Goal: Task Accomplishment & Management: Use online tool/utility

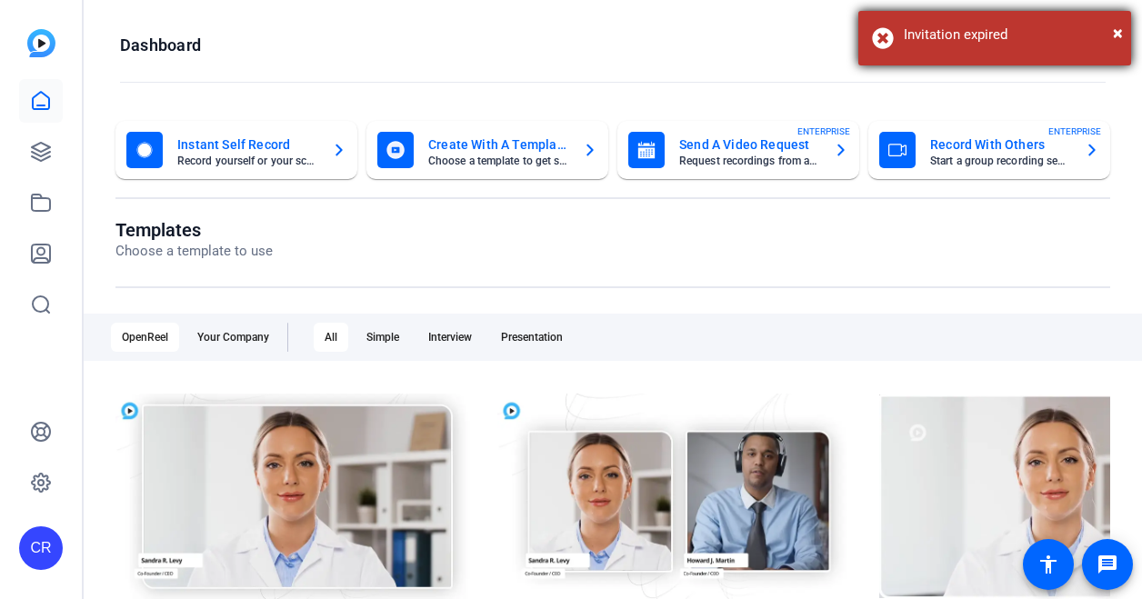
click at [967, 17] on div "× Invitation expired" at bounding box center [994, 38] width 273 height 55
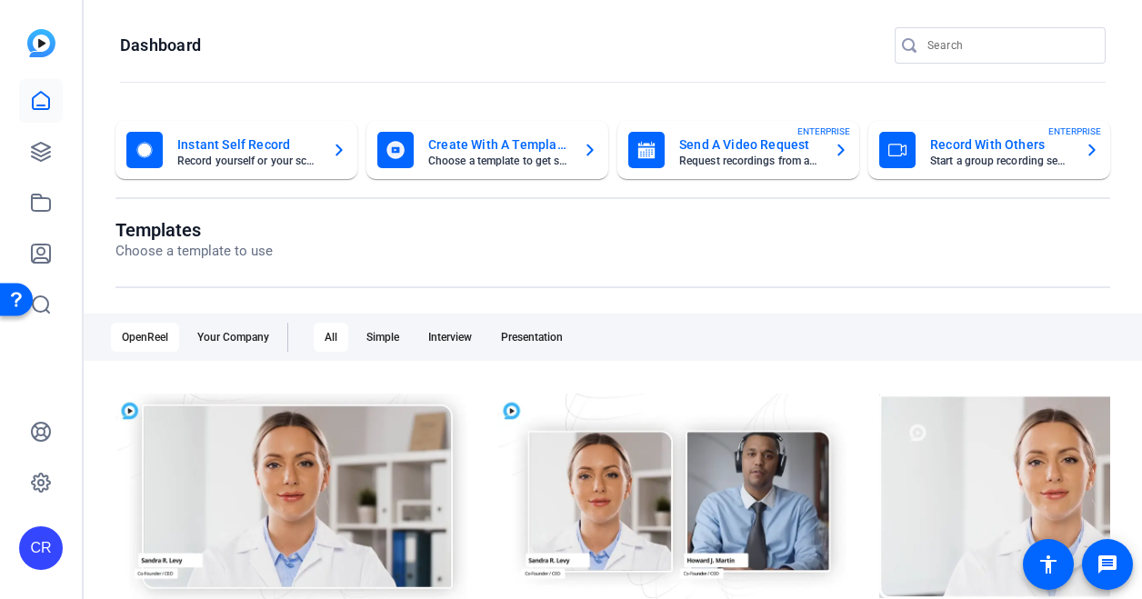
click at [909, 159] on div "Record With Others Start a group recording session ENTERPRISE" at bounding box center [989, 150] width 220 height 36
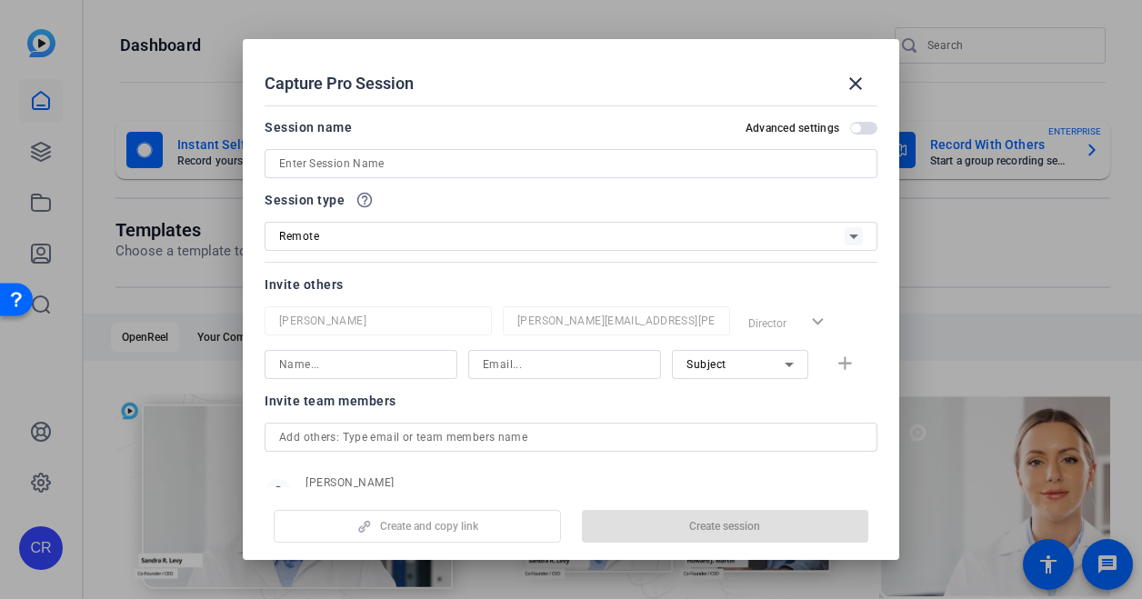
click at [343, 150] on div at bounding box center [571, 163] width 584 height 29
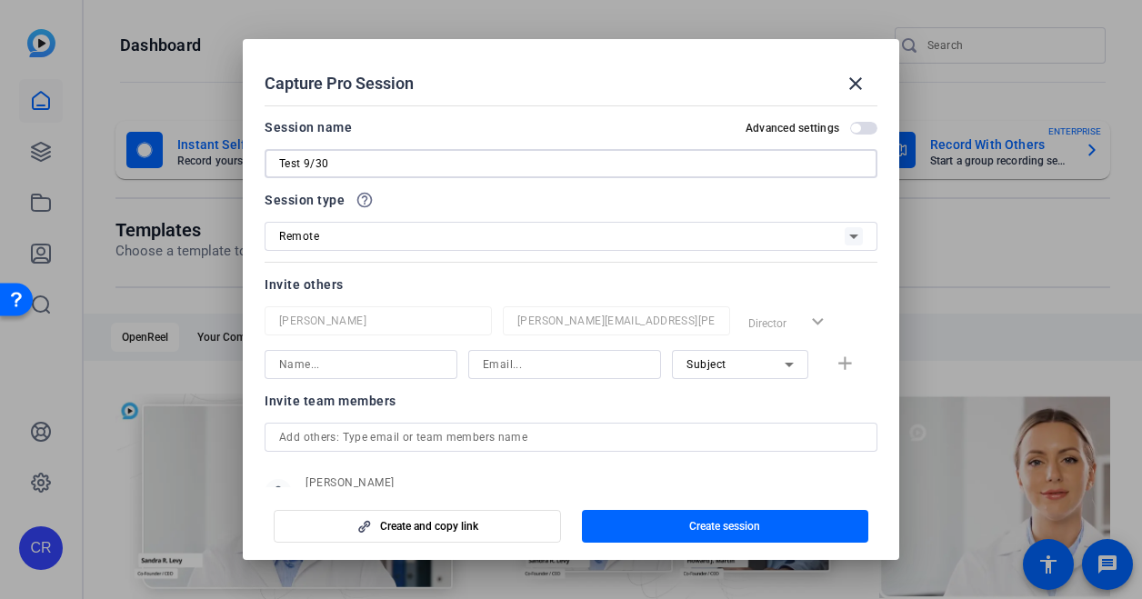
type input "Test 9/30"
click at [336, 359] on input at bounding box center [361, 365] width 164 height 22
type input "[PERSON_NAME]"
click at [516, 359] on input at bounding box center [565, 365] width 164 height 22
paste input "[URL][DOMAIN_NAME]"
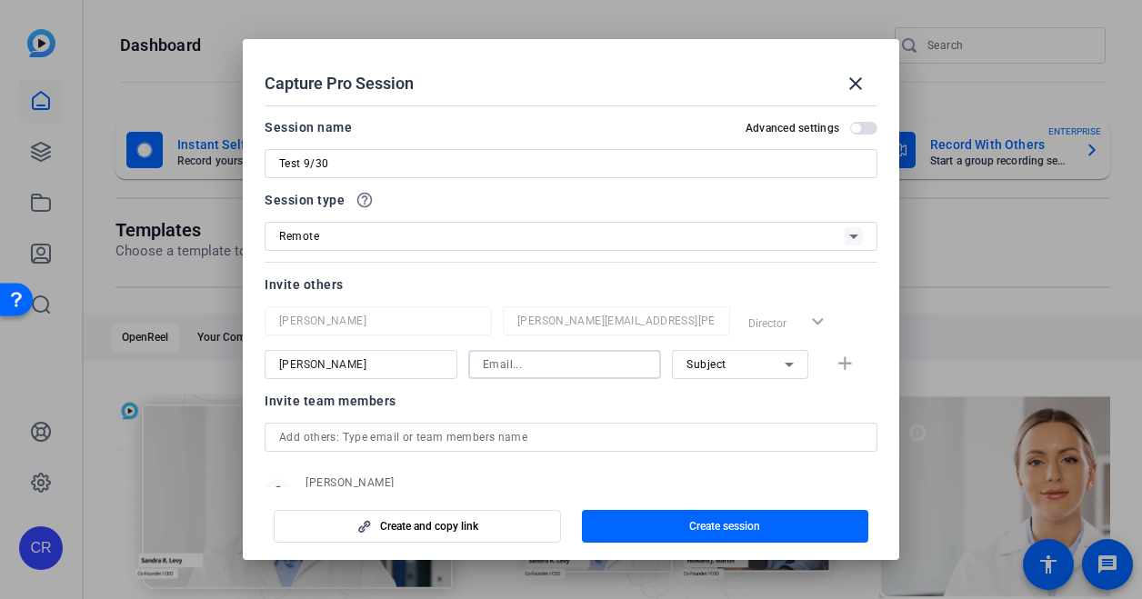
type input "[URL][DOMAIN_NAME]"
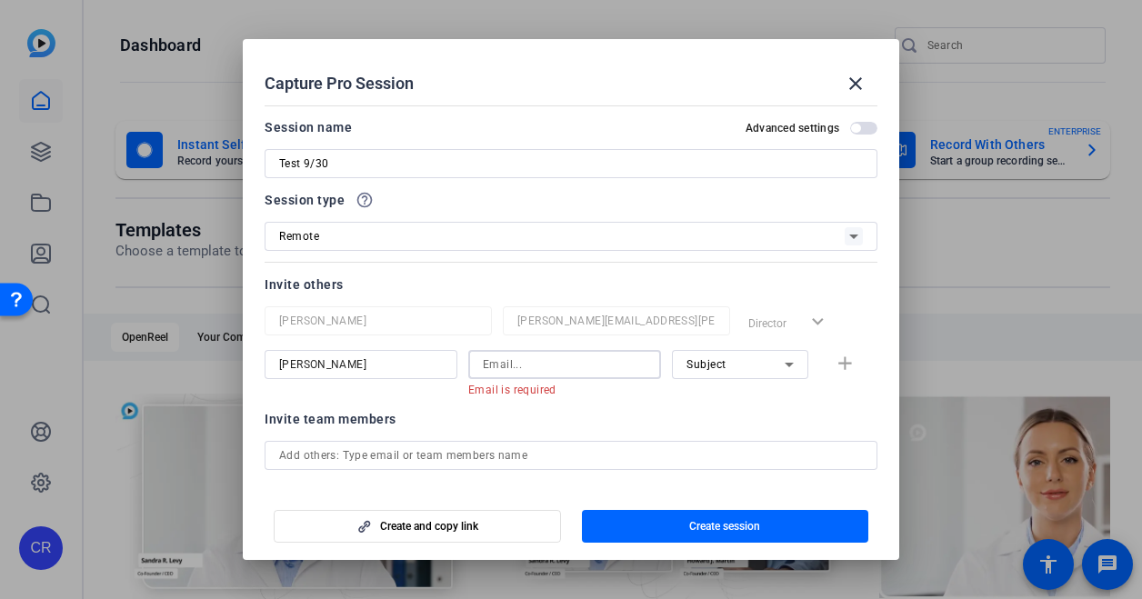
paste input "[EMAIL_ADDRESS][DOMAIN_NAME]"
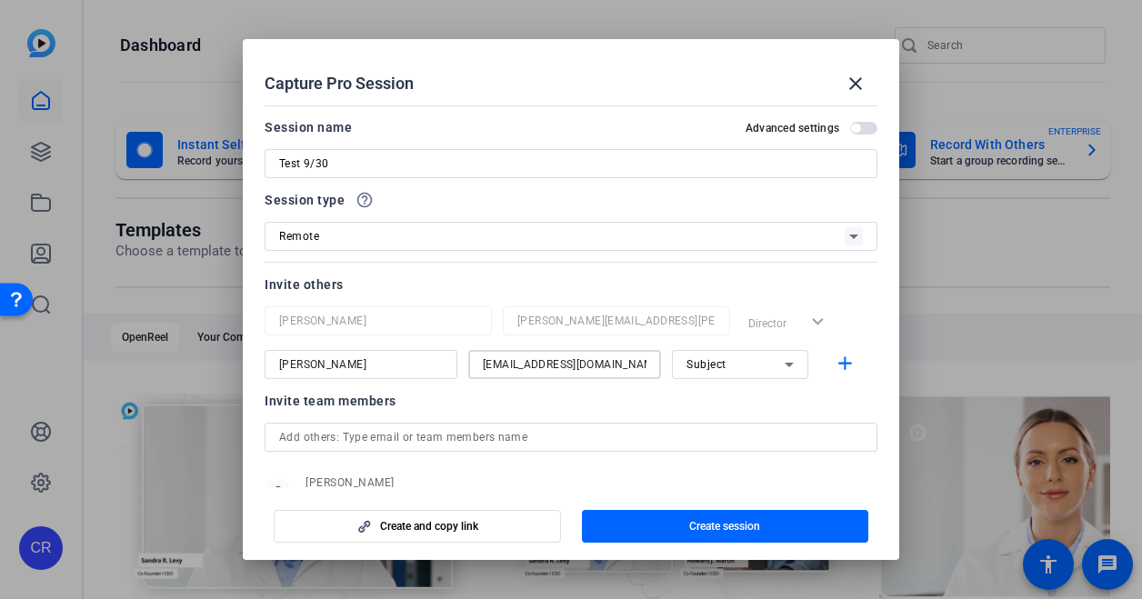
type input "[EMAIL_ADDRESS][DOMAIN_NAME]"
click at [724, 368] on div "Subject" at bounding box center [735, 364] width 98 height 23
click at [702, 277] on div at bounding box center [571, 299] width 1142 height 599
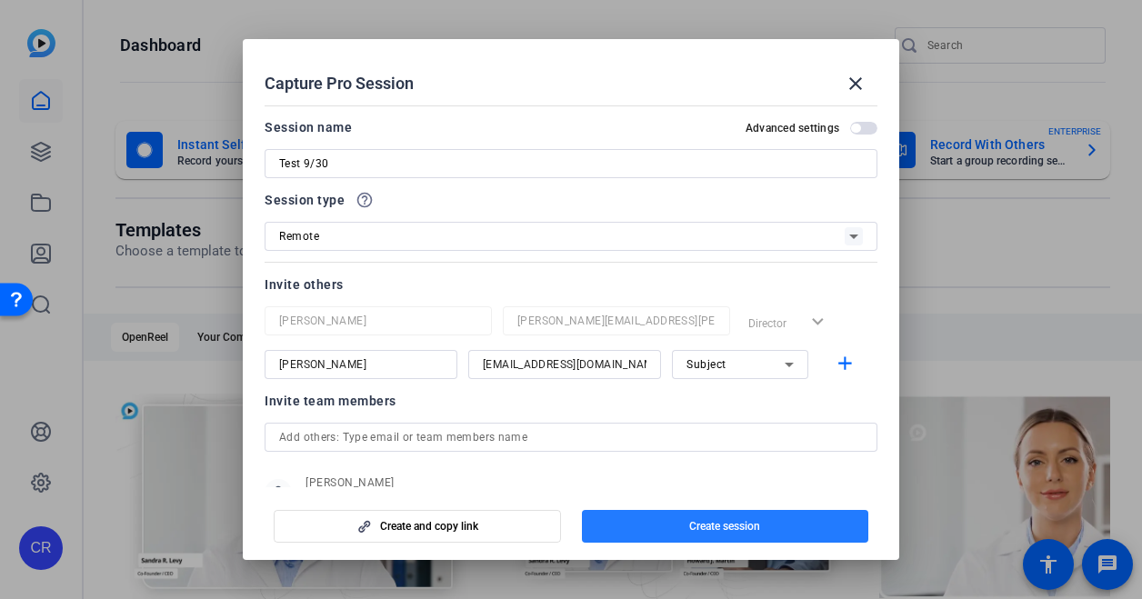
click at [686, 521] on span "button" at bounding box center [725, 527] width 287 height 44
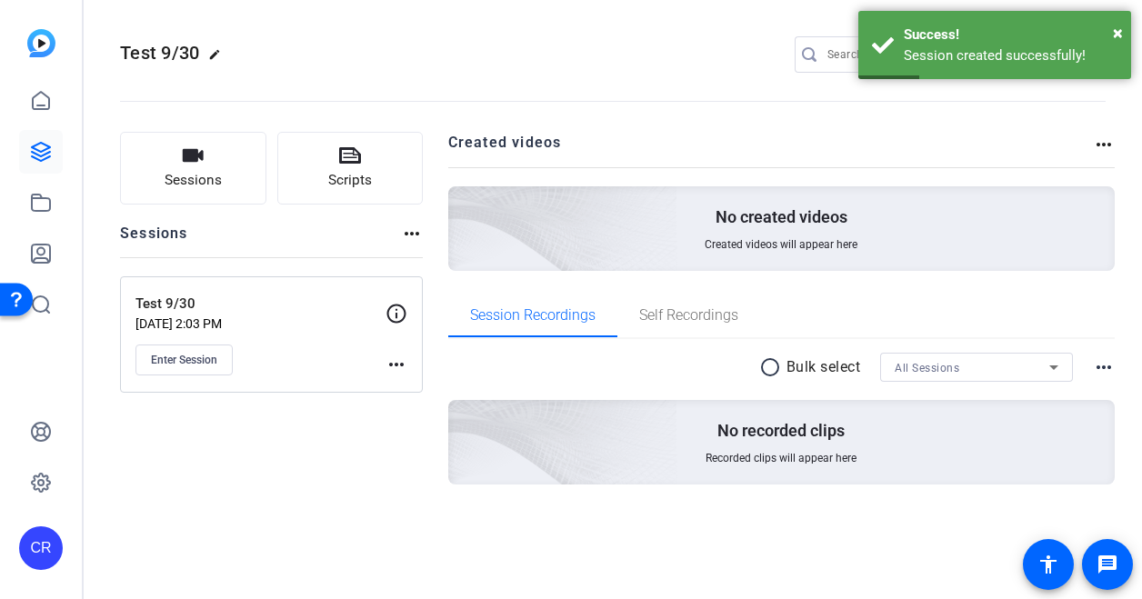
click at [398, 366] on mat-icon "more_horiz" at bounding box center [397, 365] width 22 height 22
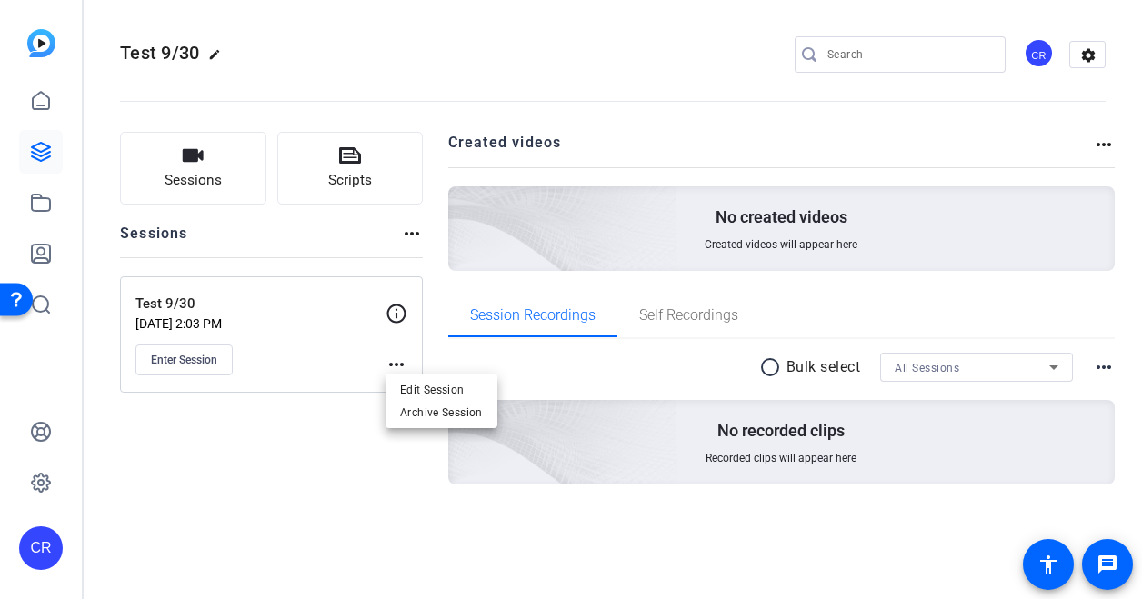
click at [406, 235] on div at bounding box center [571, 299] width 1142 height 599
click at [410, 235] on mat-icon "more_horiz" at bounding box center [412, 234] width 22 height 22
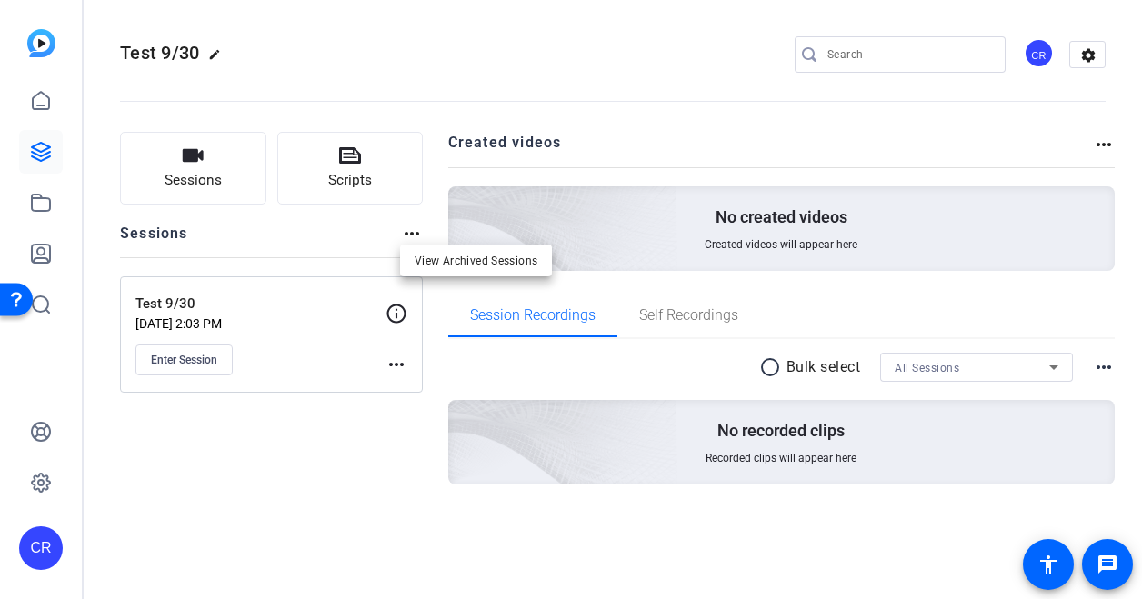
click at [387, 353] on div at bounding box center [571, 299] width 1142 height 599
click at [392, 365] on mat-icon "more_horiz" at bounding box center [397, 365] width 22 height 22
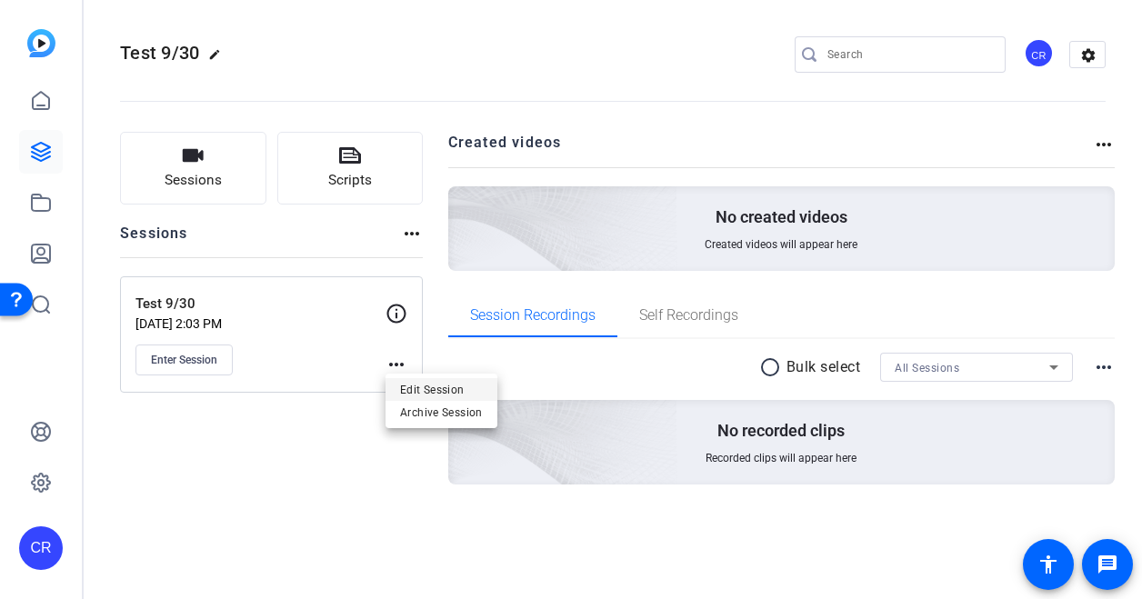
click at [416, 388] on span "Edit Session" at bounding box center [441, 390] width 83 height 22
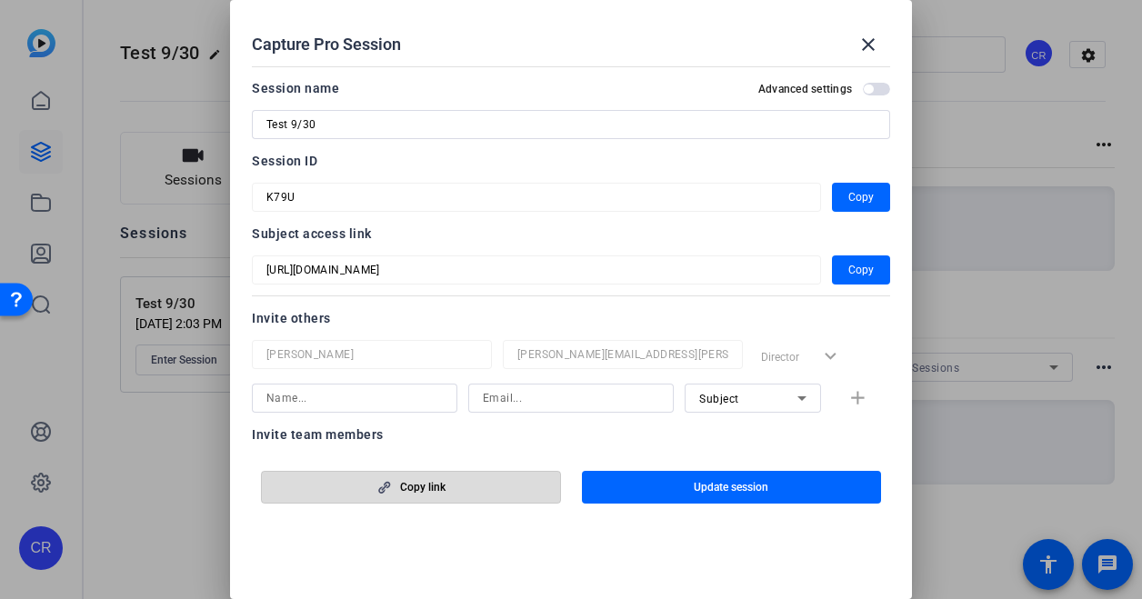
click at [426, 485] on span "Copy link" at bounding box center [422, 487] width 45 height 15
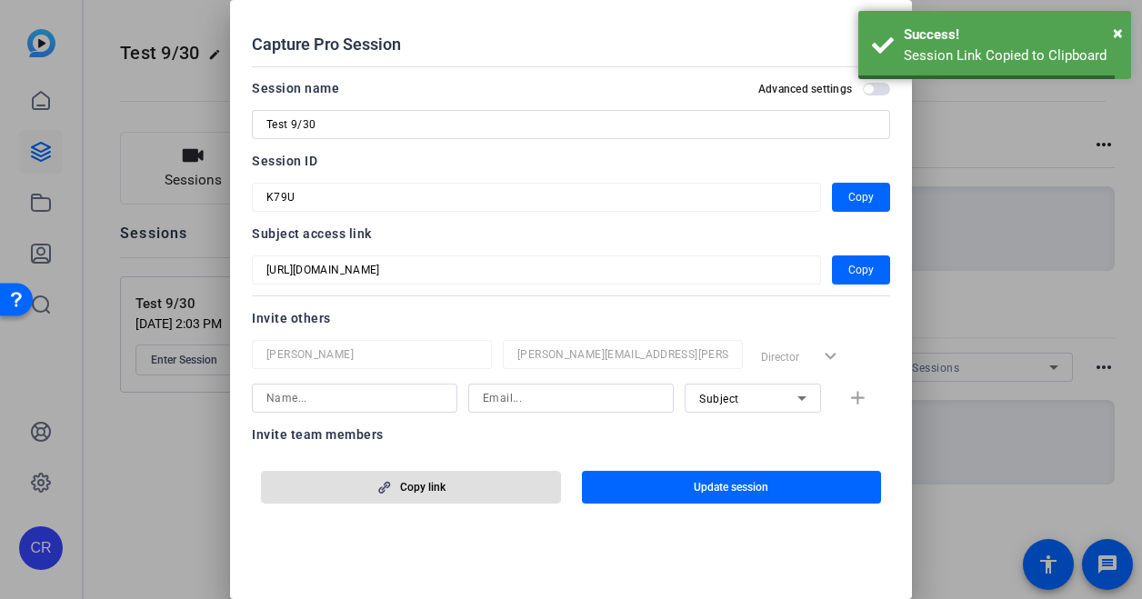
click at [815, 26] on div "Capture Pro Session close" at bounding box center [571, 45] width 638 height 44
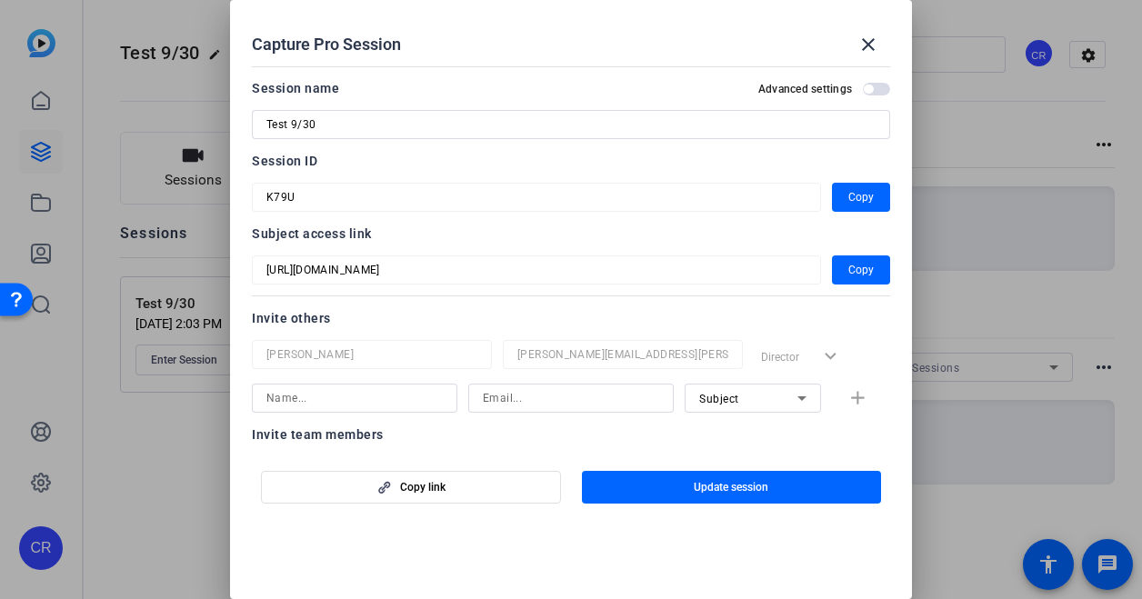
scroll to position [138, 0]
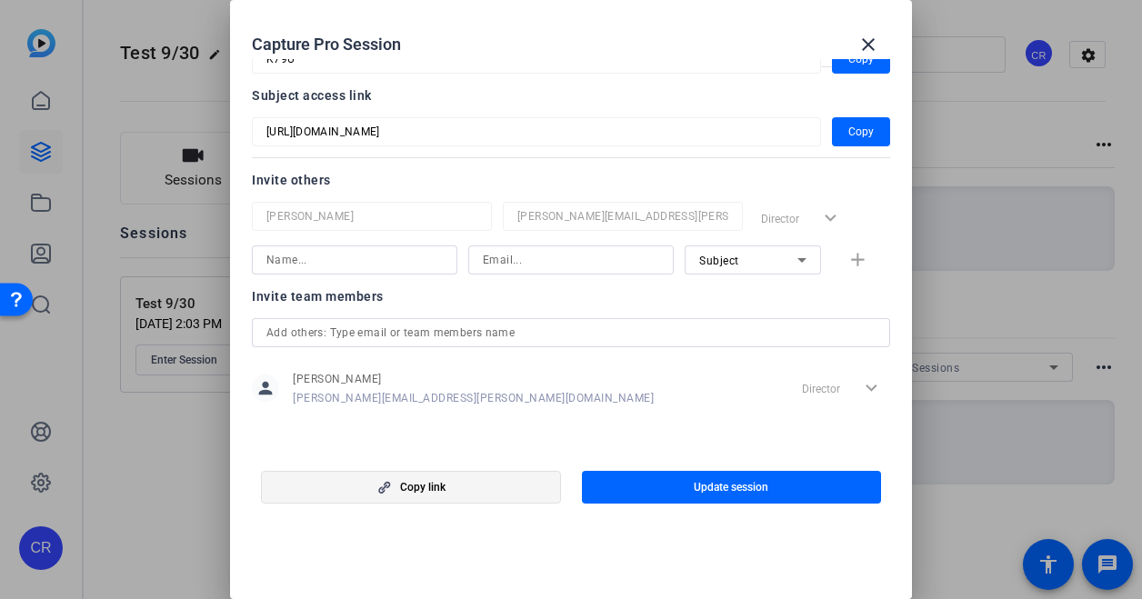
click at [485, 489] on span "button" at bounding box center [411, 488] width 298 height 44
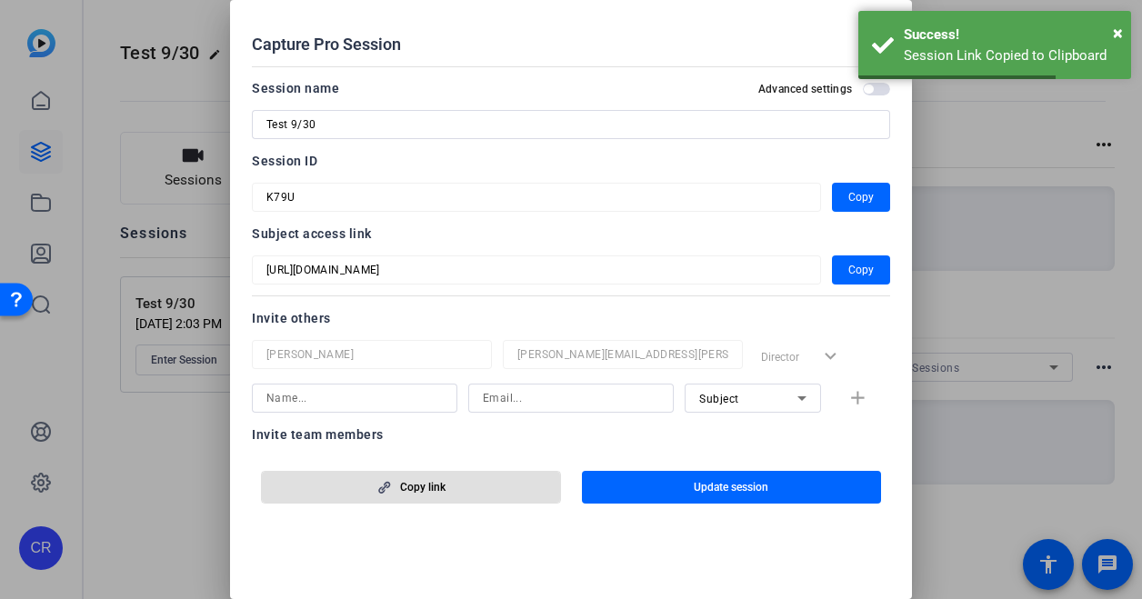
scroll to position [70, 0]
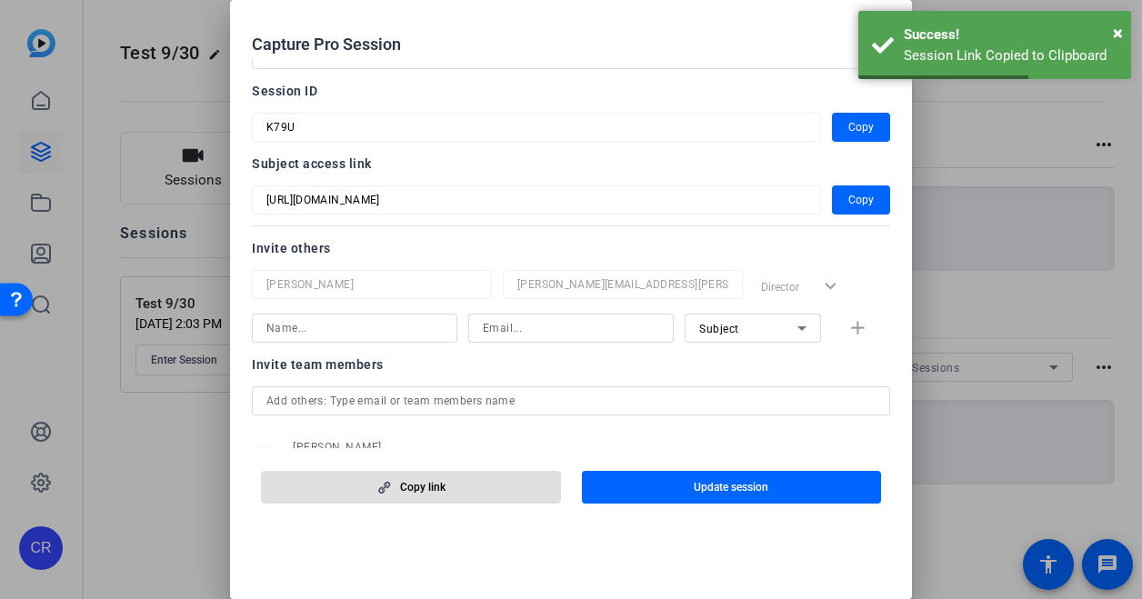
click at [406, 336] on input at bounding box center [354, 328] width 176 height 22
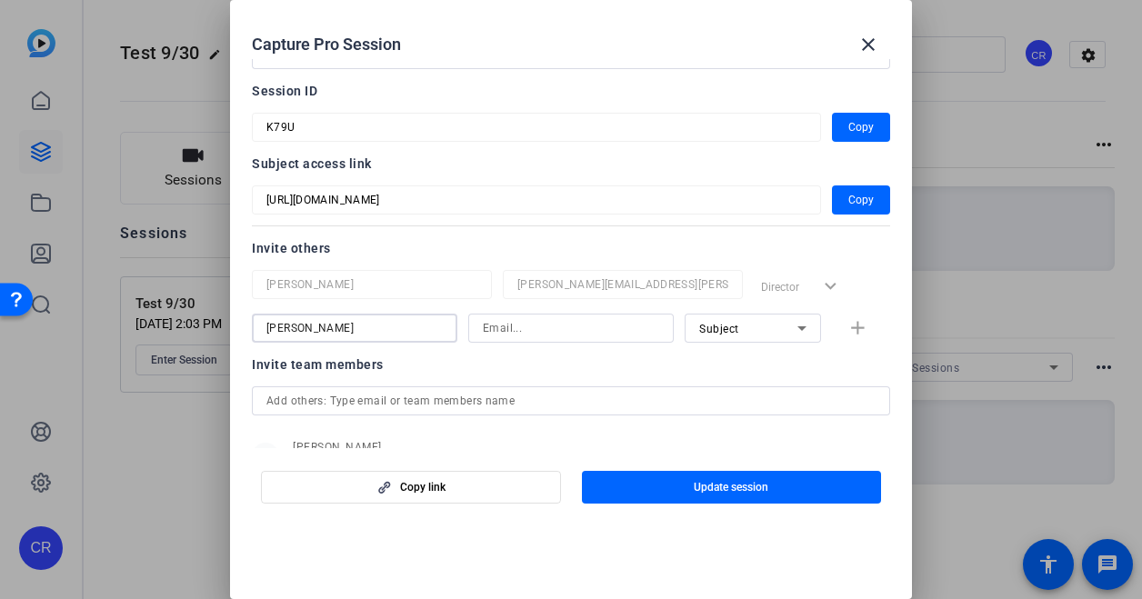
type input "[PERSON_NAME]"
click at [497, 323] on input at bounding box center [571, 328] width 176 height 22
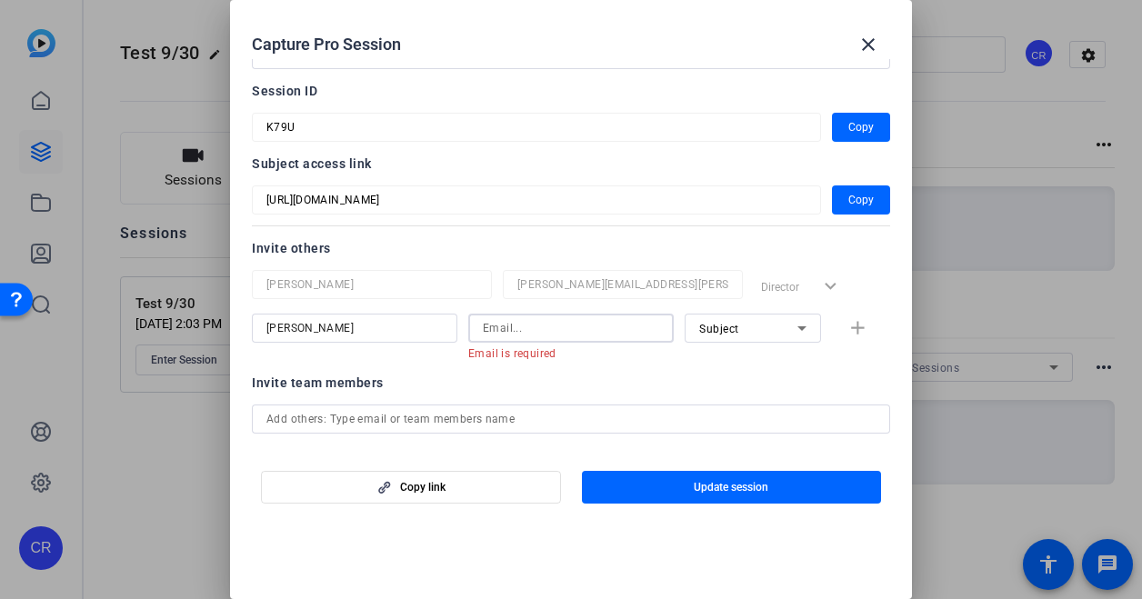
paste input "[EMAIL_ADDRESS][DOMAIN_NAME]"
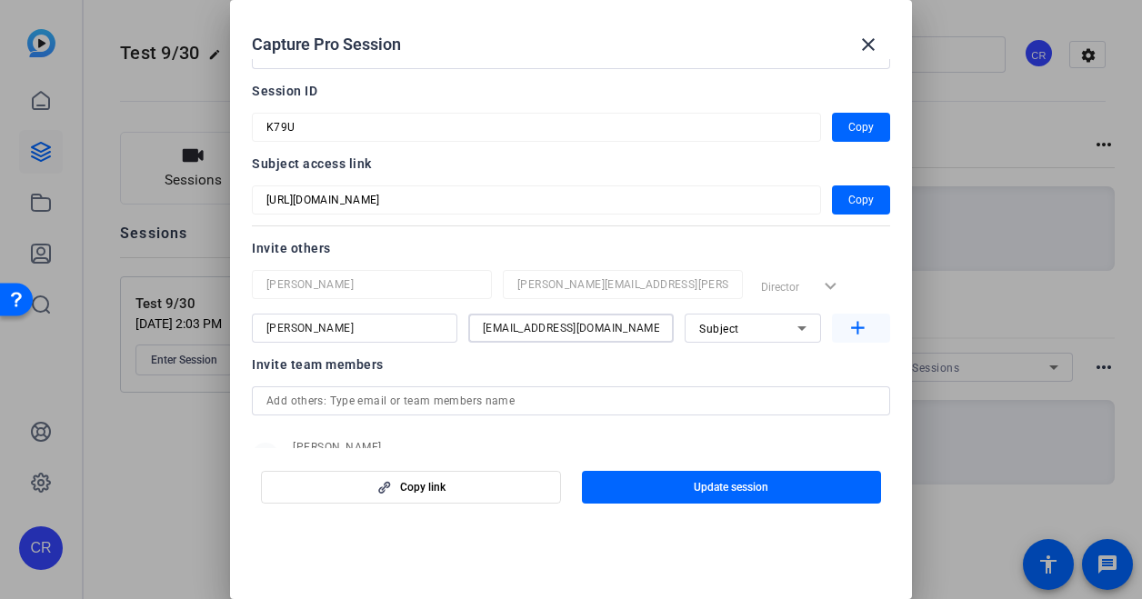
type input "[EMAIL_ADDRESS][DOMAIN_NAME]"
click at [852, 326] on mat-icon "add" at bounding box center [858, 328] width 23 height 23
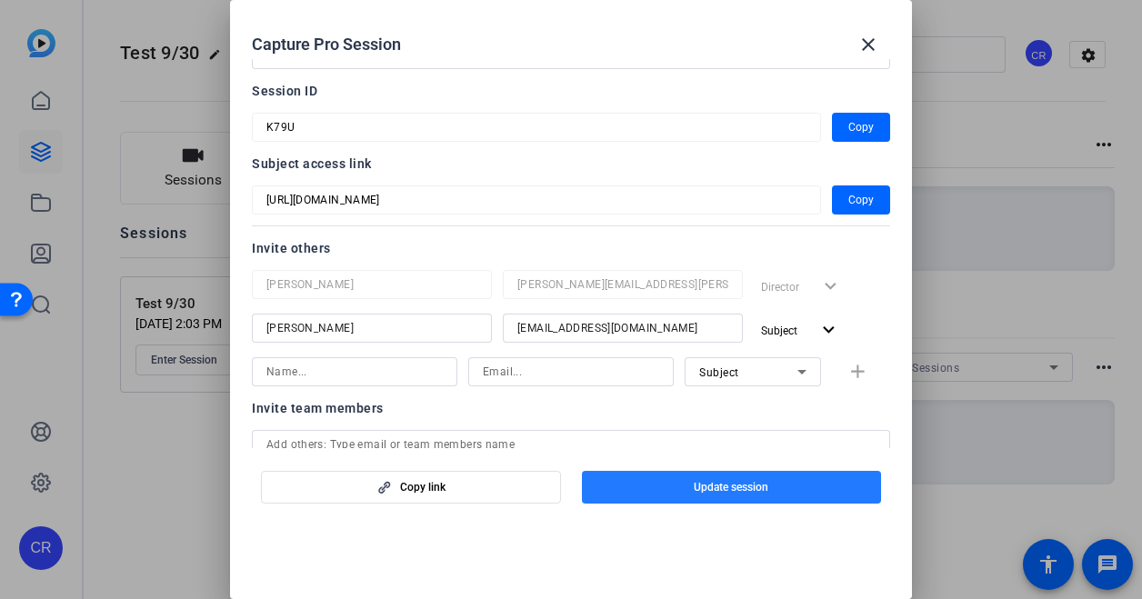
click at [687, 497] on span "button" at bounding box center [732, 488] width 300 height 44
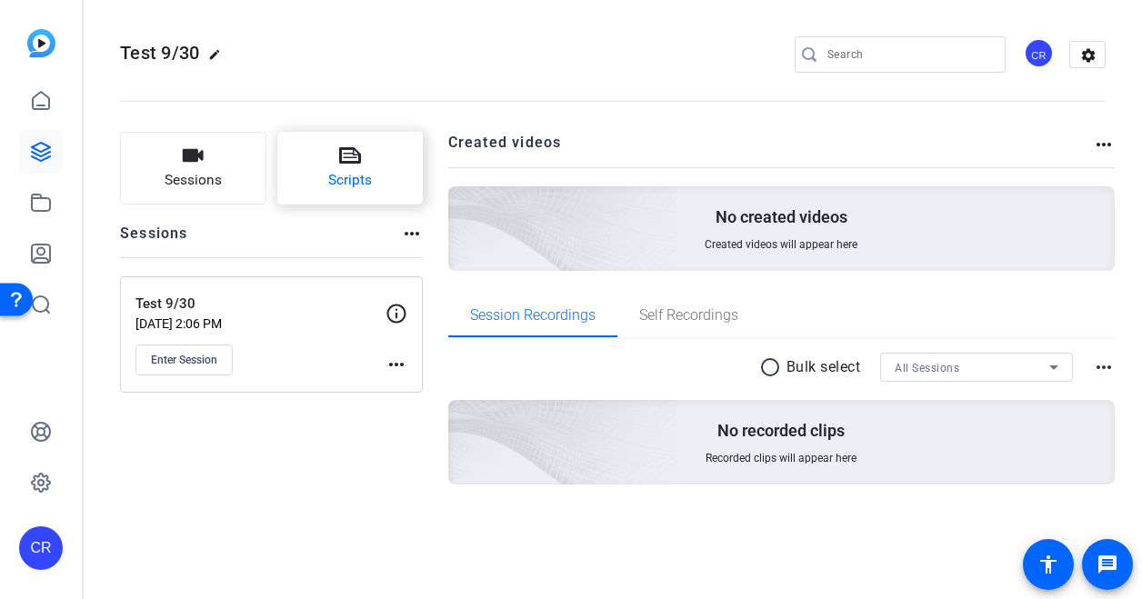
click at [373, 166] on button "Scripts" at bounding box center [350, 168] width 146 height 73
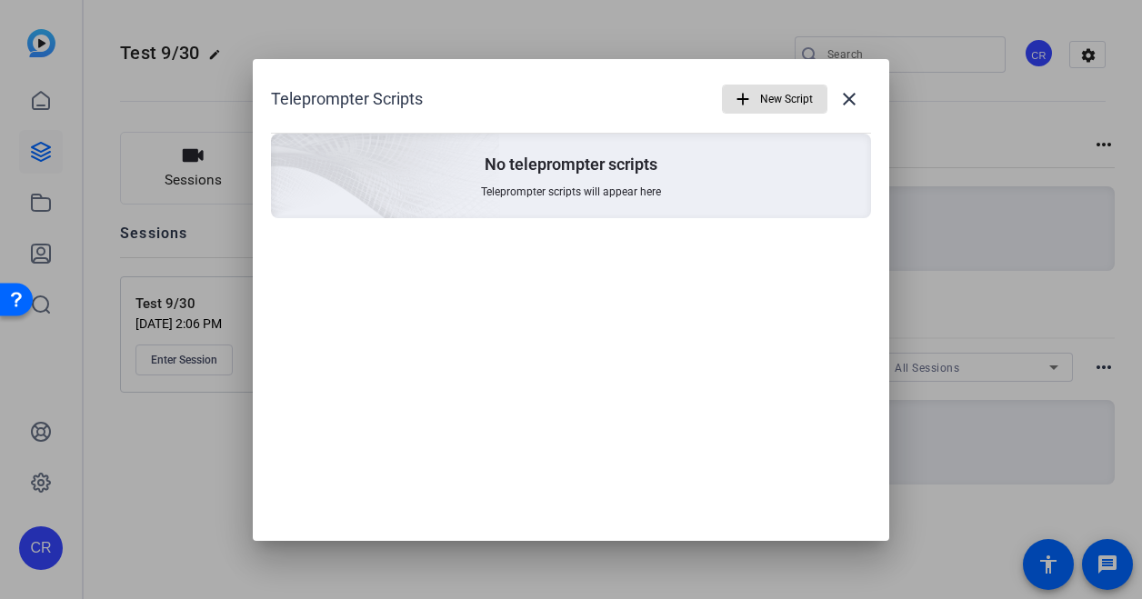
click at [751, 87] on span "button" at bounding box center [775, 99] width 104 height 44
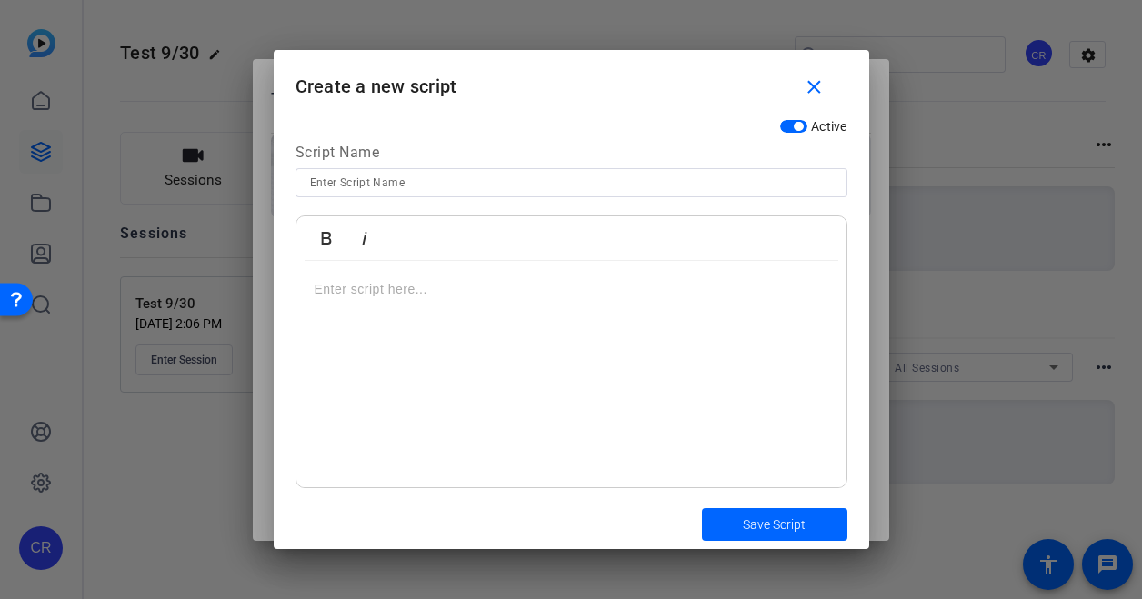
click at [445, 296] on p at bounding box center [572, 289] width 514 height 20
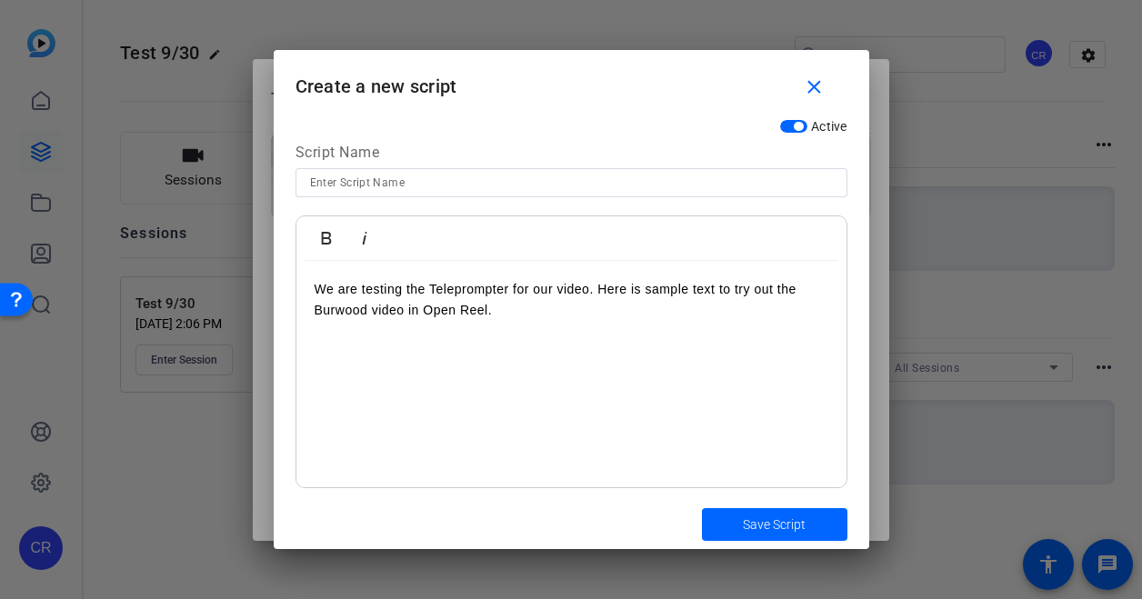
click at [420, 161] on div "Script Name" at bounding box center [572, 155] width 552 height 27
click at [412, 183] on input at bounding box center [571, 183] width 523 height 22
type input "Test"
click at [772, 525] on span "Save Script" at bounding box center [774, 525] width 63 height 19
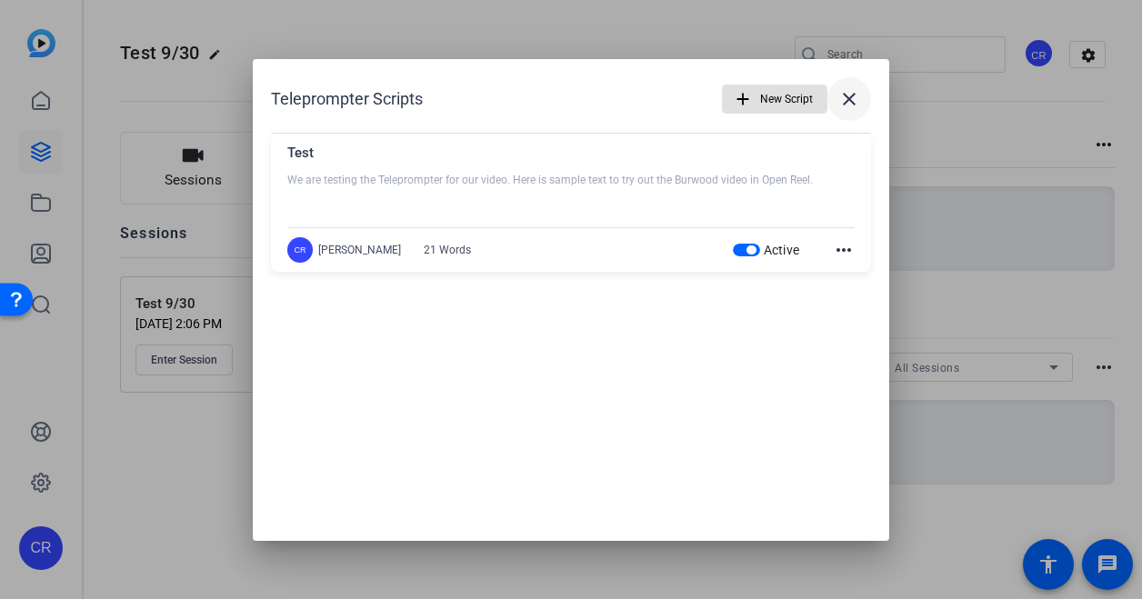
click at [855, 103] on mat-icon "close" at bounding box center [849, 99] width 22 height 22
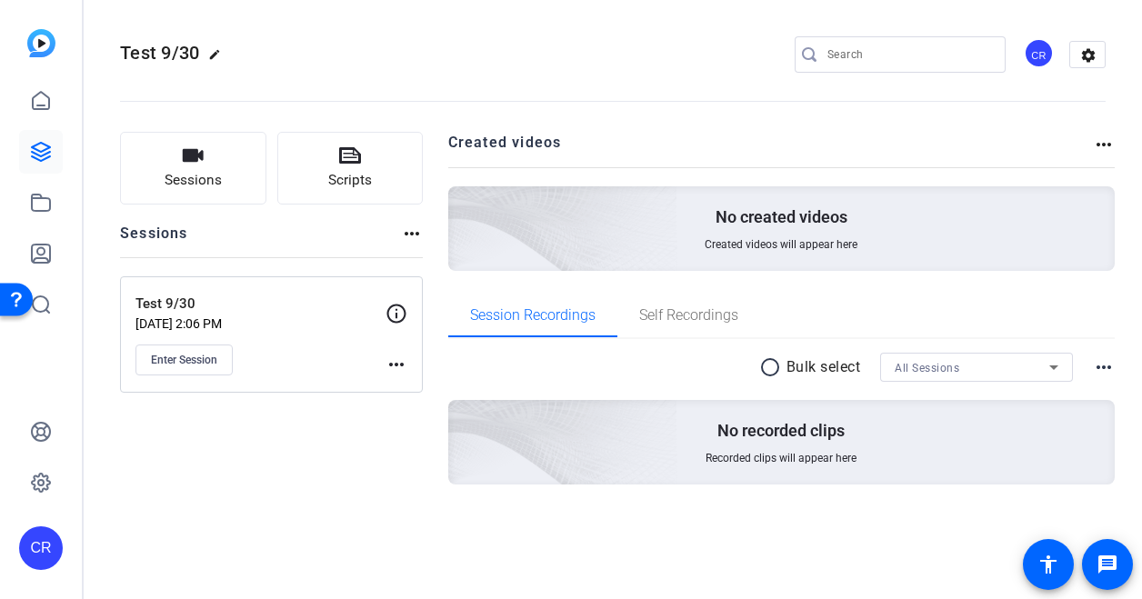
click at [1104, 366] on mat-icon "more_horiz" at bounding box center [1104, 367] width 22 height 22
click at [662, 550] on div at bounding box center [571, 299] width 1142 height 599
click at [408, 238] on mat-icon "more_horiz" at bounding box center [412, 234] width 22 height 22
click at [398, 363] on div at bounding box center [571, 299] width 1142 height 599
click at [386, 359] on mat-icon "more_horiz" at bounding box center [397, 365] width 22 height 22
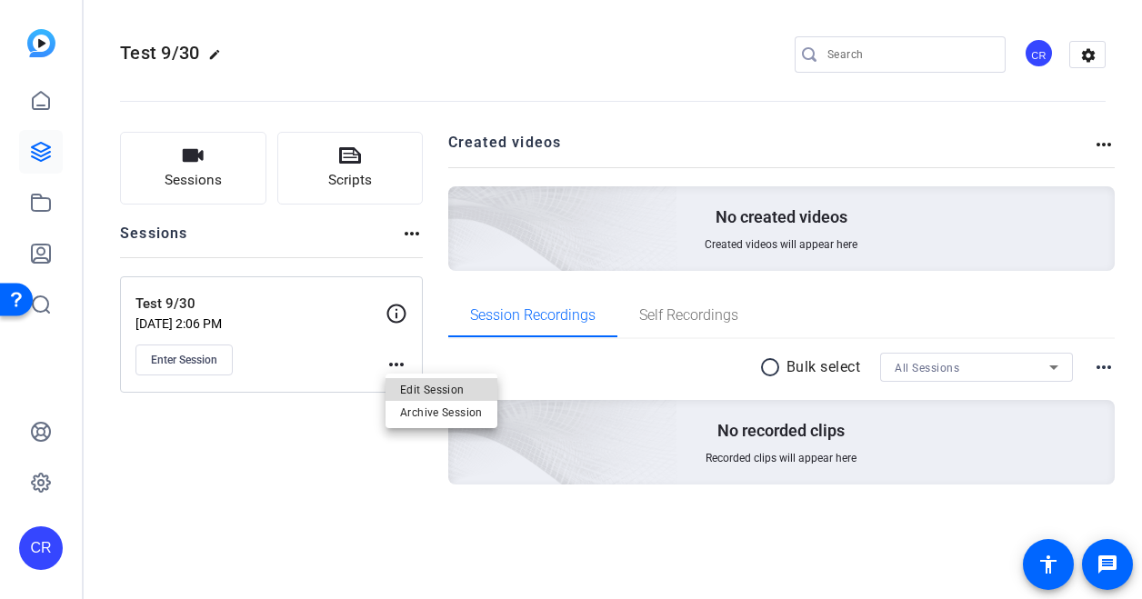
click at [405, 383] on span "Edit Session" at bounding box center [441, 390] width 83 height 22
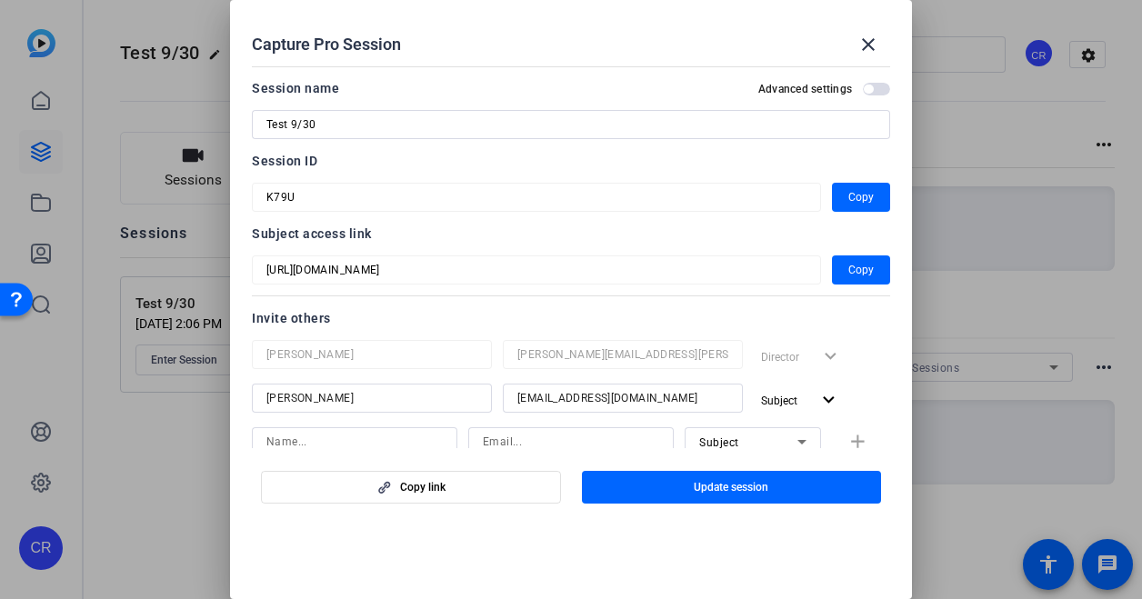
scroll to position [61, 0]
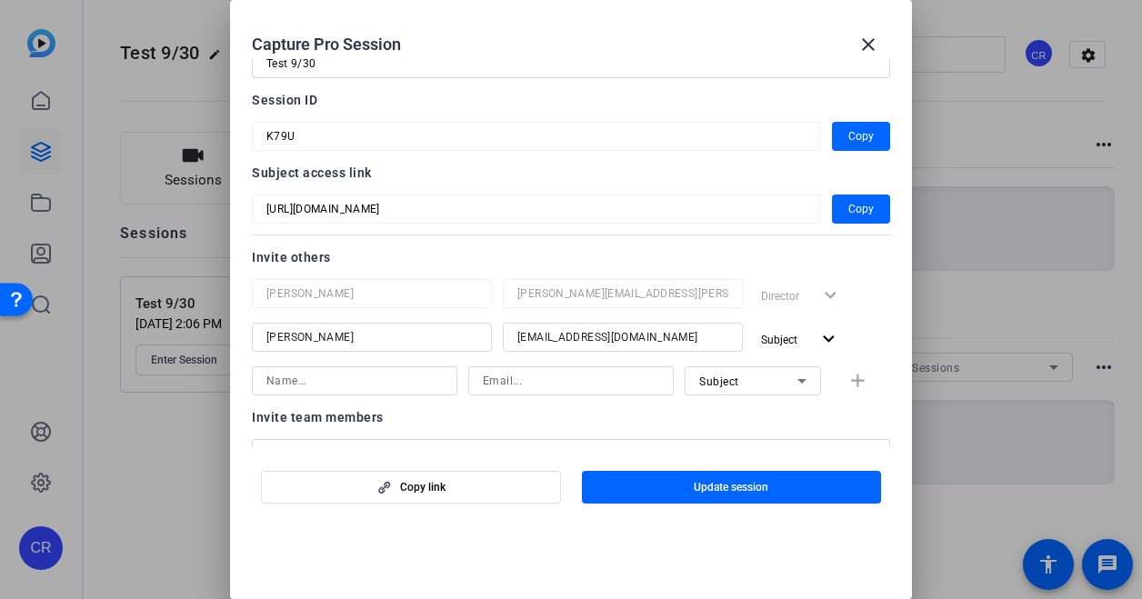
click at [501, 381] on input at bounding box center [571, 381] width 176 height 22
paste input "[EMAIL_ADDRESS][DOMAIN_NAME]"
type input "[EMAIL_ADDRESS][DOMAIN_NAME]"
click at [847, 379] on div "[EMAIL_ADDRESS][DOMAIN_NAME] Subject add" at bounding box center [571, 380] width 638 height 29
click at [850, 372] on div "[EMAIL_ADDRESS][DOMAIN_NAME] Subject add" at bounding box center [571, 380] width 638 height 29
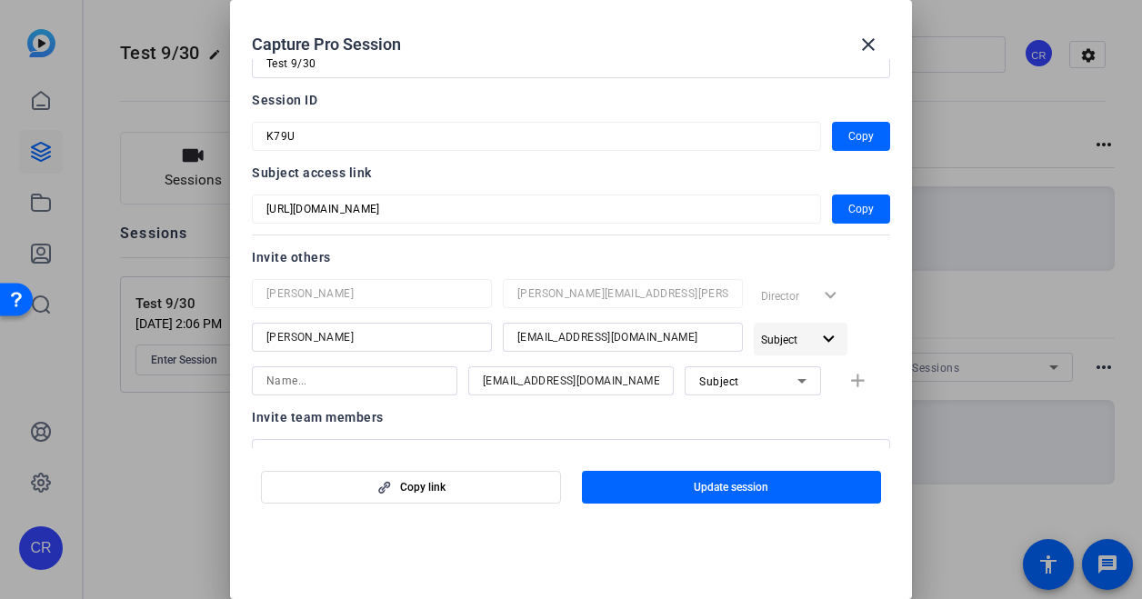
click at [817, 339] on mat-icon "expand_more" at bounding box center [828, 339] width 23 height 23
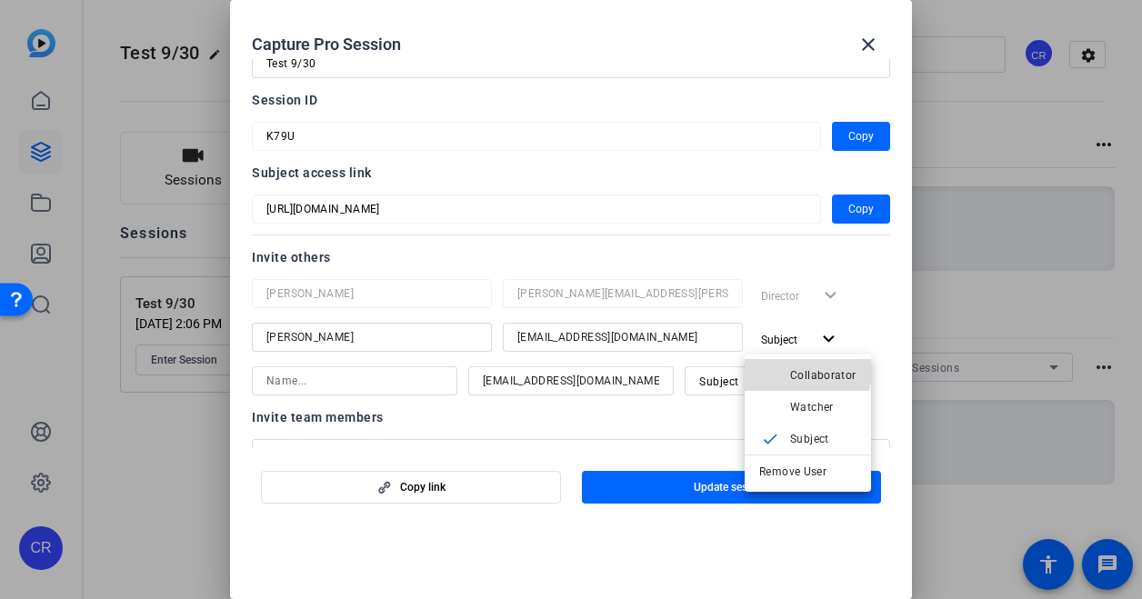
click at [805, 367] on span "Collaborator" at bounding box center [823, 376] width 66 height 22
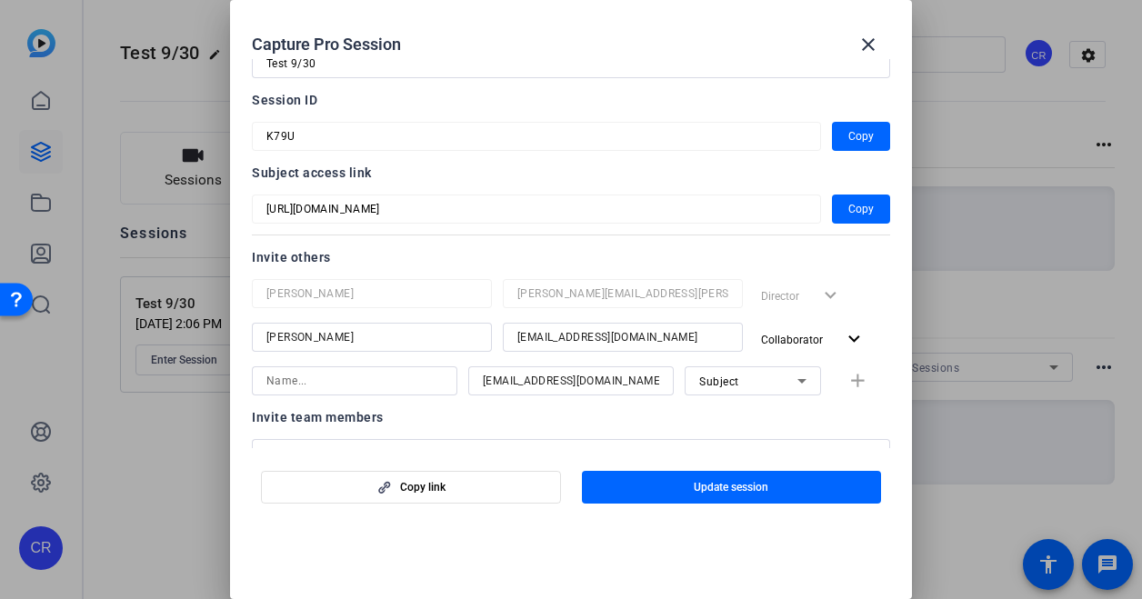
click at [841, 379] on div "[EMAIL_ADDRESS][DOMAIN_NAME] Subject add" at bounding box center [571, 380] width 638 height 29
click at [855, 382] on div "[EMAIL_ADDRESS][DOMAIN_NAME] Subject add" at bounding box center [571, 380] width 638 height 29
click at [324, 402] on div at bounding box center [354, 406] width 205 height 20
click at [316, 388] on input at bounding box center [354, 381] width 176 height 22
type input "Ipad"
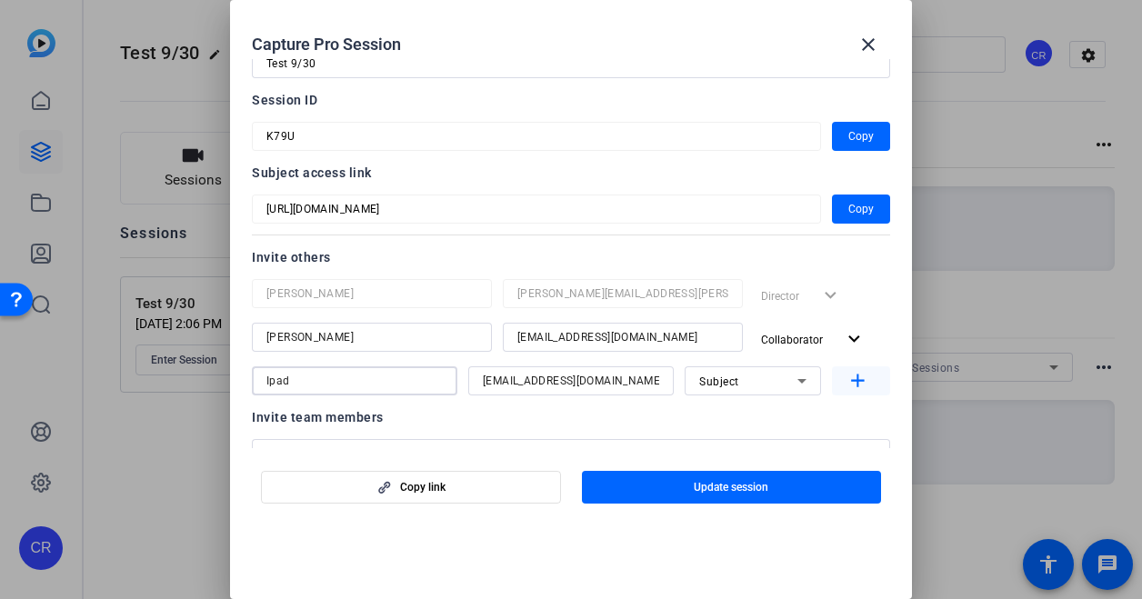
click at [851, 390] on mat-icon "add" at bounding box center [858, 381] width 23 height 23
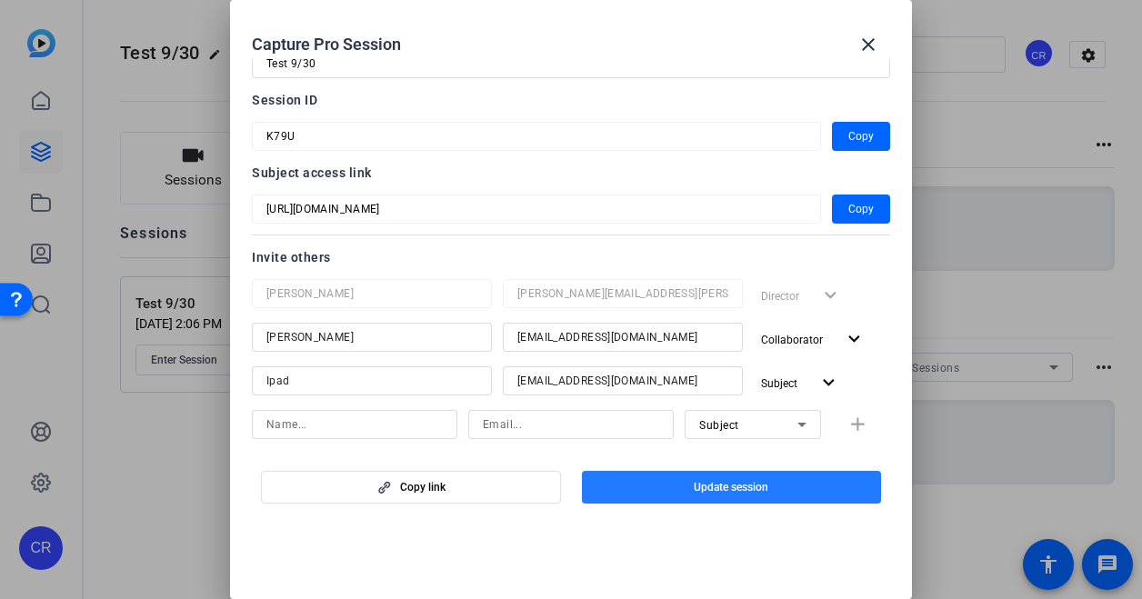
click at [764, 486] on span "Update session" at bounding box center [731, 487] width 75 height 15
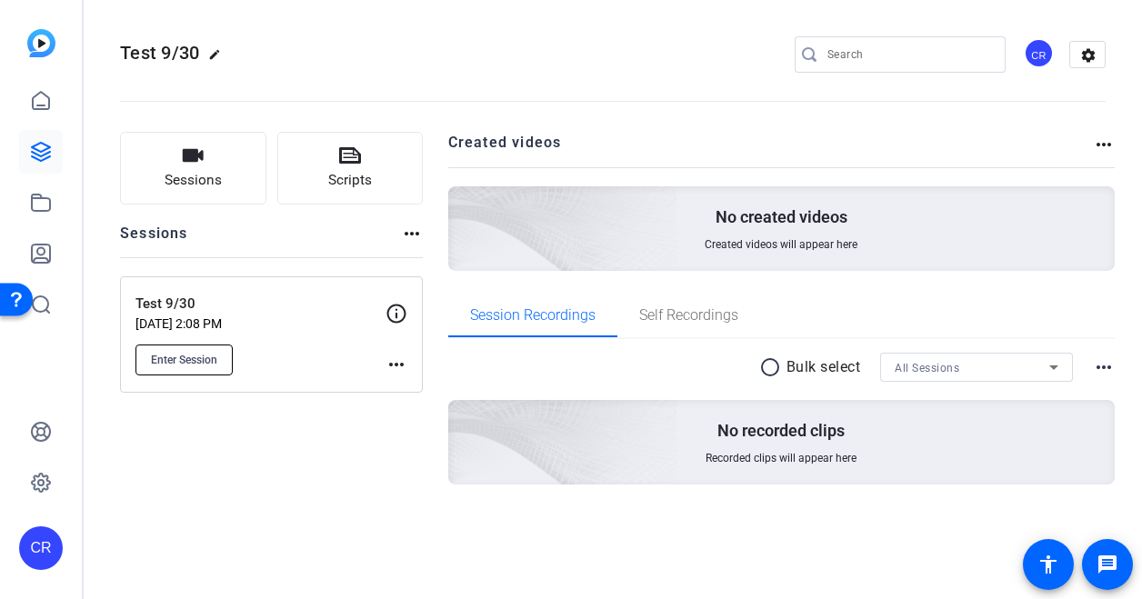
click at [198, 365] on span "Enter Session" at bounding box center [184, 360] width 66 height 15
click at [37, 103] on icon at bounding box center [41, 101] width 22 height 22
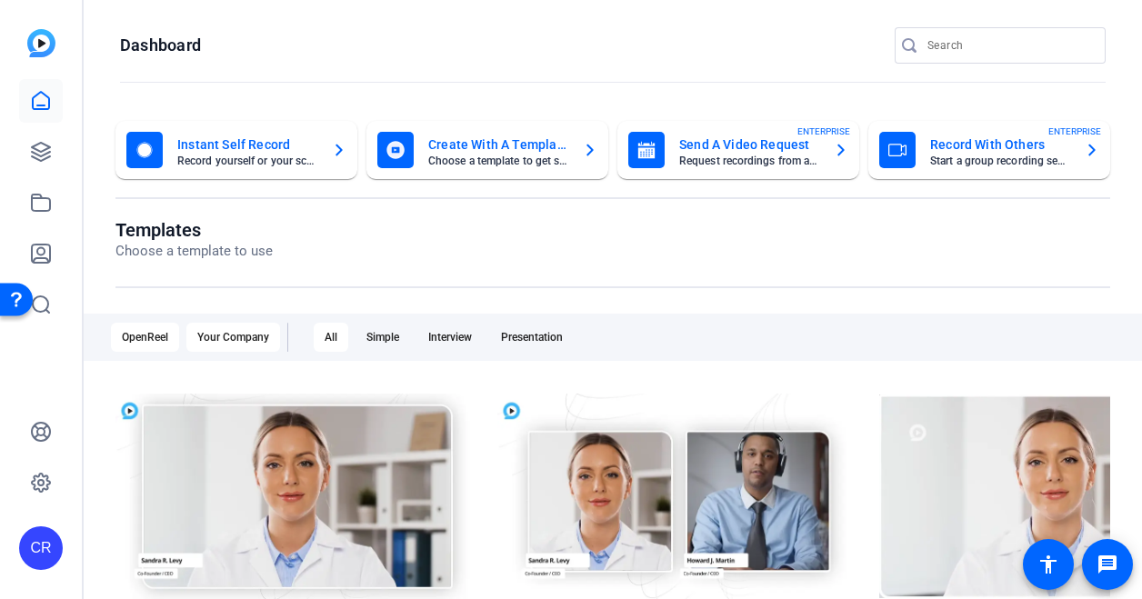
click at [240, 344] on div "Your Company" at bounding box center [233, 337] width 94 height 29
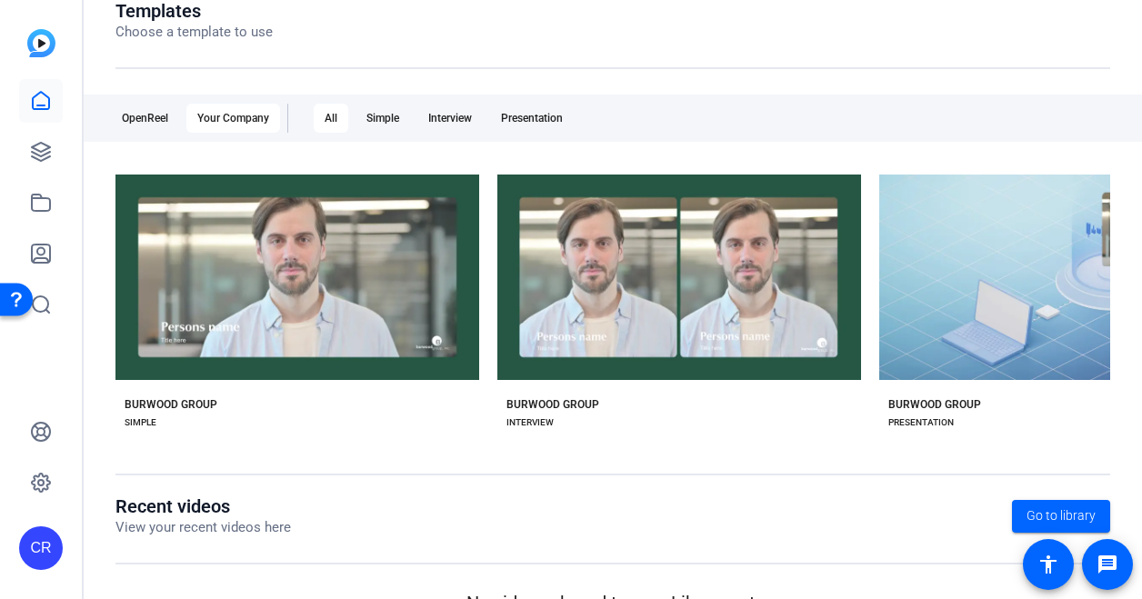
scroll to position [220, 0]
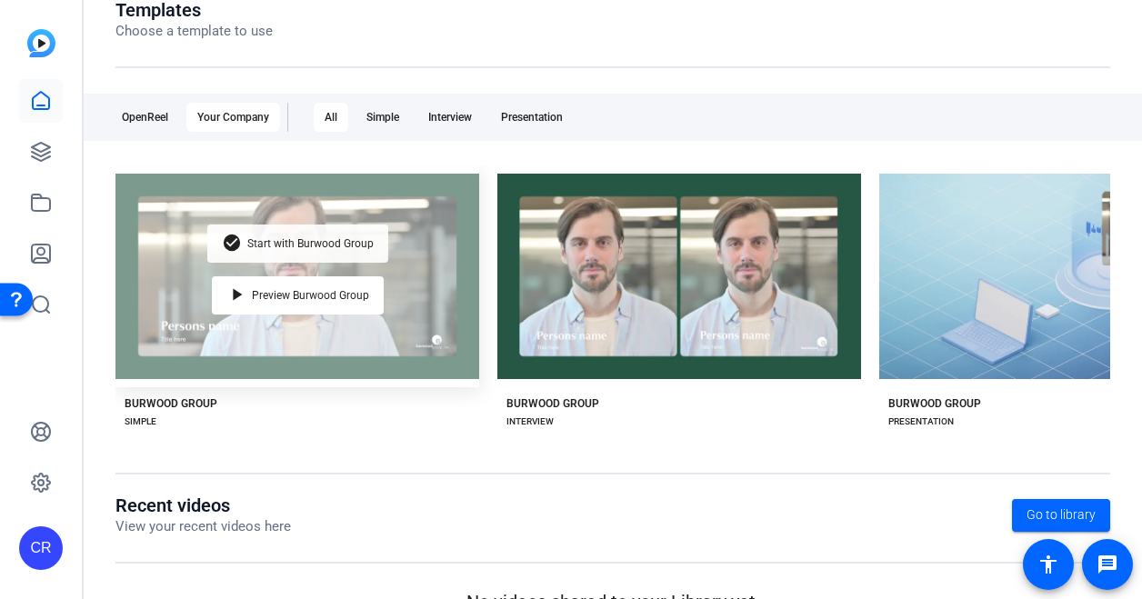
click at [303, 252] on div "check_circle Start with Burwood Group" at bounding box center [297, 244] width 181 height 38
click at [315, 290] on span "Preview Burwood Group" at bounding box center [310, 295] width 117 height 11
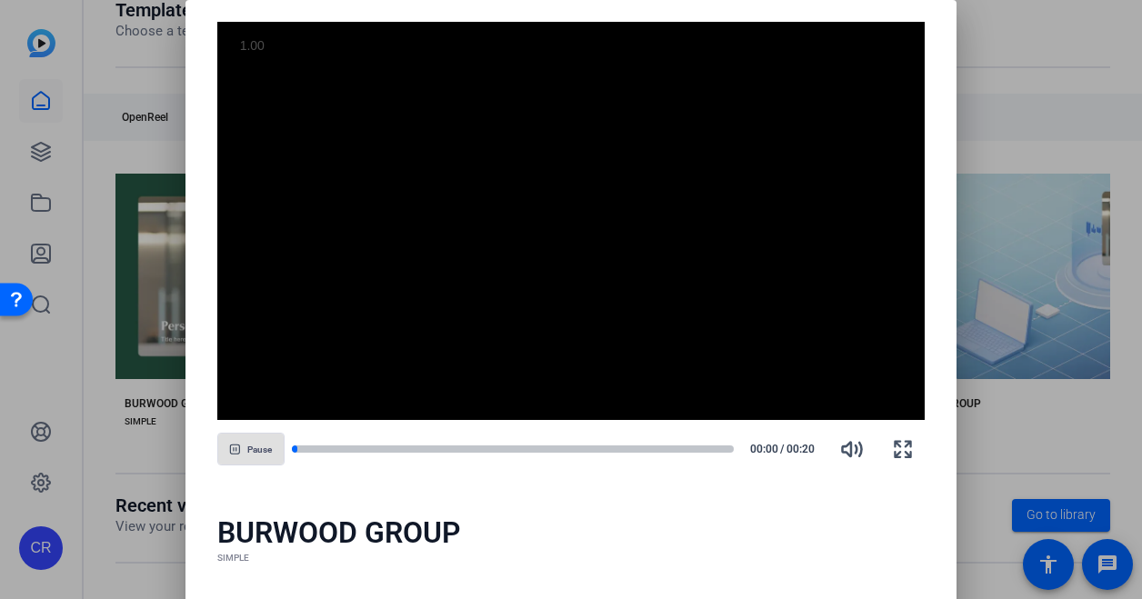
click at [501, 438] on div "Pause 00:00 / 00:20" at bounding box center [571, 449] width 708 height 44
click at [504, 448] on div at bounding box center [513, 449] width 443 height 9
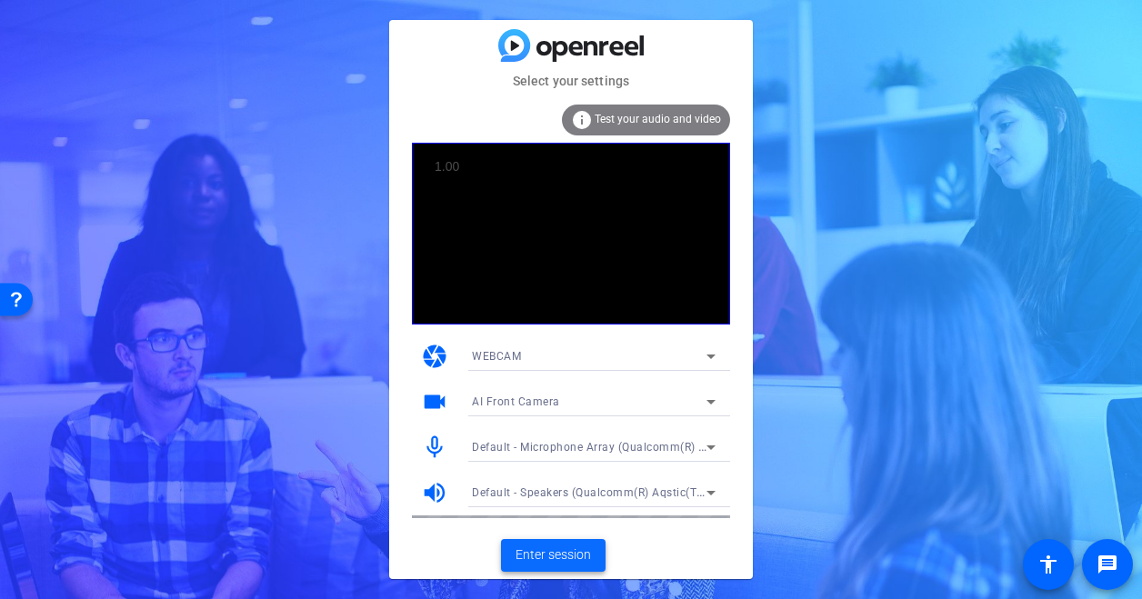
click at [570, 554] on span "Enter session" at bounding box center [553, 555] width 75 height 19
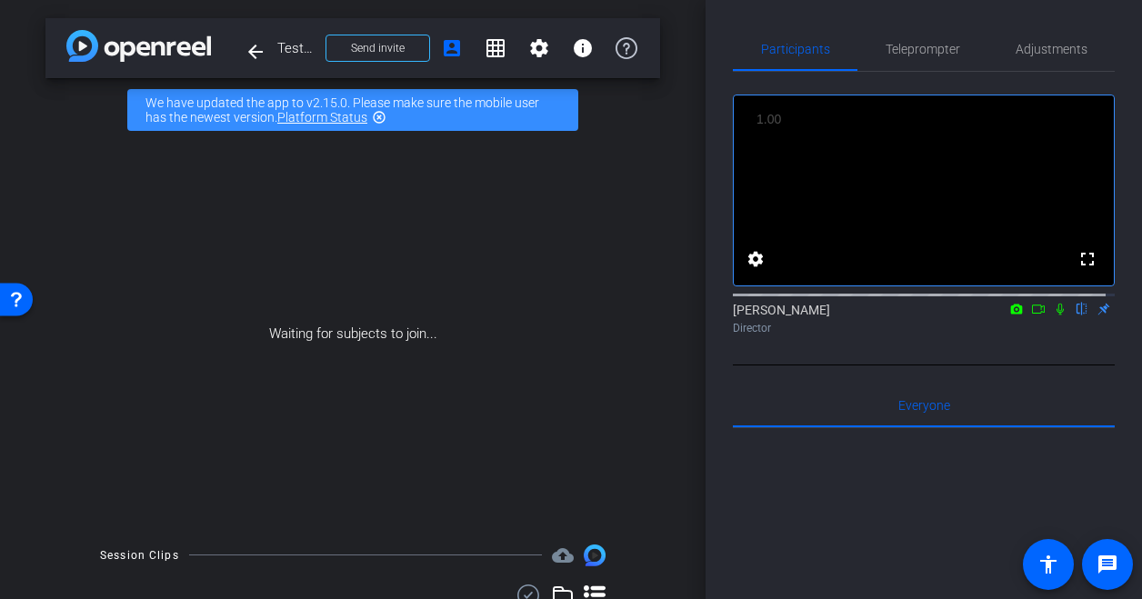
click at [1011, 314] on icon at bounding box center [1017, 309] width 12 height 10
click at [1017, 328] on div at bounding box center [571, 299] width 1142 height 599
click at [1031, 316] on icon at bounding box center [1038, 309] width 15 height 13
click at [1075, 316] on icon at bounding box center [1082, 309] width 15 height 13
click at [291, 52] on span "Test 9/30" at bounding box center [295, 48] width 37 height 36
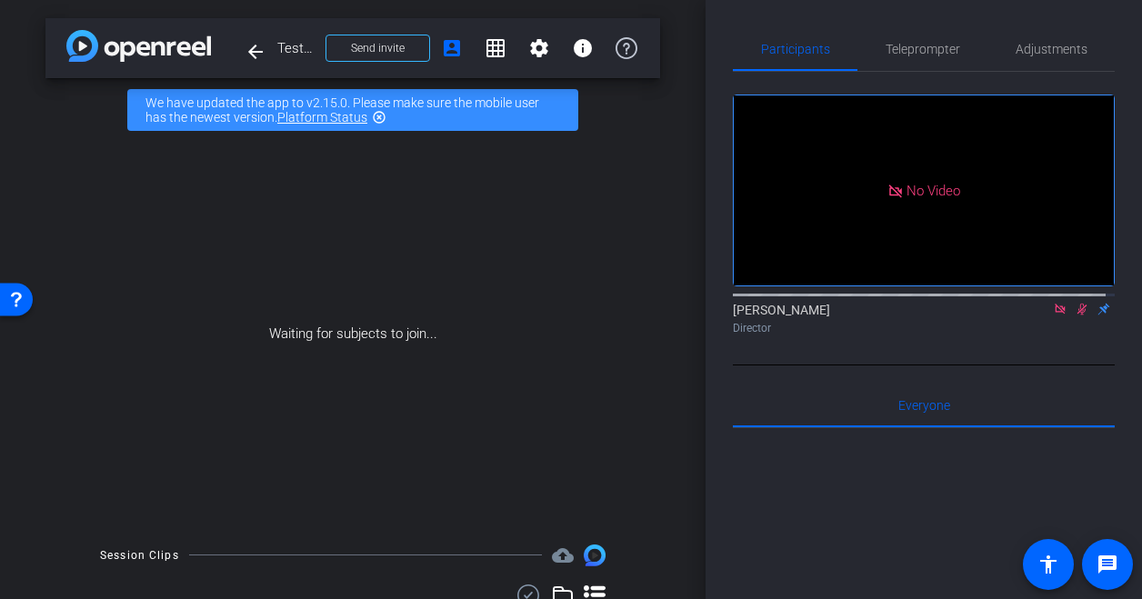
click at [286, 47] on span "Test 9/30" at bounding box center [295, 48] width 37 height 36
drag, startPoint x: 286, startPoint y: 47, endPoint x: 355, endPoint y: 31, distance: 70.1
click at [355, 31] on span at bounding box center [377, 48] width 103 height 44
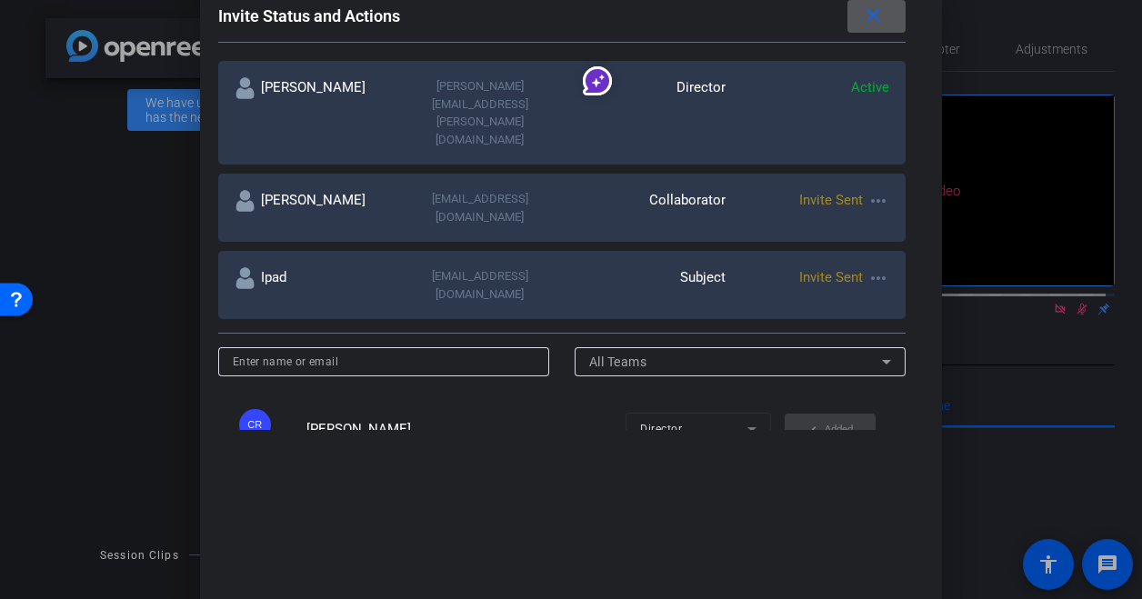
scroll to position [275, 0]
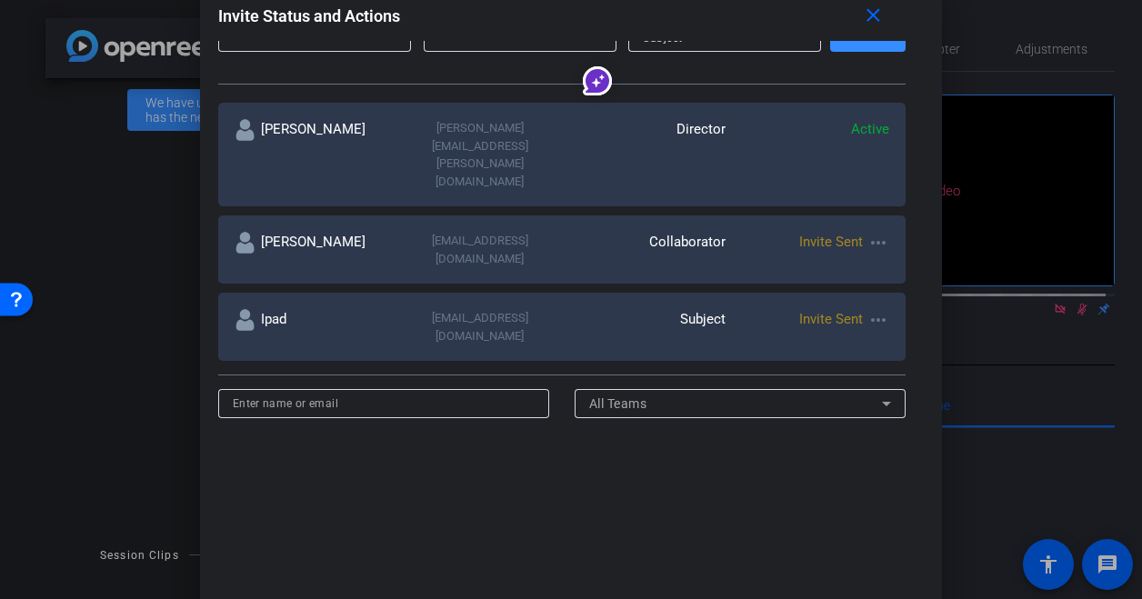
click at [870, 232] on mat-icon "more_horiz" at bounding box center [878, 243] width 22 height 22
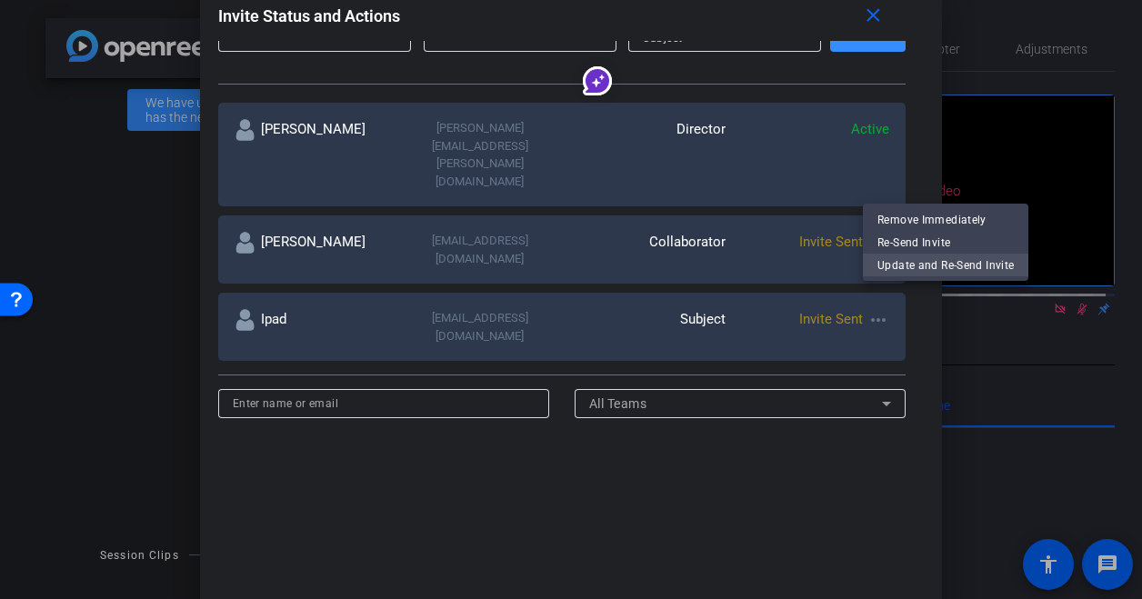
click at [888, 263] on span "Update and Re-Send Invite" at bounding box center [945, 266] width 136 height 22
type input "[PERSON_NAME]"
type input "[EMAIL_ADDRESS][DOMAIN_NAME]"
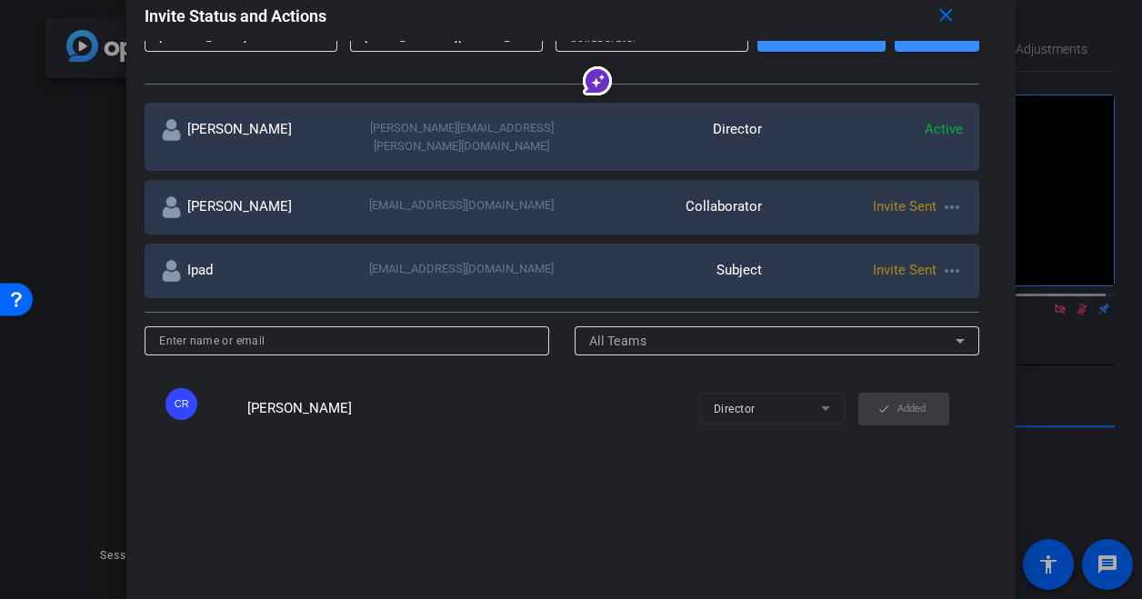
click at [948, 260] on mat-icon "more_horiz" at bounding box center [952, 271] width 22 height 22
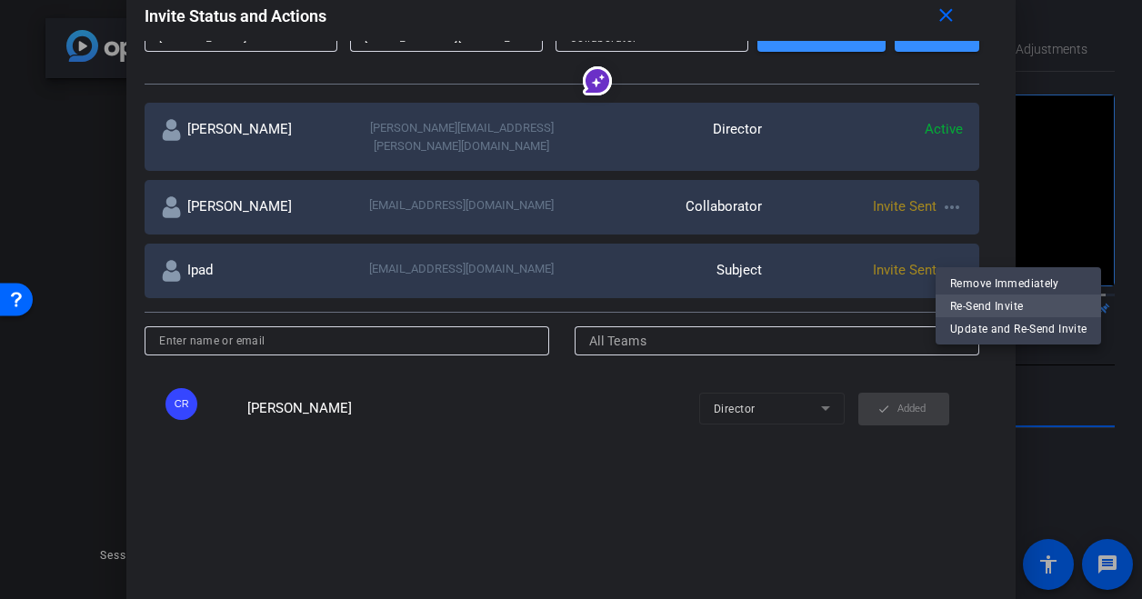
click at [969, 303] on span "Re-Send Invite" at bounding box center [1018, 307] width 136 height 22
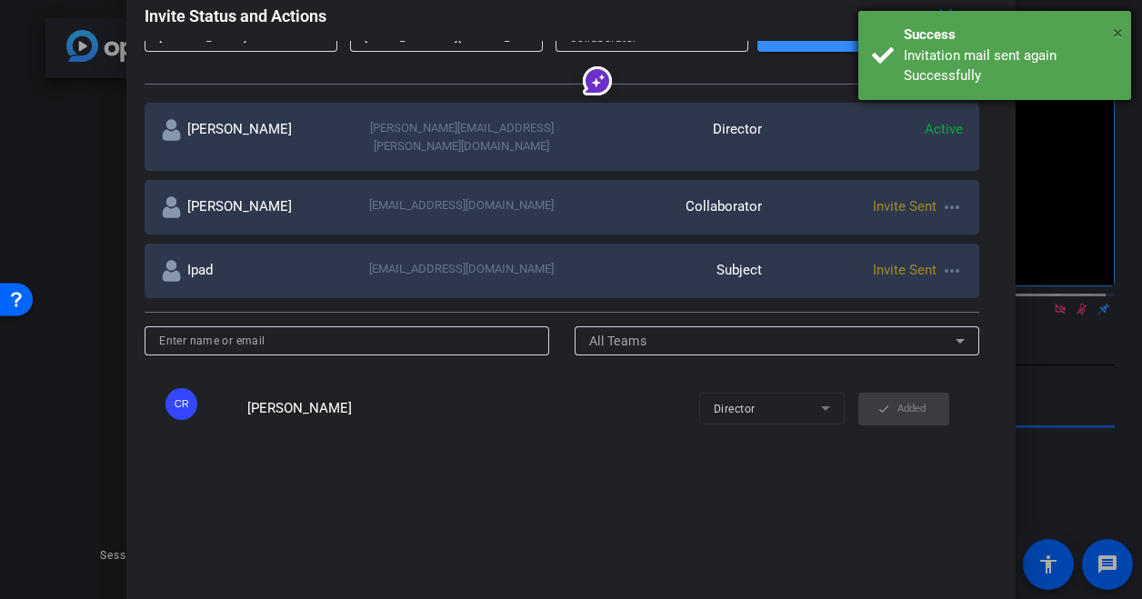
click at [1115, 25] on span "×" at bounding box center [1118, 33] width 10 height 22
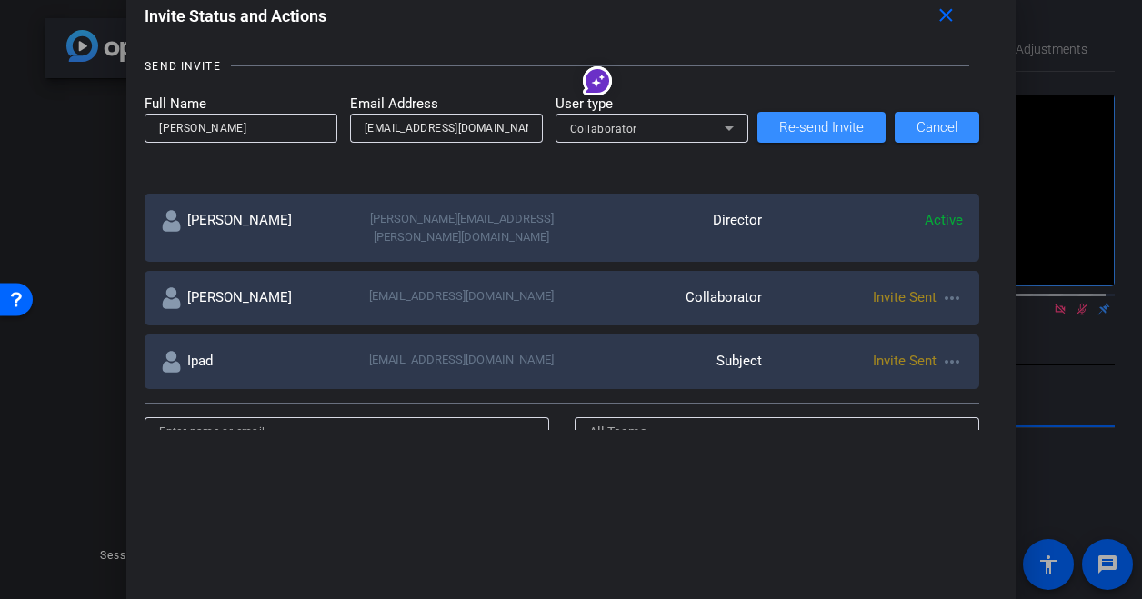
scroll to position [93, 0]
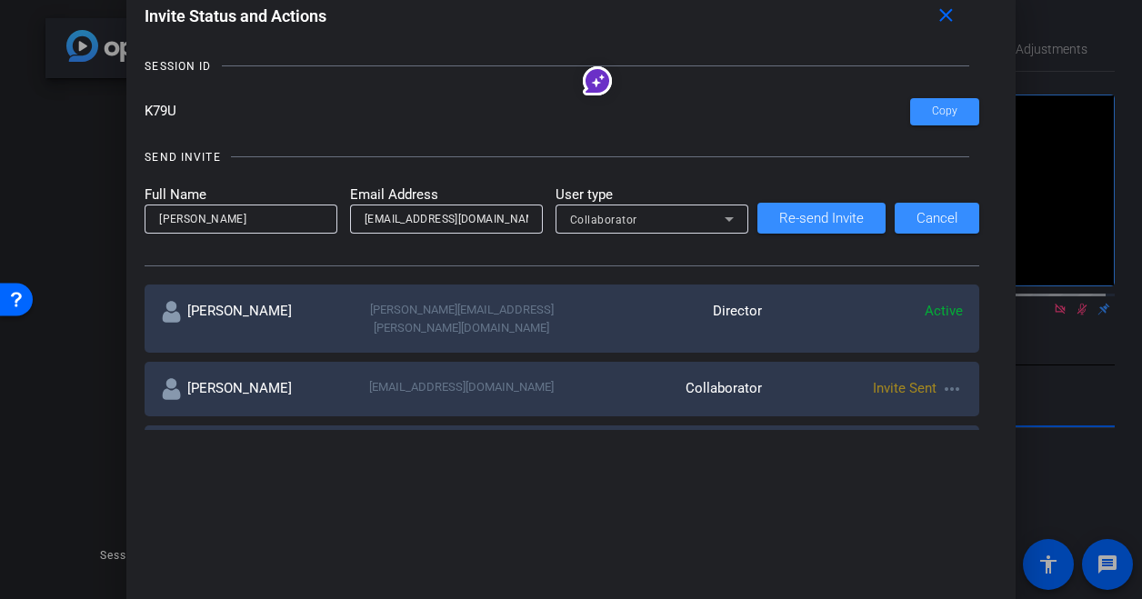
click at [684, 225] on div "Collaborator" at bounding box center [647, 219] width 155 height 23
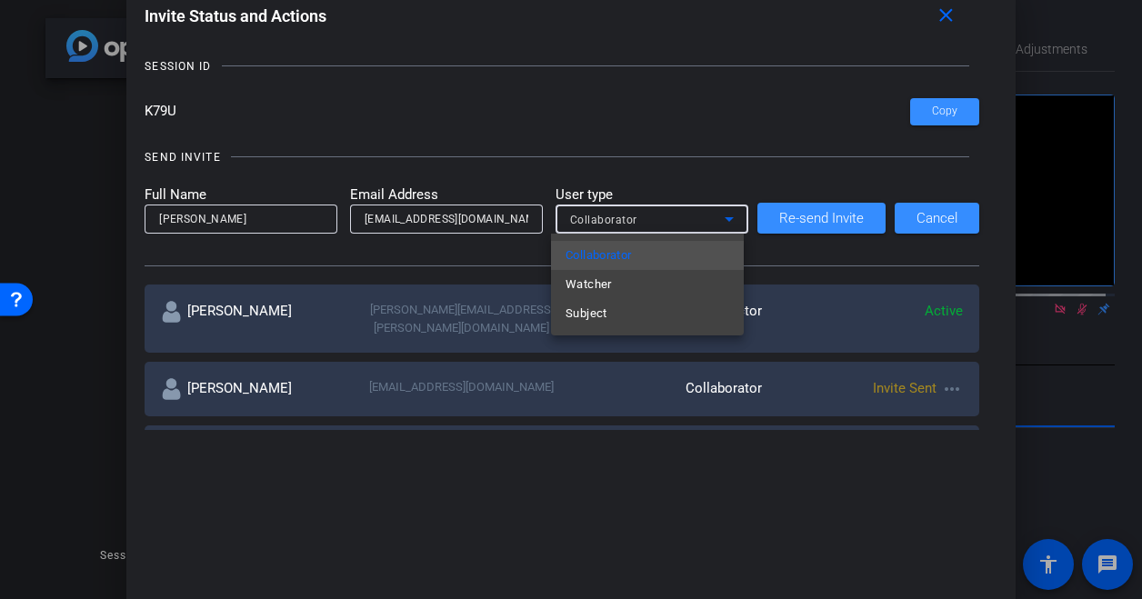
click at [692, 141] on div at bounding box center [571, 299] width 1142 height 599
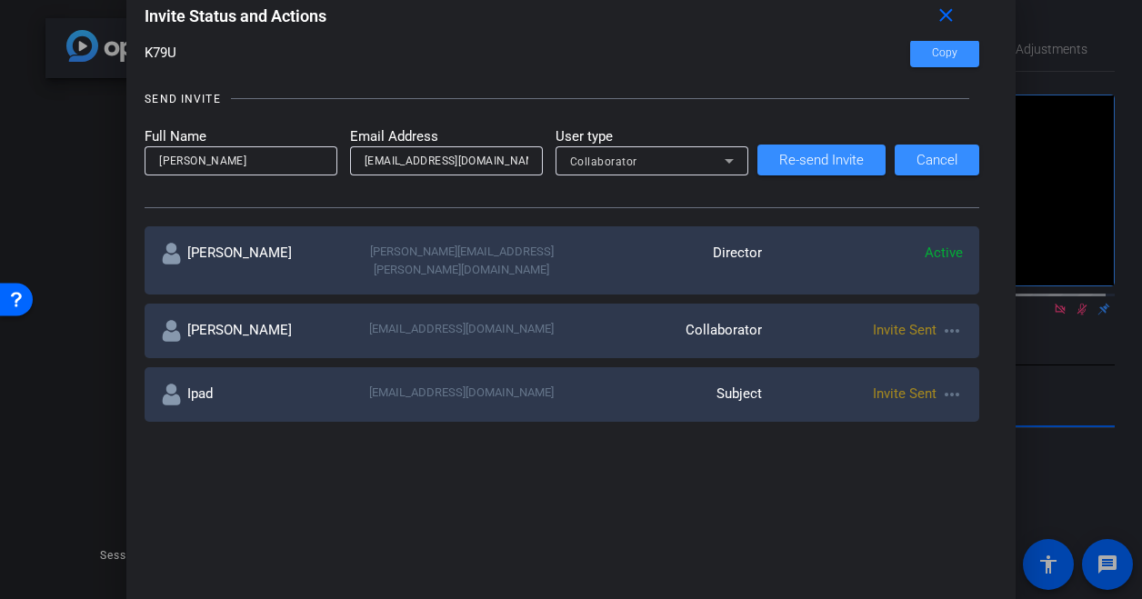
scroll to position [135, 0]
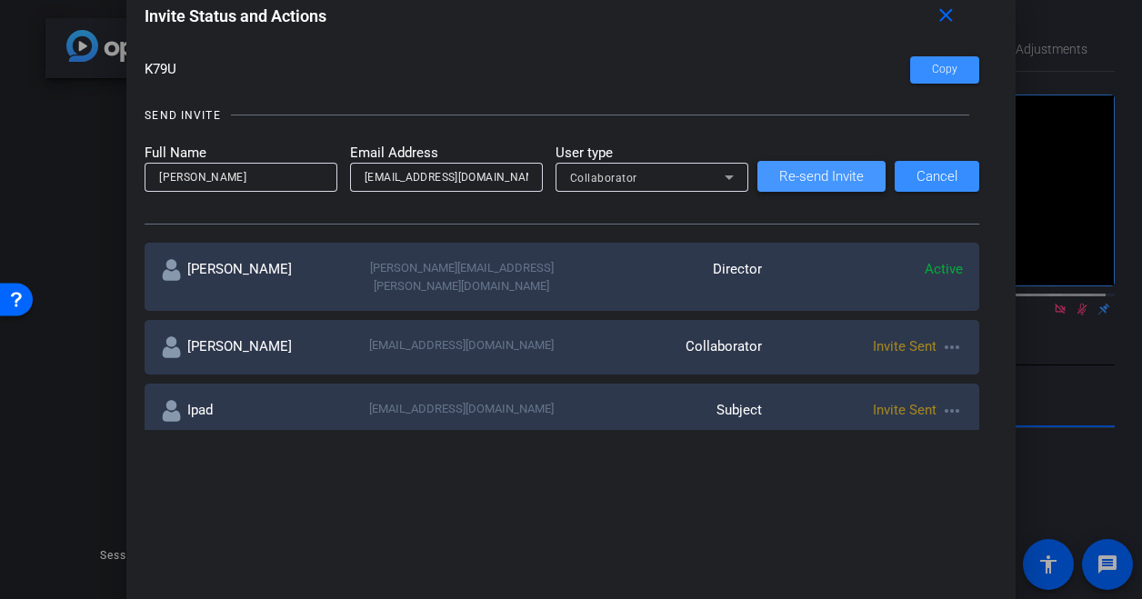
click at [796, 165] on span at bounding box center [821, 177] width 128 height 44
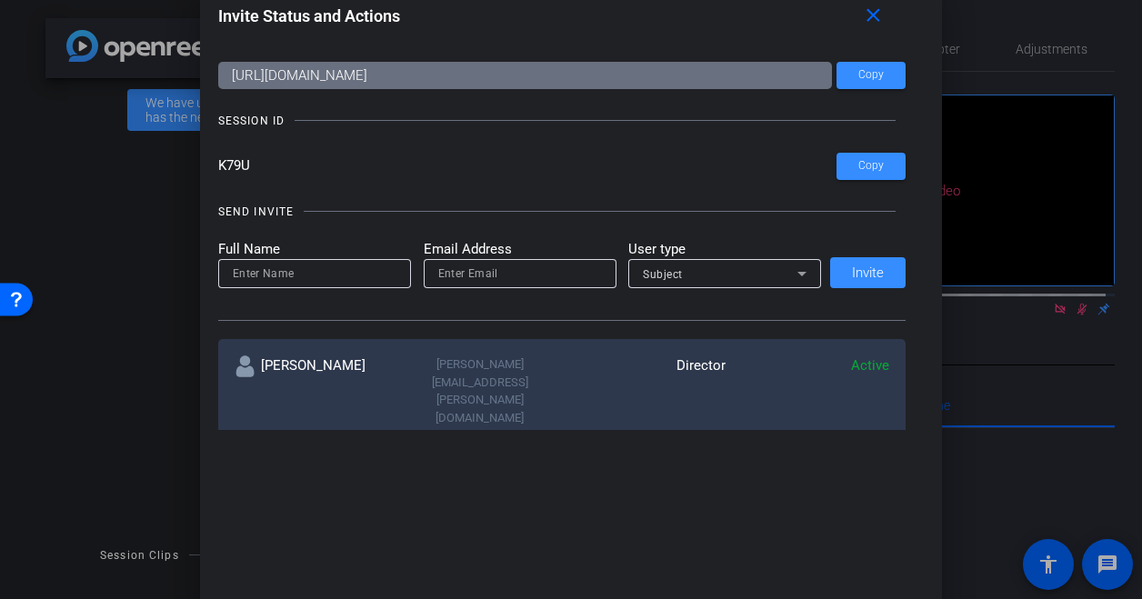
scroll to position [32, 0]
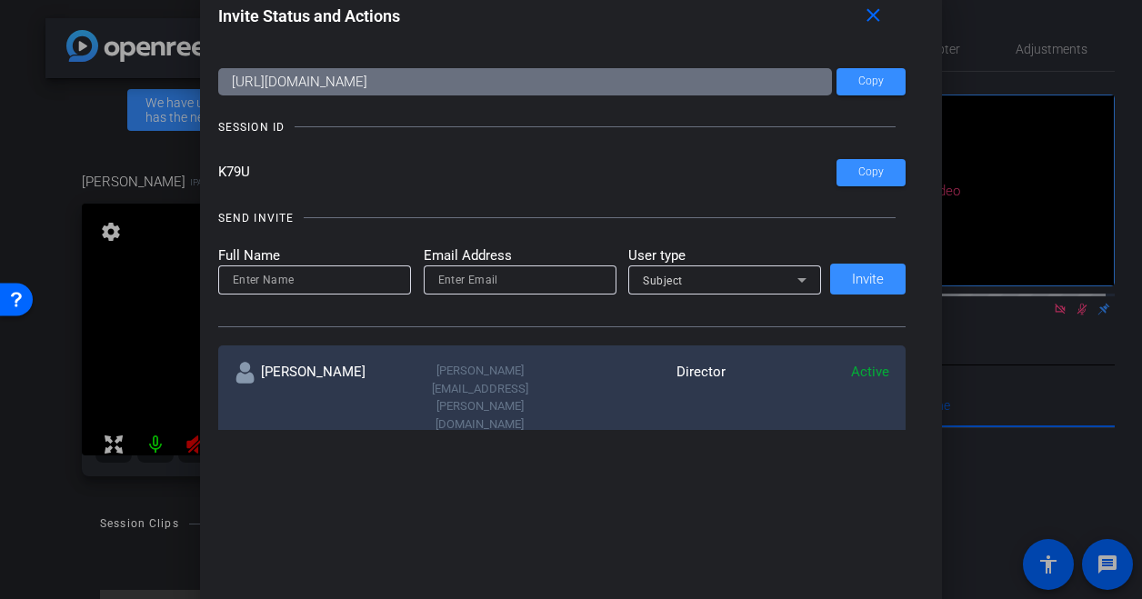
click at [875, 42] on div "SUBJECT ACCESS LINK" at bounding box center [562, 36] width 688 height 18
click at [879, 25] on mat-icon "close" at bounding box center [873, 16] width 23 height 23
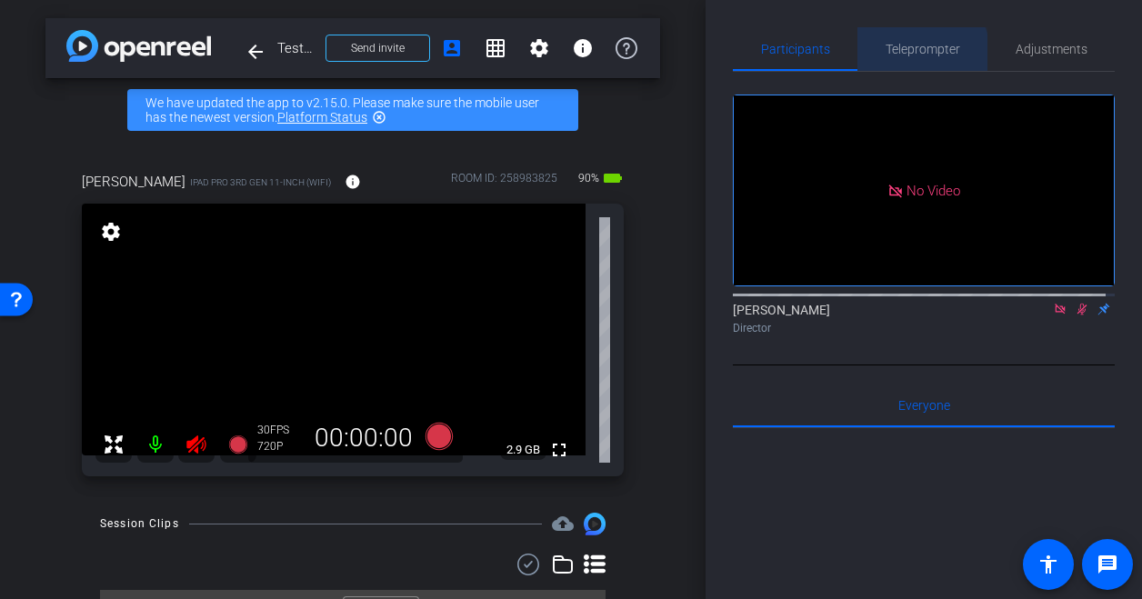
click at [898, 55] on span "Teleprompter" at bounding box center [923, 49] width 75 height 13
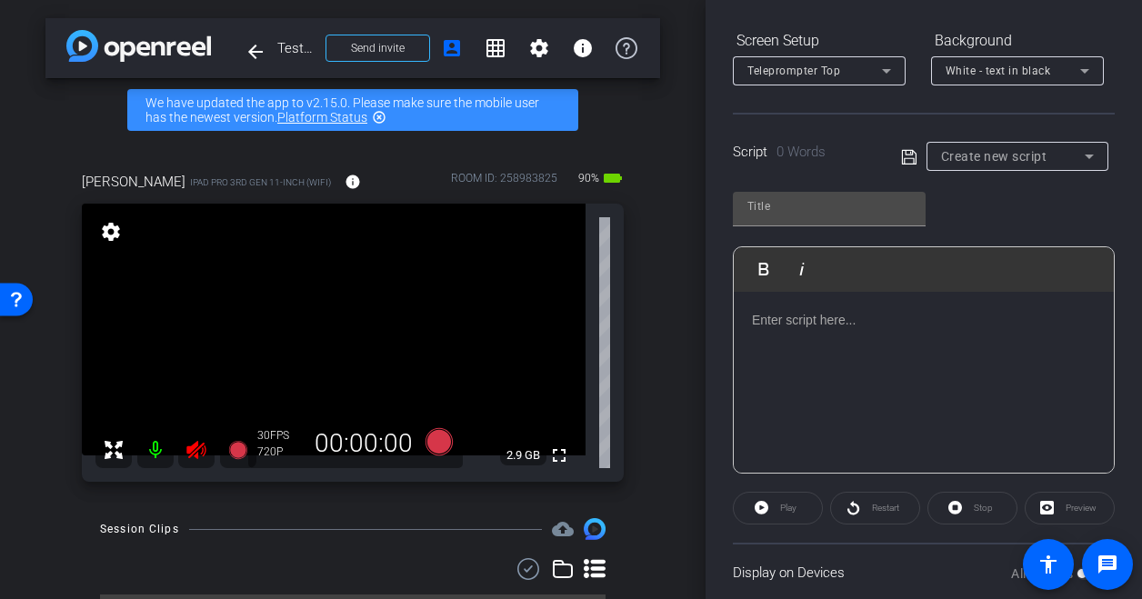
scroll to position [269, 0]
click at [789, 392] on div at bounding box center [924, 381] width 380 height 182
click at [1018, 157] on span "Create new script" at bounding box center [994, 154] width 106 height 15
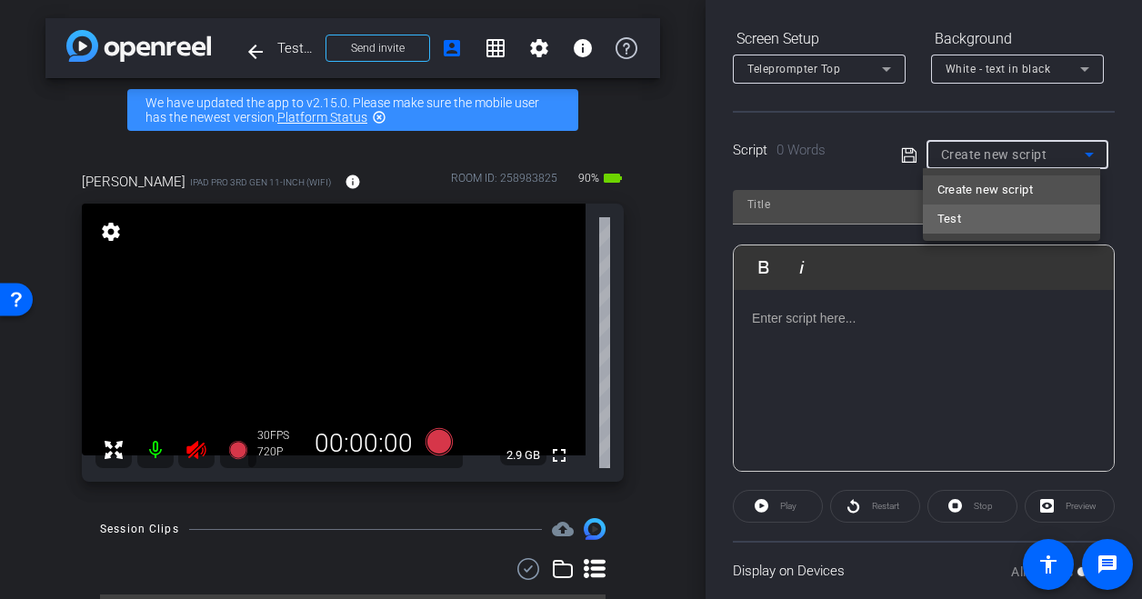
click at [1002, 210] on mat-option "Test" at bounding box center [1011, 219] width 177 height 29
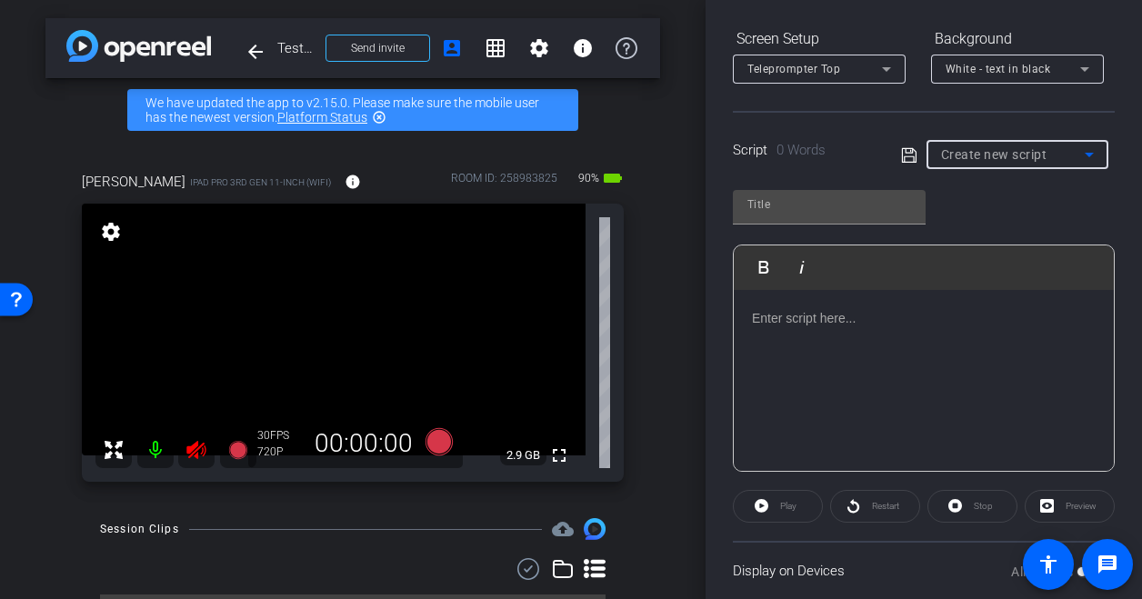
type input "Test"
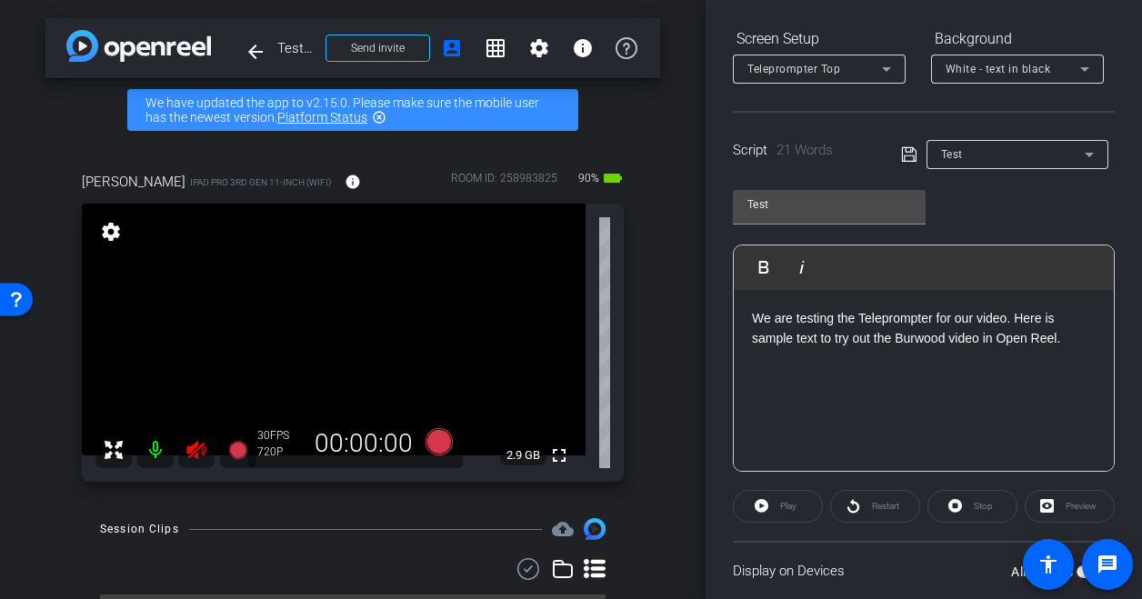
click at [901, 155] on icon at bounding box center [908, 154] width 15 height 15
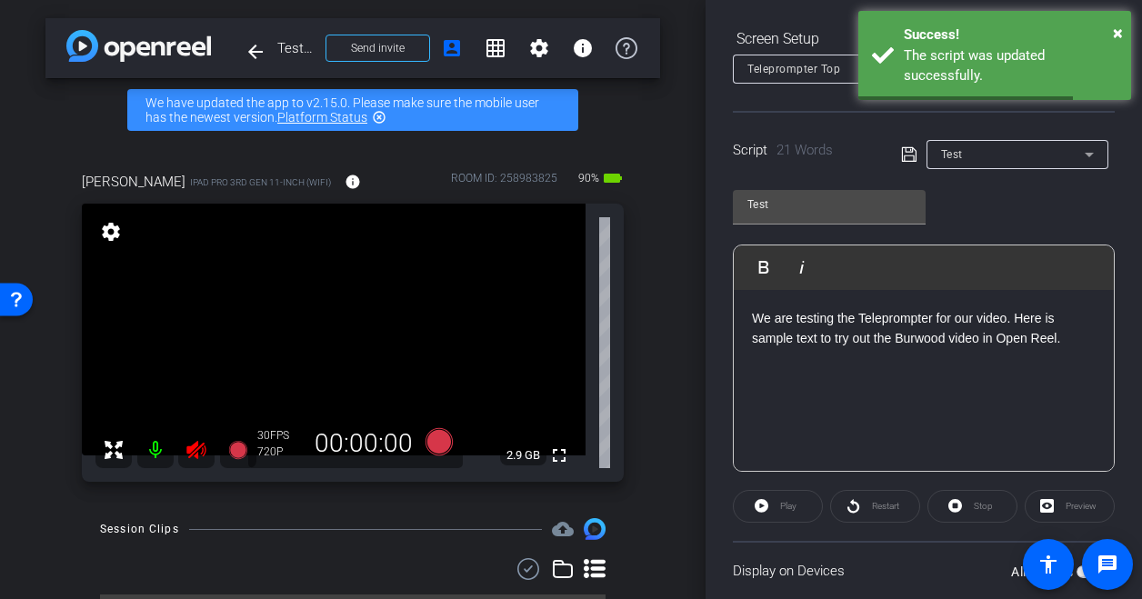
scroll to position [393, 0]
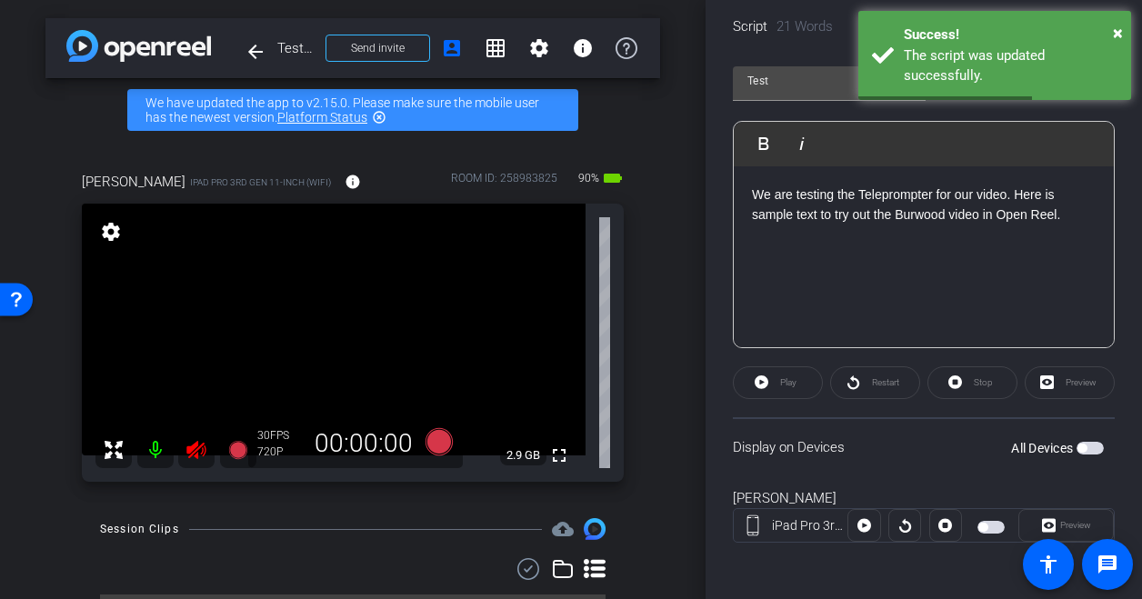
click at [796, 378] on div "Play" at bounding box center [778, 382] width 90 height 33
click at [746, 379] on div "Play" at bounding box center [778, 382] width 90 height 33
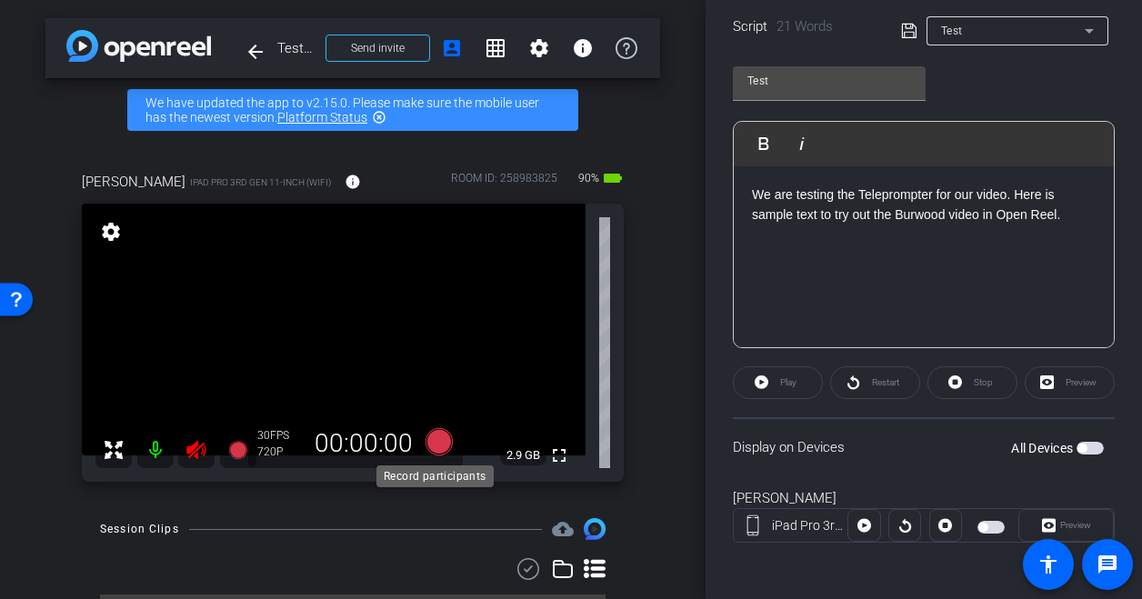
click at [435, 438] on icon at bounding box center [439, 441] width 27 height 27
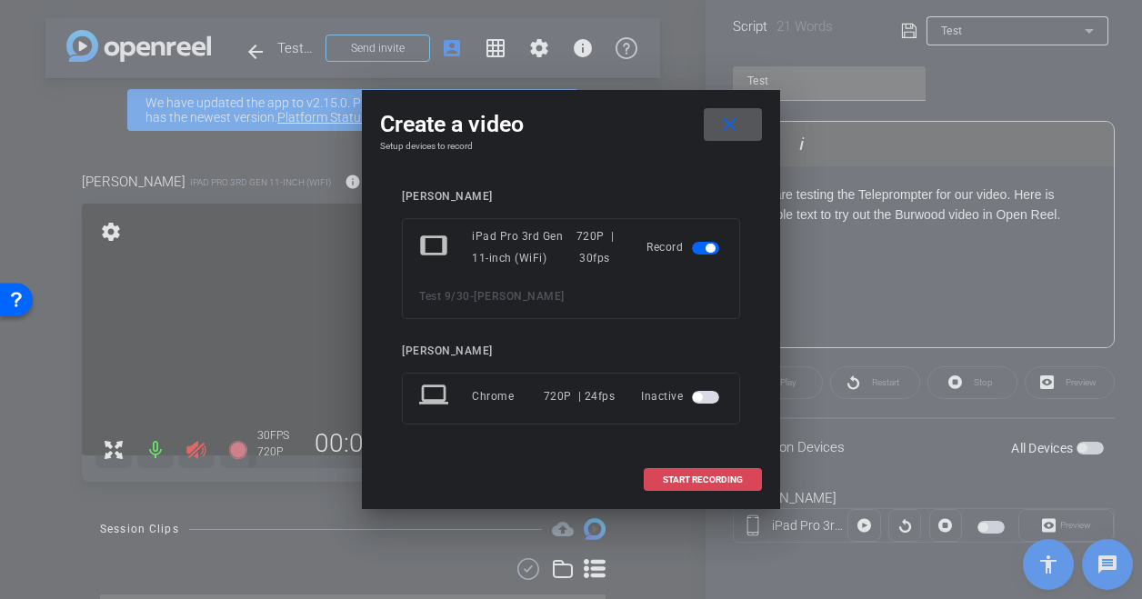
click at [678, 479] on span "START RECORDING" at bounding box center [703, 480] width 80 height 9
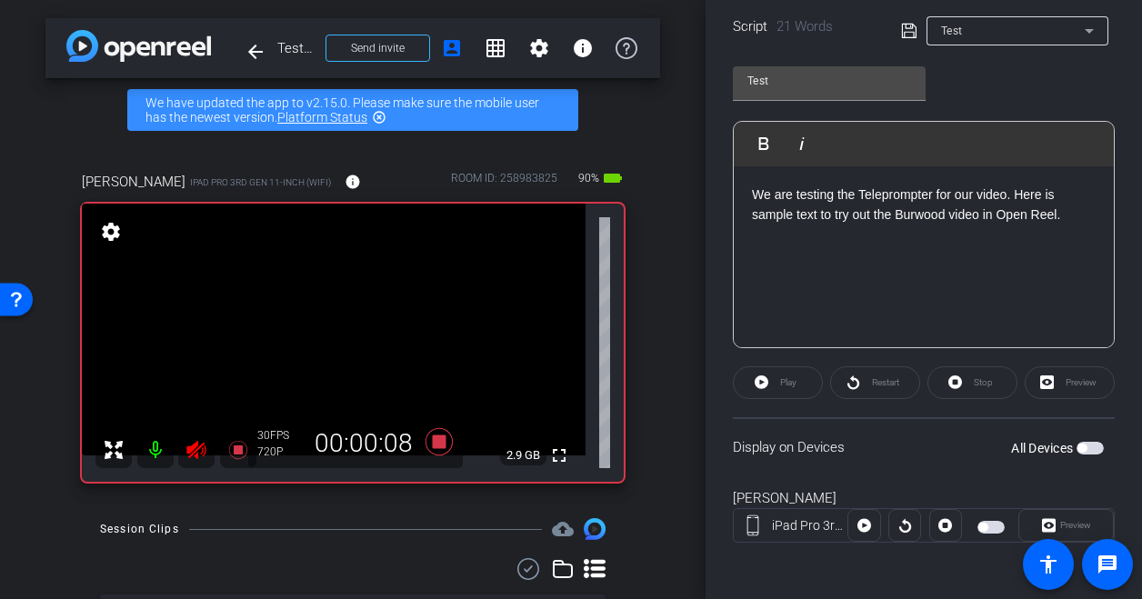
click at [880, 216] on p "We are testing the Teleprompter for our video. Here is sample text to try out t…" at bounding box center [924, 205] width 344 height 41
click at [788, 379] on div "Play" at bounding box center [778, 382] width 90 height 33
click at [751, 383] on div "Play" at bounding box center [778, 382] width 90 height 33
click at [764, 382] on div "Play" at bounding box center [778, 382] width 90 height 33
click at [966, 379] on div "Stop" at bounding box center [972, 382] width 90 height 33
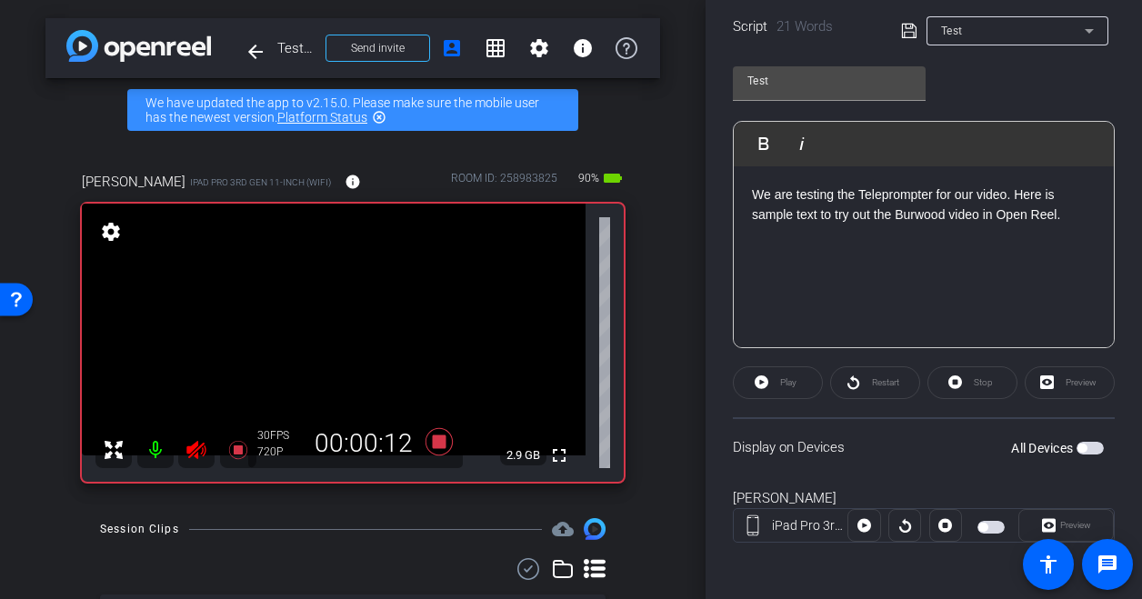
click at [1046, 377] on div "Preview" at bounding box center [1070, 382] width 90 height 33
click at [1087, 448] on span "button" at bounding box center [1090, 448] width 27 height 13
click at [776, 382] on span "Play" at bounding box center [786, 382] width 21 height 25
drag, startPoint x: 878, startPoint y: 448, endPoint x: 844, endPoint y: 481, distance: 47.6
click at [844, 481] on div "Jim Test iPad Pro 3rd Gen 11-inch (WiFi) Preview" at bounding box center [924, 525] width 382 height 98
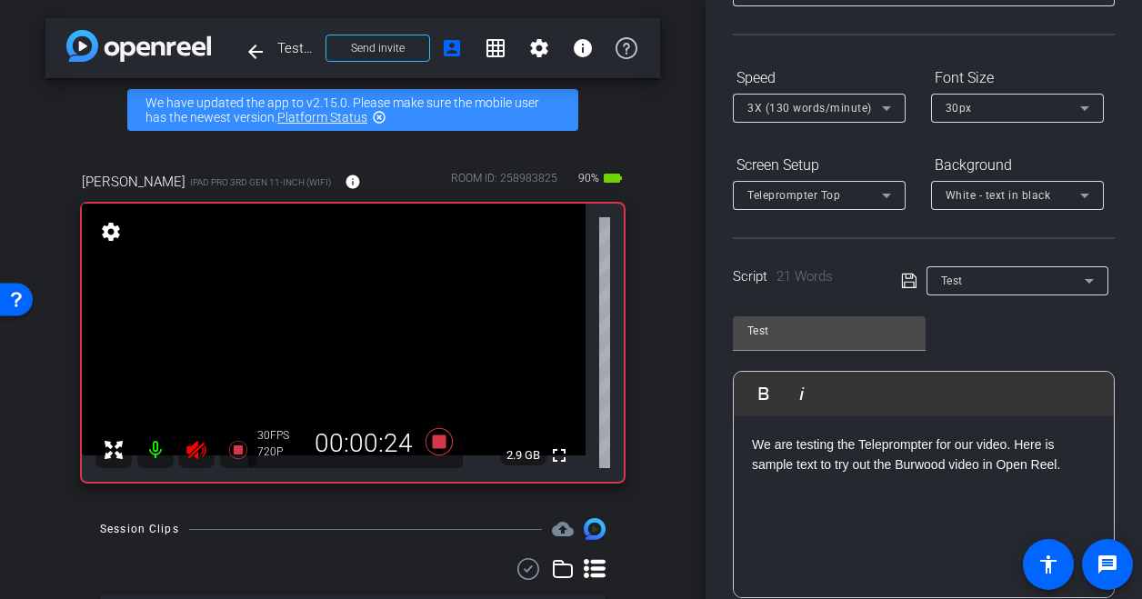
scroll to position [142, 0]
click at [995, 95] on div "30px" at bounding box center [1018, 109] width 144 height 29
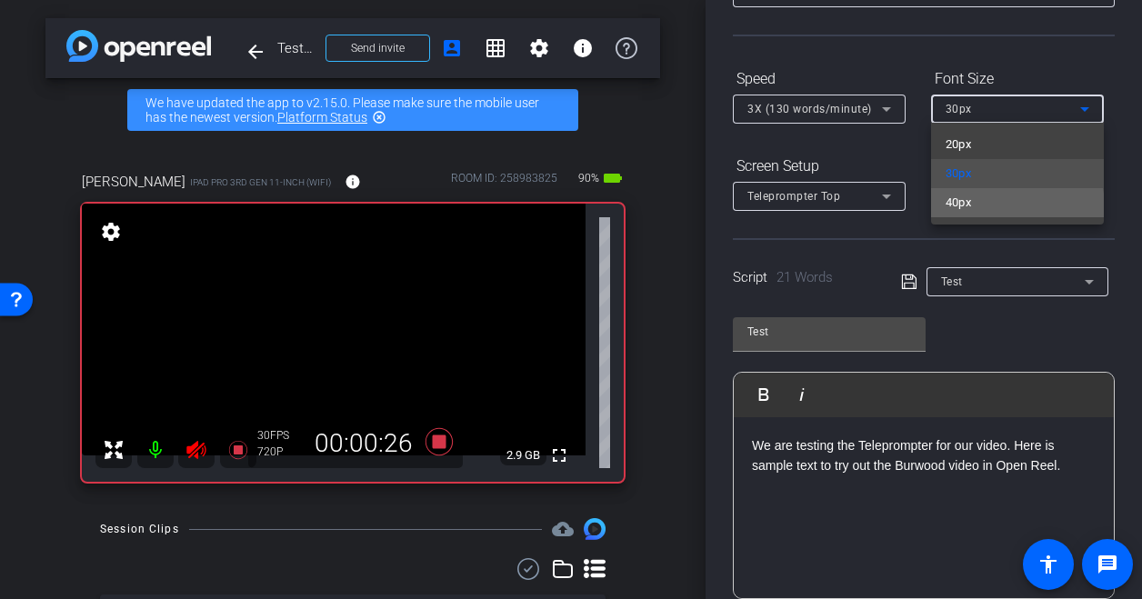
click at [1008, 206] on mat-option "40px" at bounding box center [1017, 202] width 173 height 29
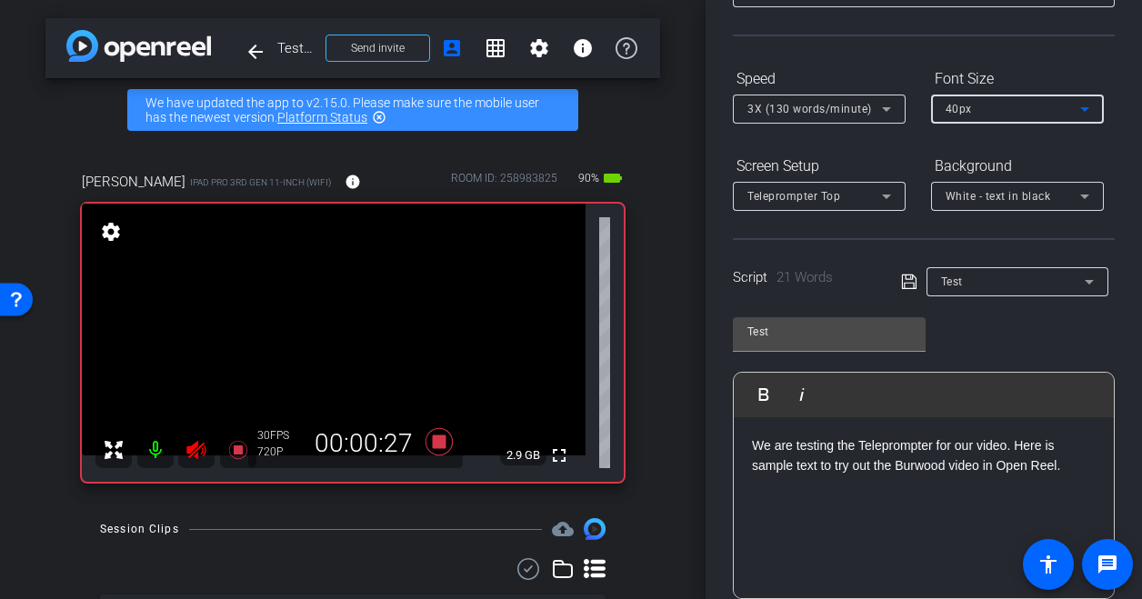
click at [1008, 206] on div "White - text in black" at bounding box center [1013, 196] width 135 height 23
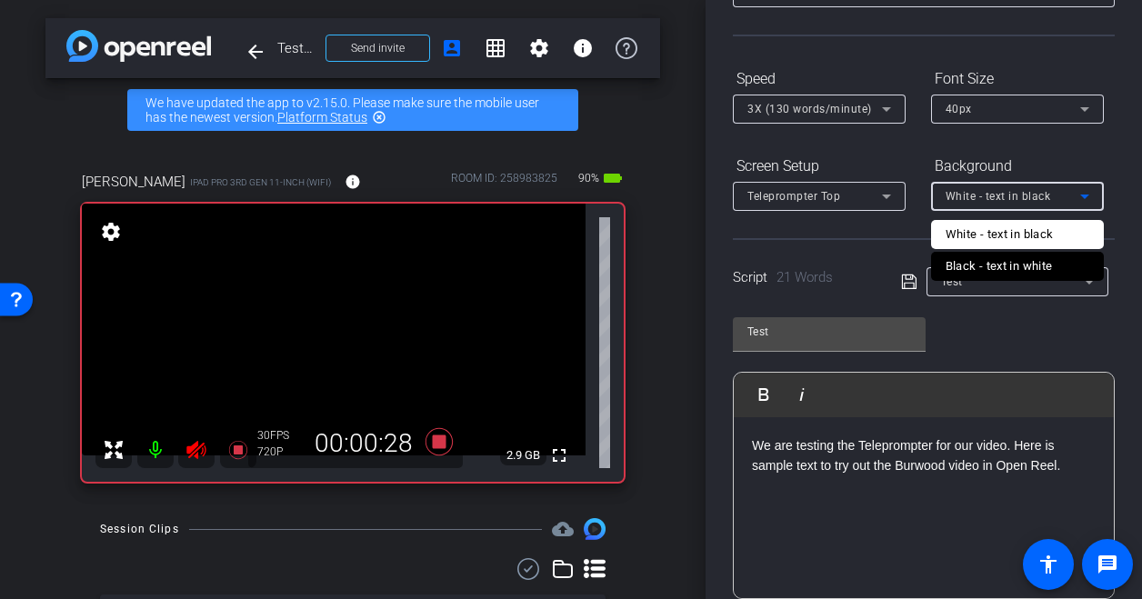
click at [1044, 152] on div at bounding box center [571, 299] width 1142 height 599
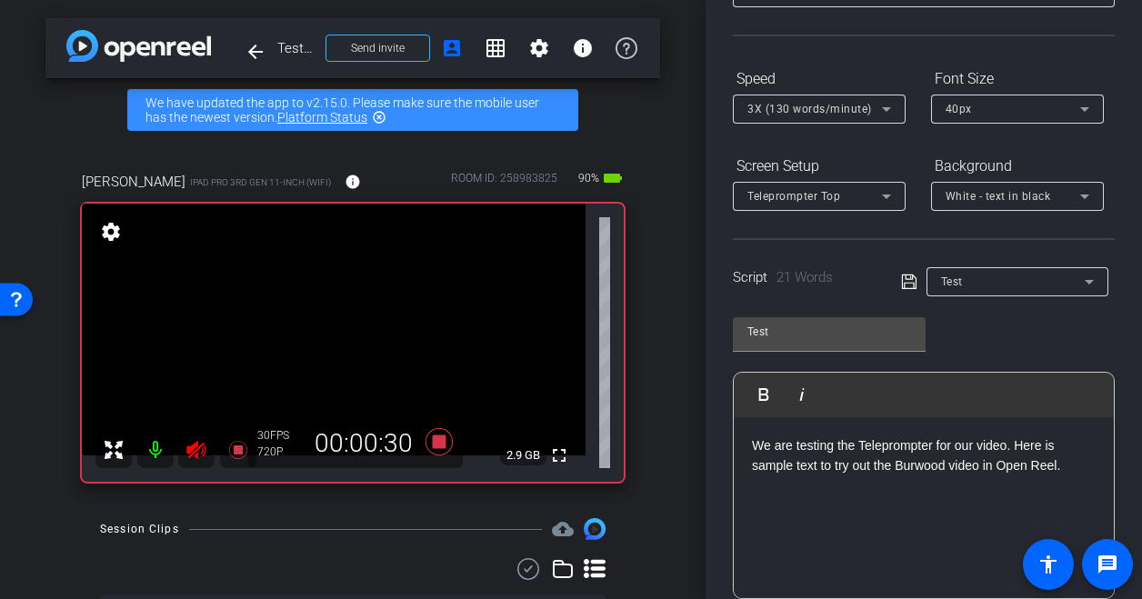
drag, startPoint x: 1044, startPoint y: 152, endPoint x: 1024, endPoint y: -75, distance: 228.2
click at [1024, 0] on html "Accessibility Screen-Reader Guide, Feedback, and Issue Reporting | New window m…" at bounding box center [571, 299] width 1142 height 599
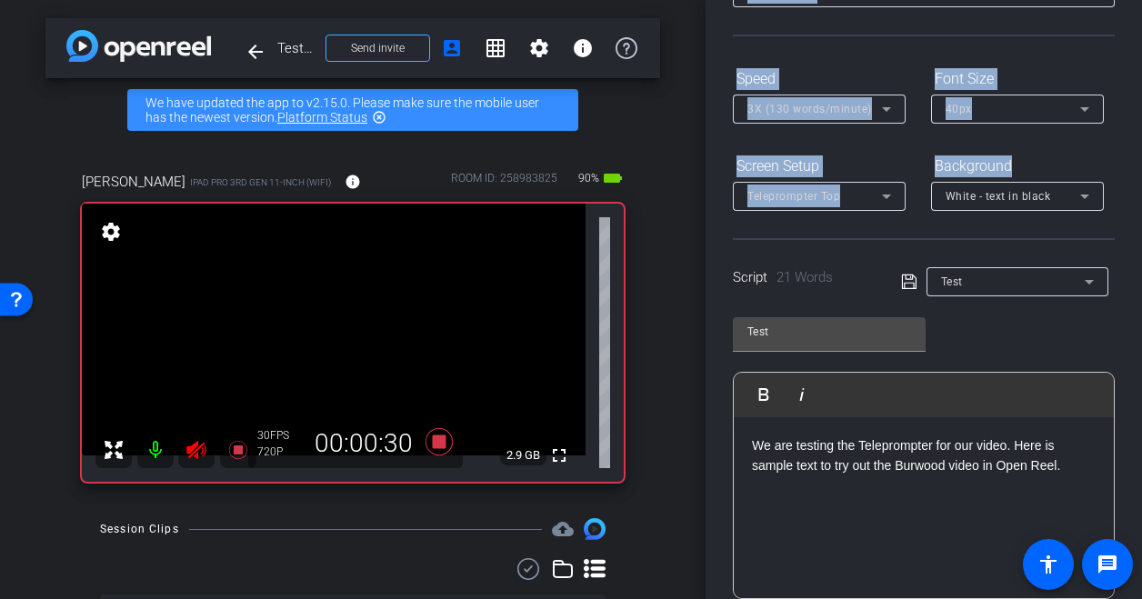
scroll to position [53, 0]
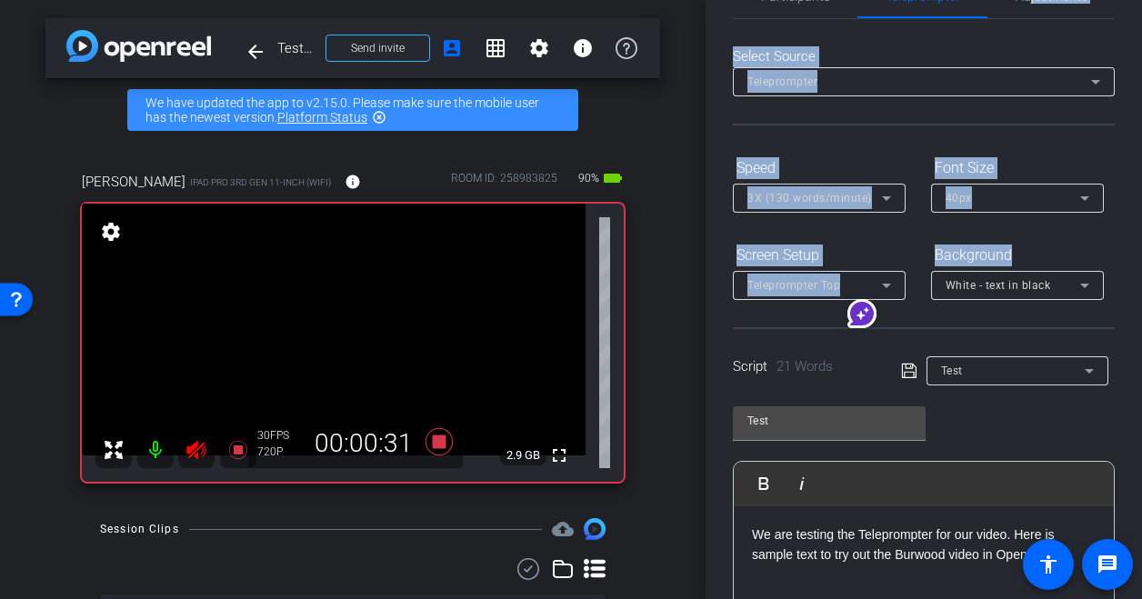
drag, startPoint x: 1024, startPoint y: -75, endPoint x: 983, endPoint y: 147, distance: 226.5
click at [983, 147] on div "Select Source Teleprompter Speed 3X (130 words/minute) Font Size 40px Screen Se…" at bounding box center [924, 466] width 382 height 895
click at [437, 441] on icon at bounding box center [439, 441] width 27 height 27
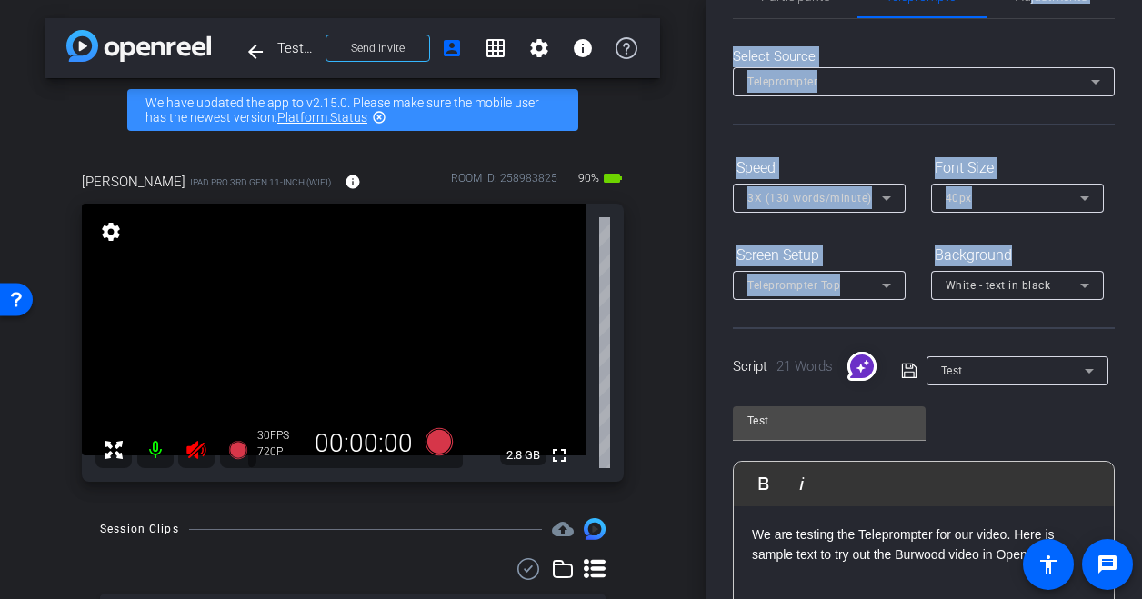
scroll to position [0, 0]
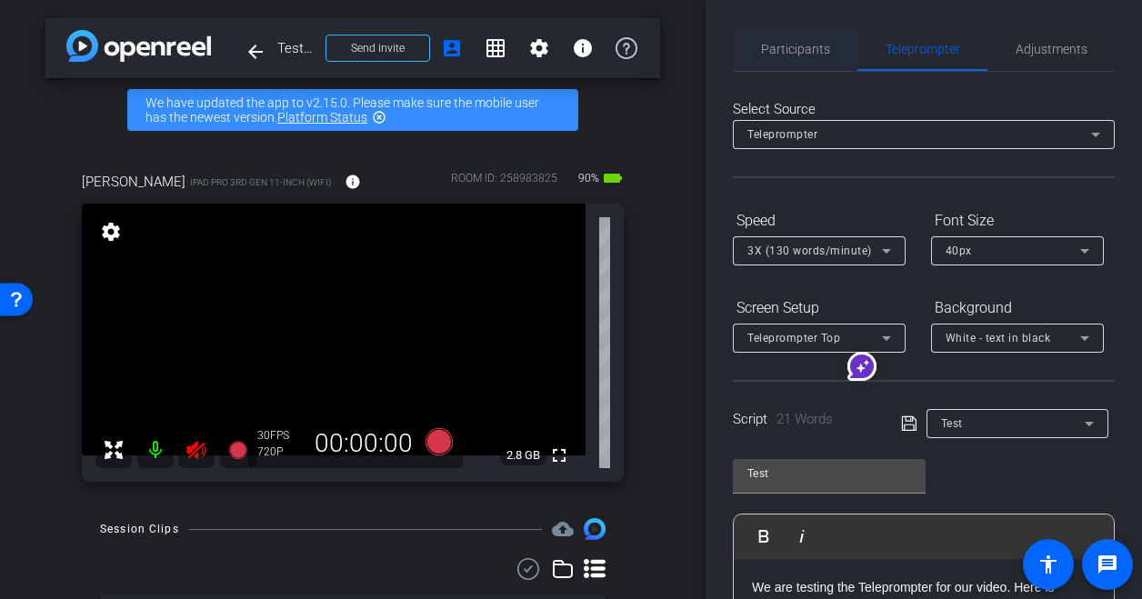
click at [821, 50] on span "Participants" at bounding box center [795, 49] width 69 height 13
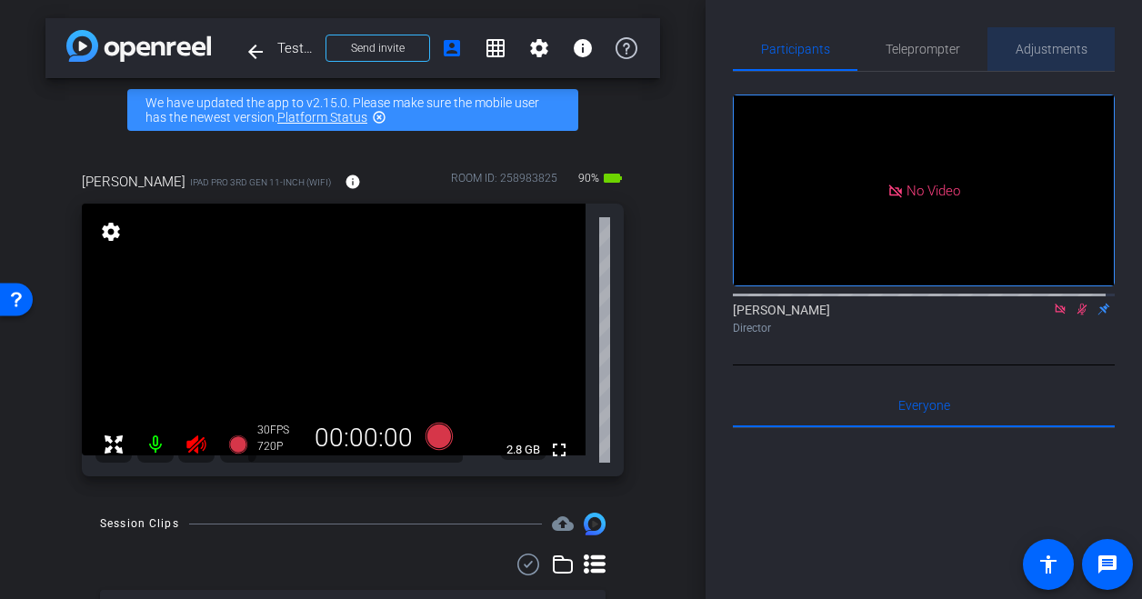
click at [1057, 54] on span "Adjustments" at bounding box center [1052, 49] width 72 height 13
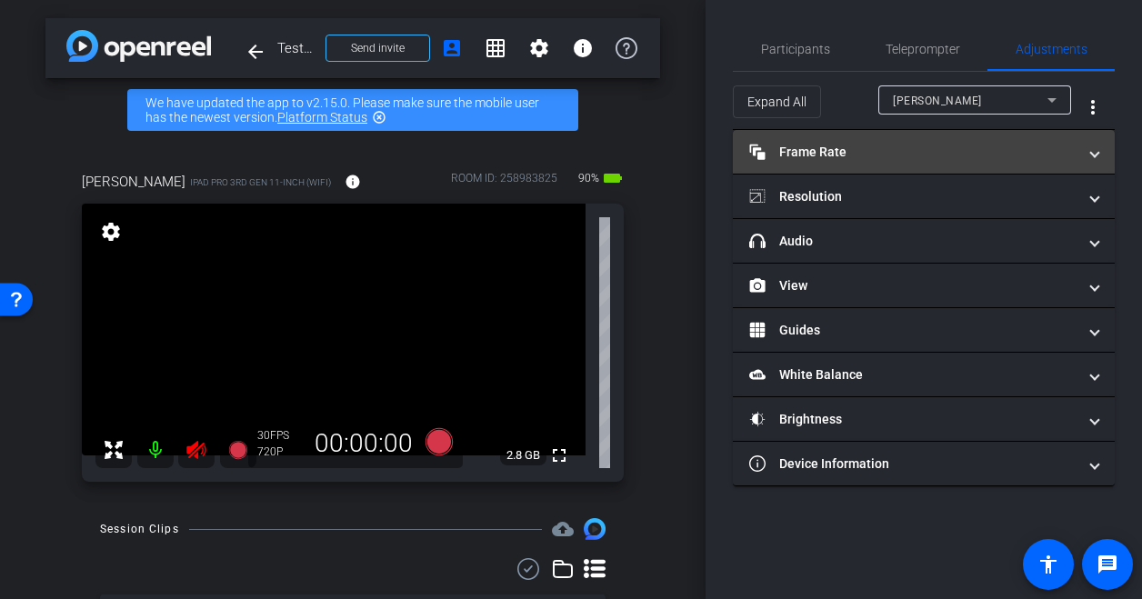
click at [1015, 171] on mat-expansion-panel-header "Frame Rate Frame Rate" at bounding box center [924, 152] width 382 height 44
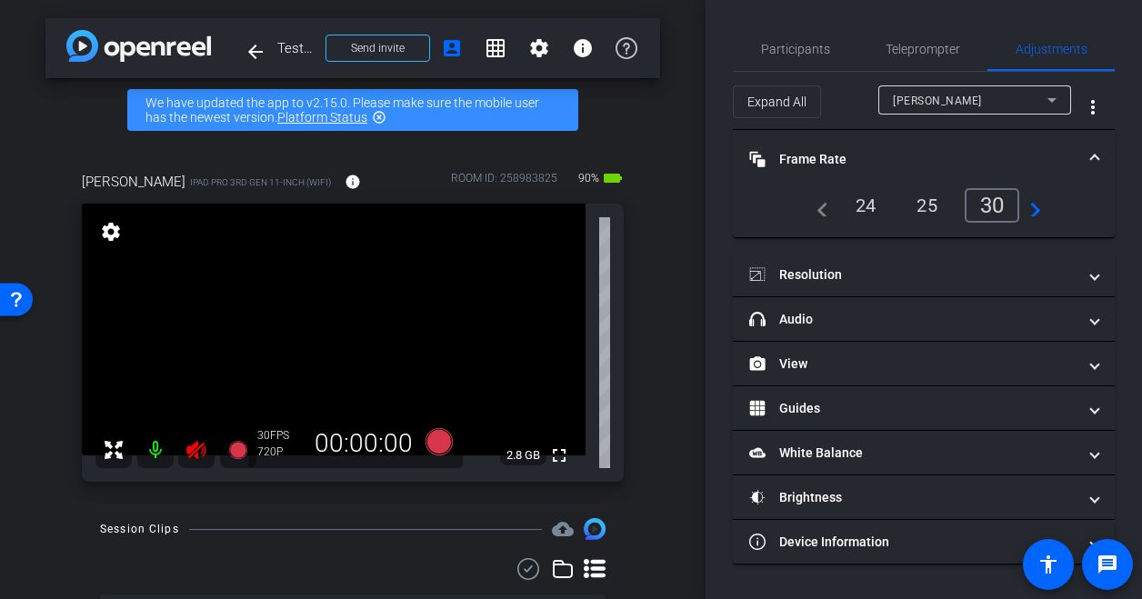
click at [907, 201] on div "25" at bounding box center [927, 205] width 48 height 31
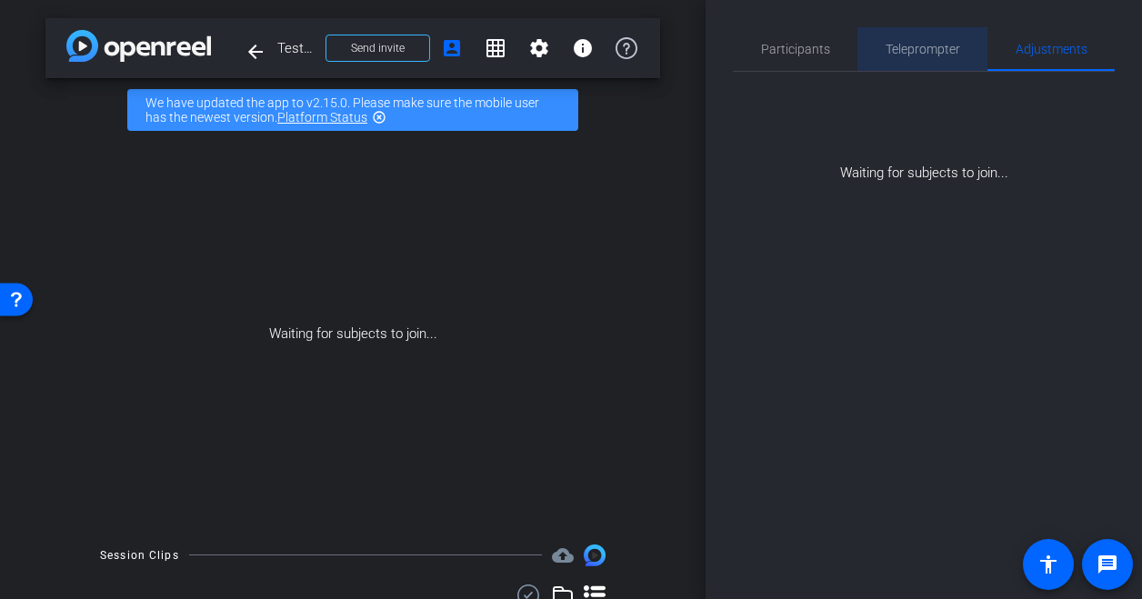
click at [927, 58] on span "Teleprompter" at bounding box center [923, 49] width 75 height 44
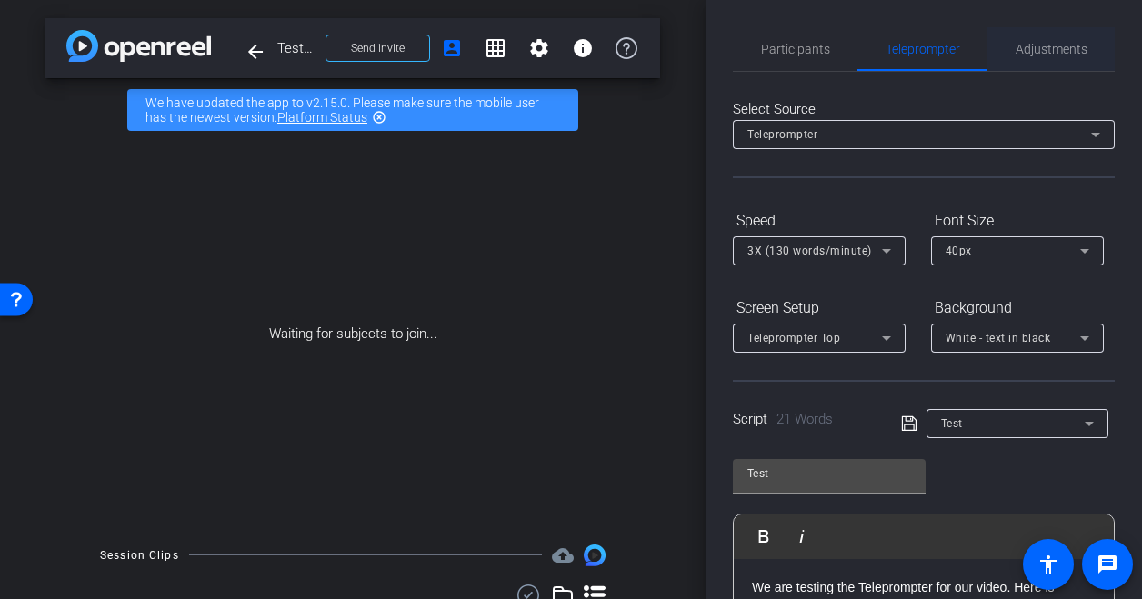
click at [1017, 53] on span "Adjustments" at bounding box center [1052, 49] width 72 height 13
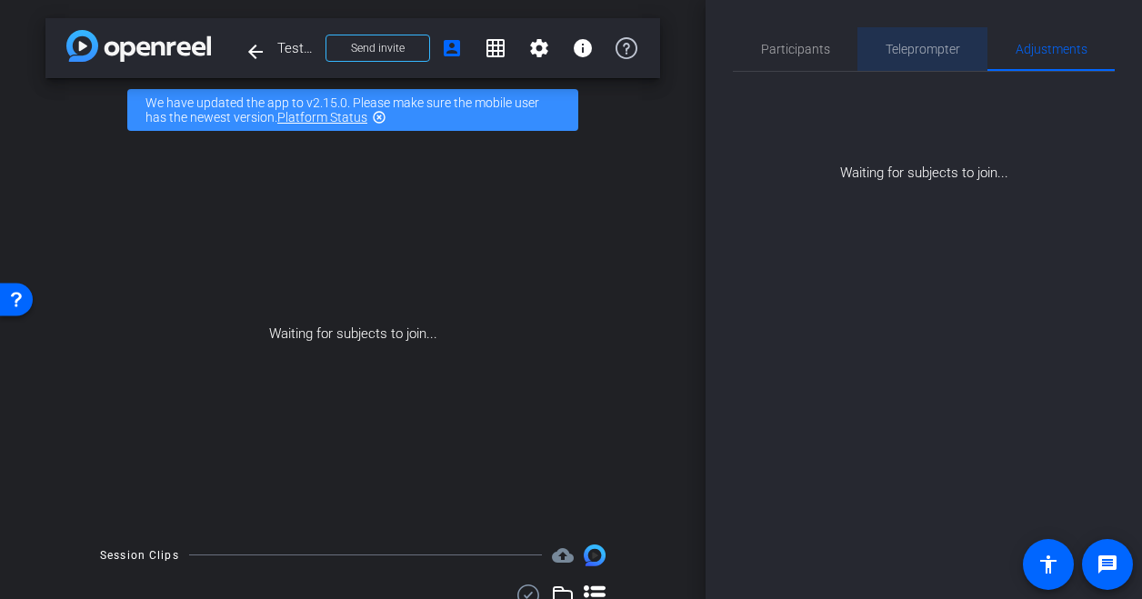
click at [950, 44] on span "Teleprompter" at bounding box center [923, 49] width 75 height 13
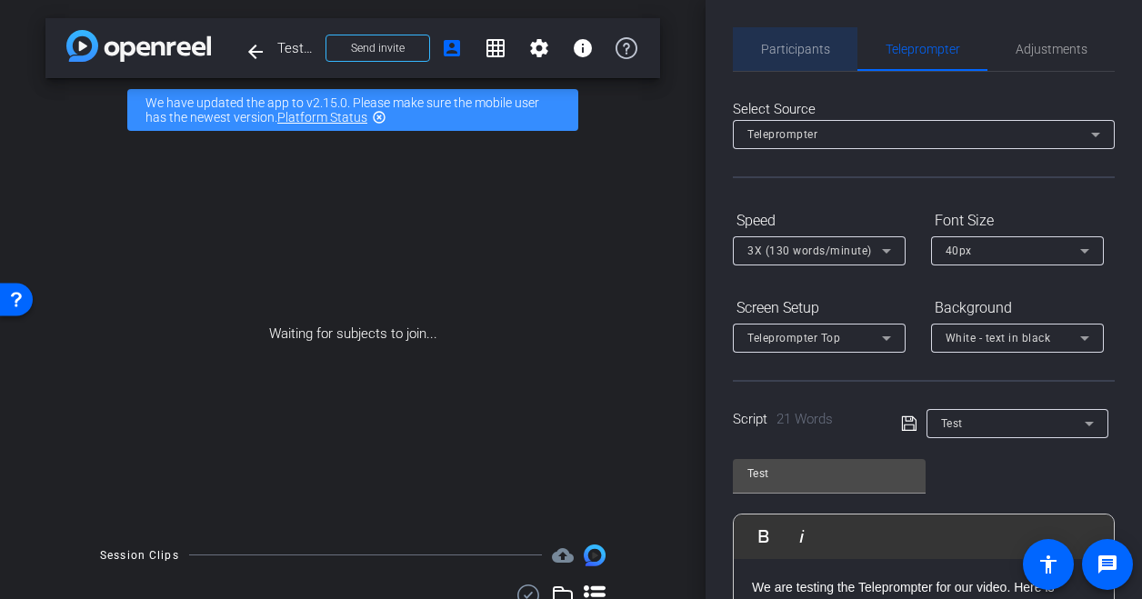
click at [813, 44] on span "Participants" at bounding box center [795, 49] width 69 height 13
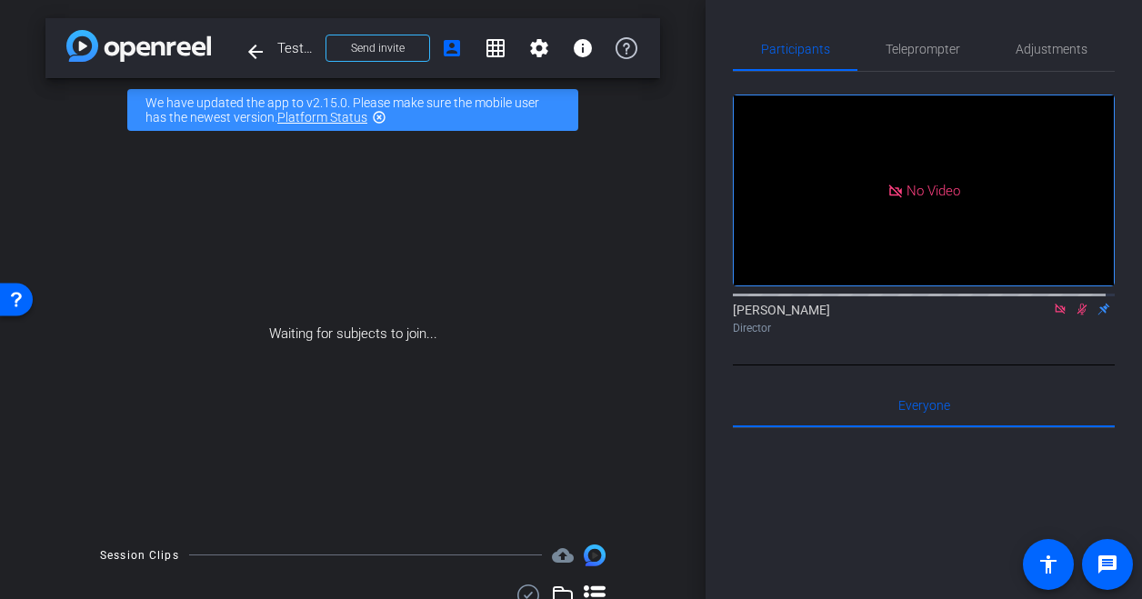
click at [380, 119] on mat-icon "highlight_off" at bounding box center [379, 117] width 15 height 15
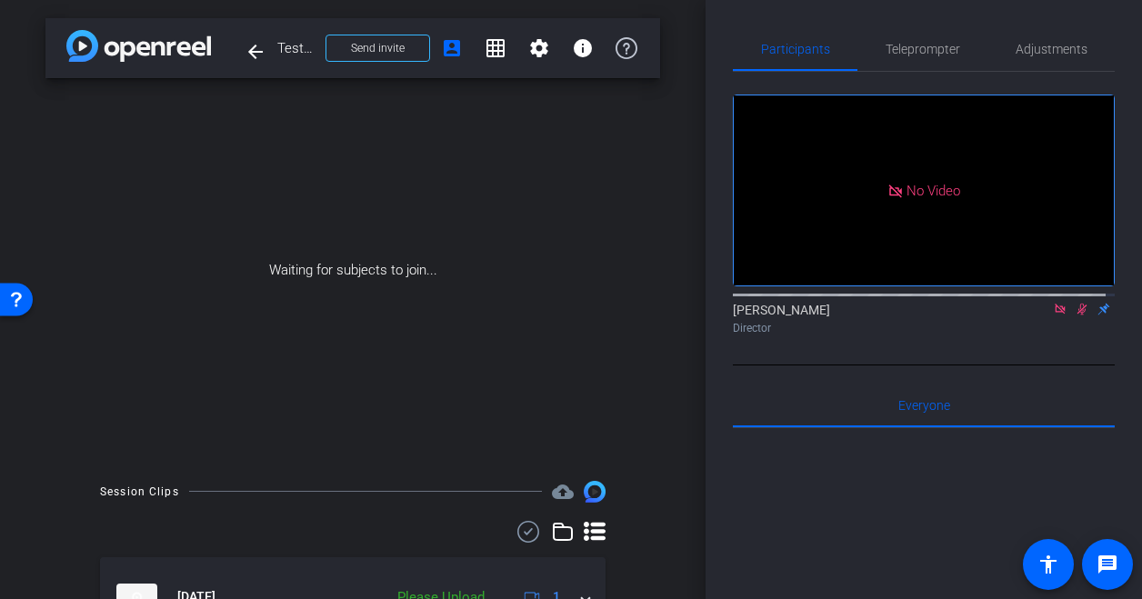
scroll to position [102, 0]
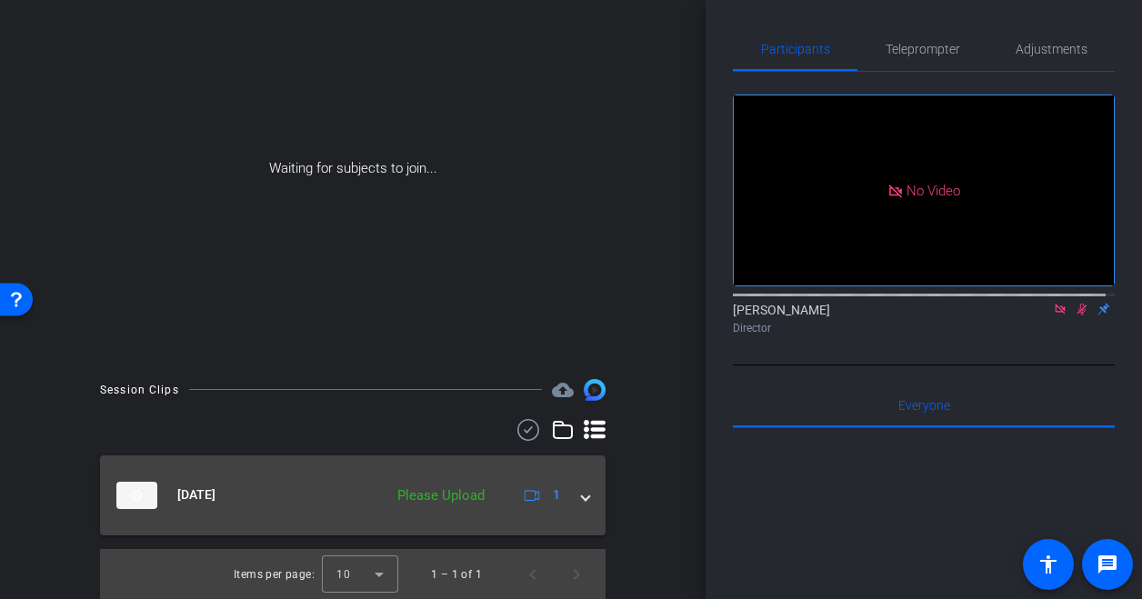
click at [533, 488] on span "1" at bounding box center [540, 496] width 39 height 22
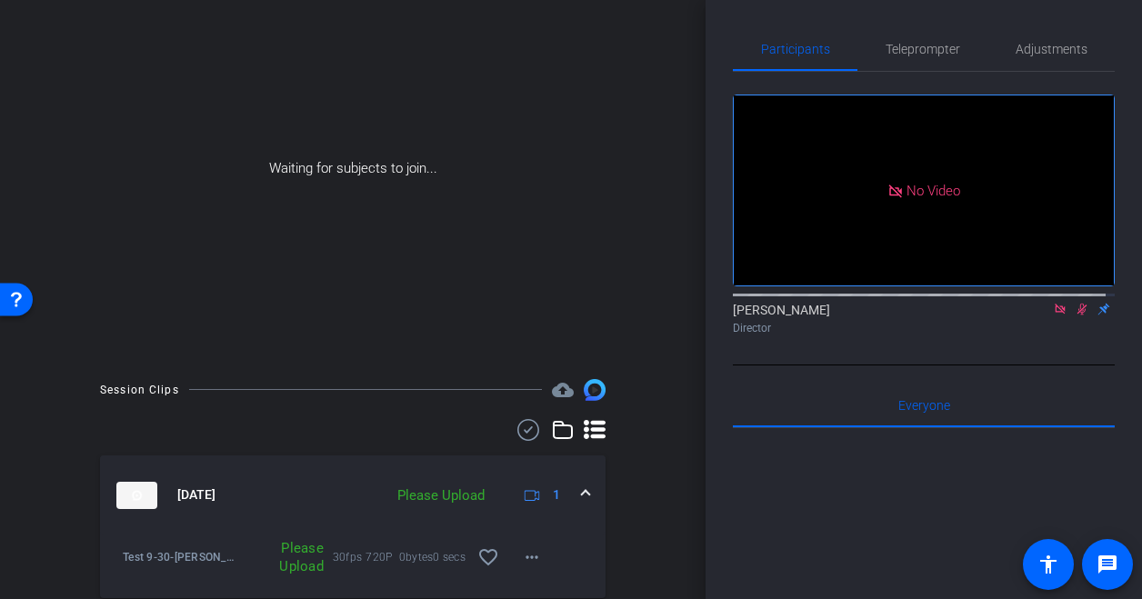
click at [450, 488] on div "Please Upload" at bounding box center [440, 496] width 105 height 21
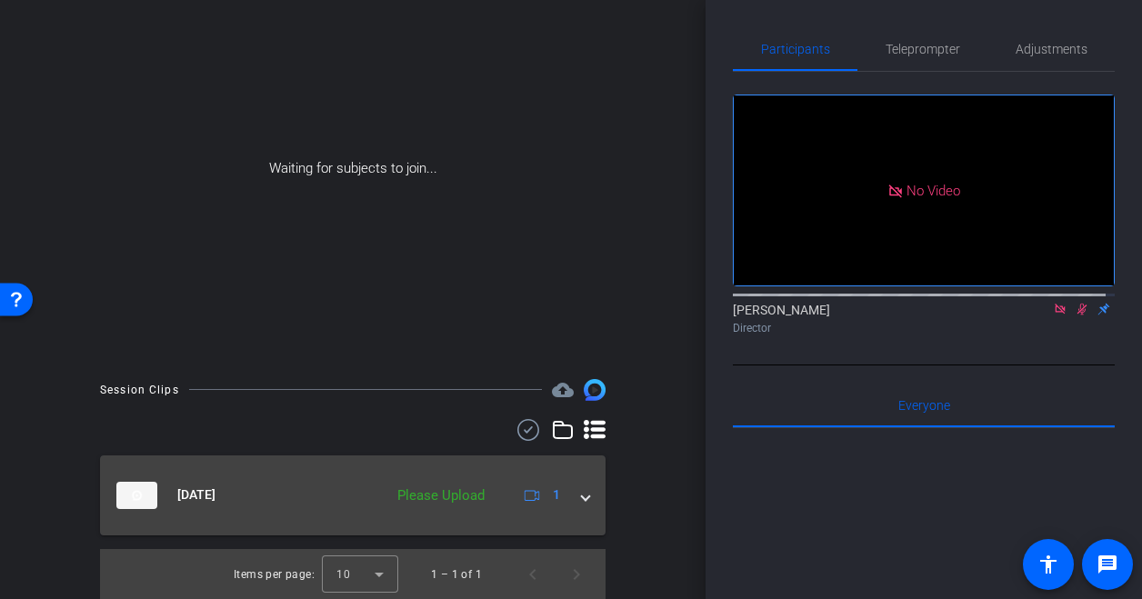
click at [527, 488] on span "1" at bounding box center [540, 496] width 39 height 22
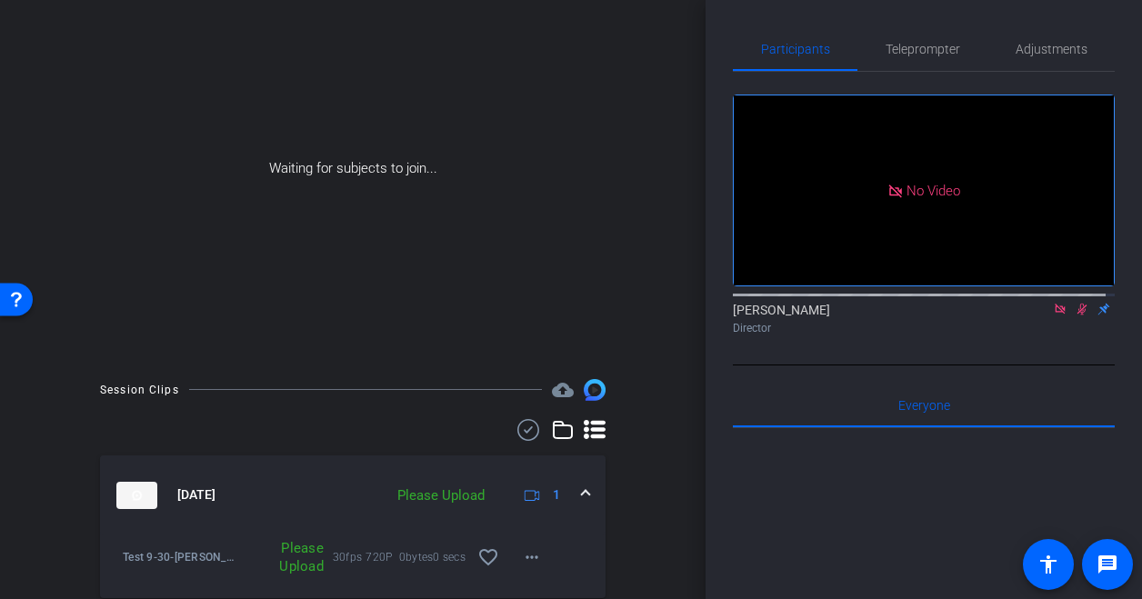
scroll to position [165, 0]
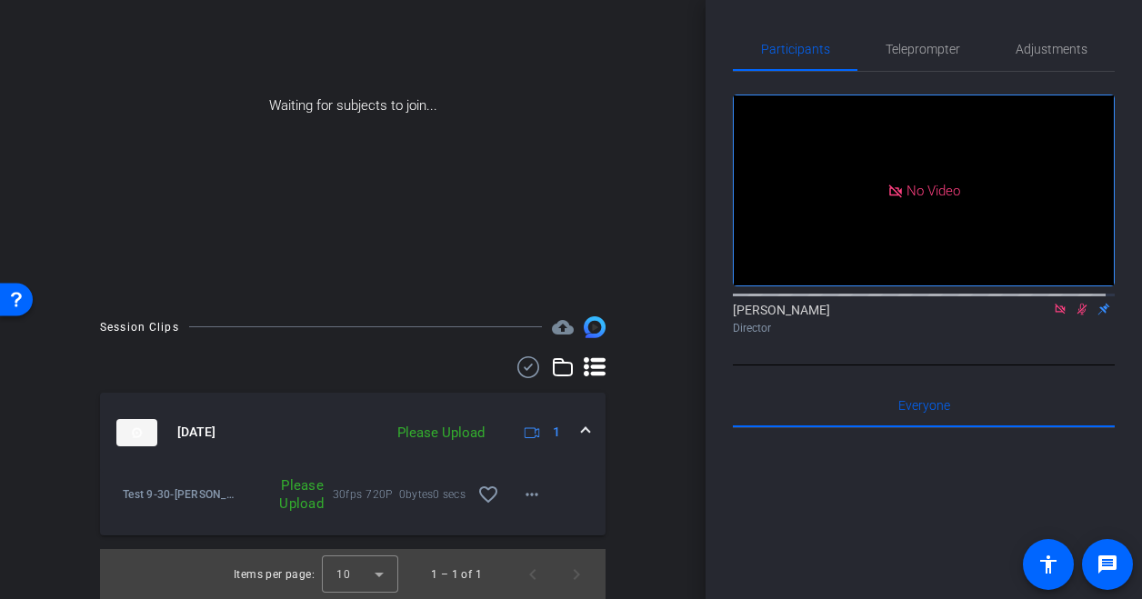
click at [304, 497] on div "Please Upload" at bounding box center [285, 494] width 95 height 36
click at [521, 488] on mat-icon "more_horiz" at bounding box center [532, 495] width 22 height 22
click at [537, 536] on span "Upload" at bounding box center [544, 532] width 73 height 22
click at [523, 495] on mat-icon "more_horiz" at bounding box center [532, 495] width 22 height 22
click at [1024, 52] on div at bounding box center [571, 299] width 1142 height 599
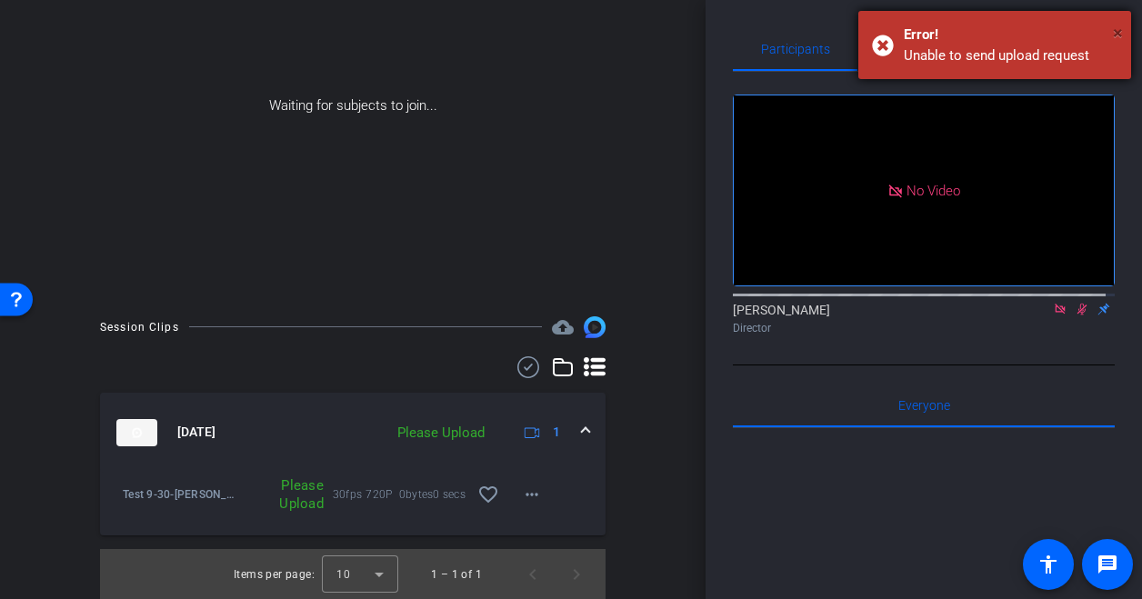
click at [1117, 32] on span "×" at bounding box center [1118, 33] width 10 height 22
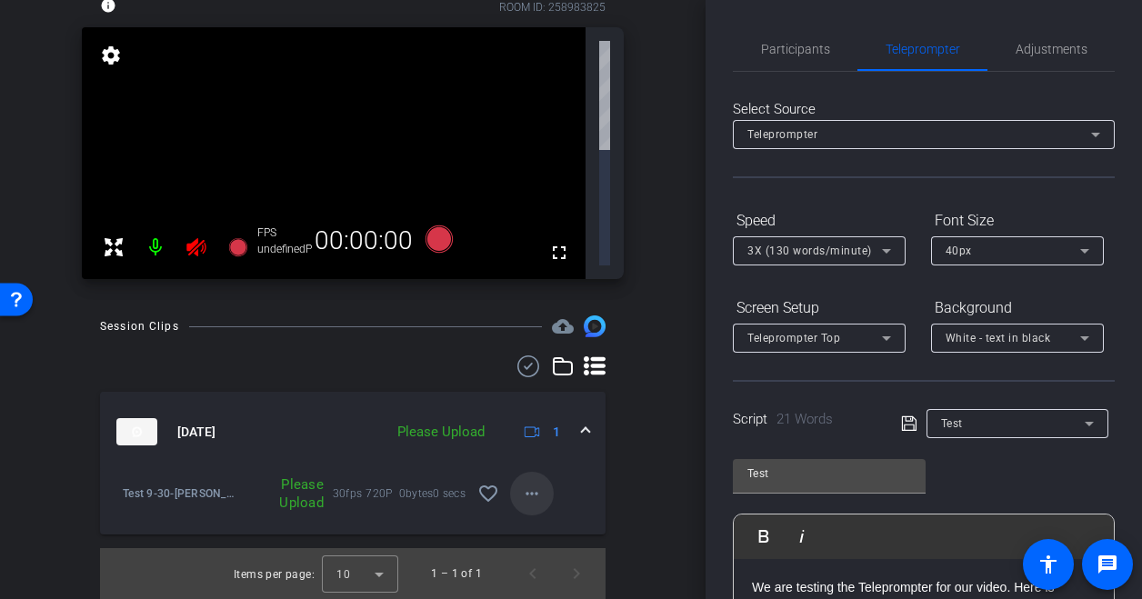
scroll to position [0, 0]
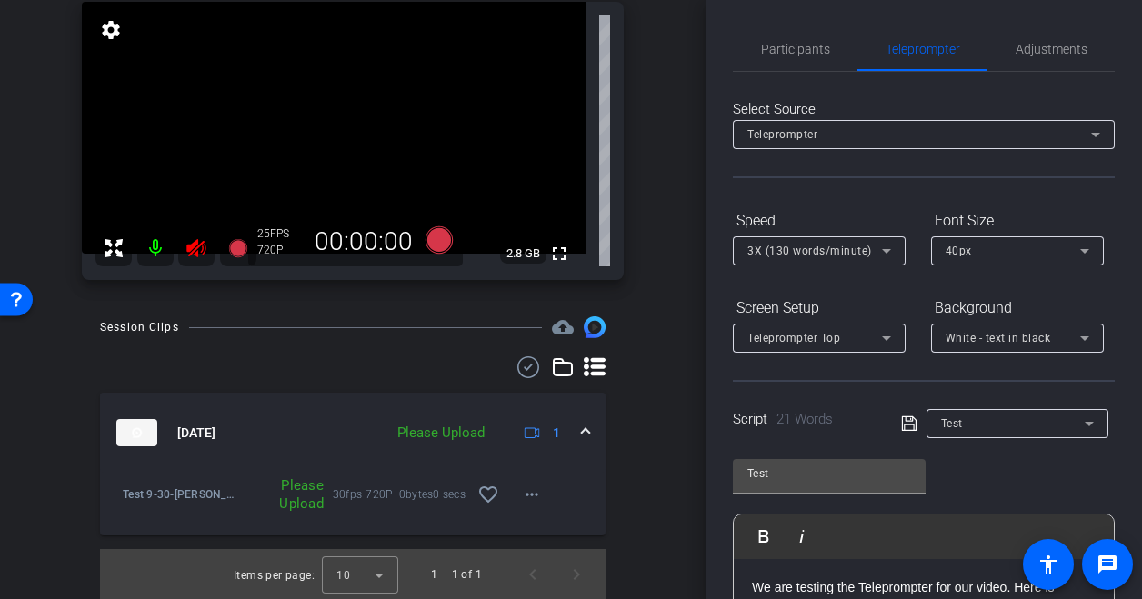
click at [452, 428] on div "Please Upload" at bounding box center [440, 433] width 105 height 21
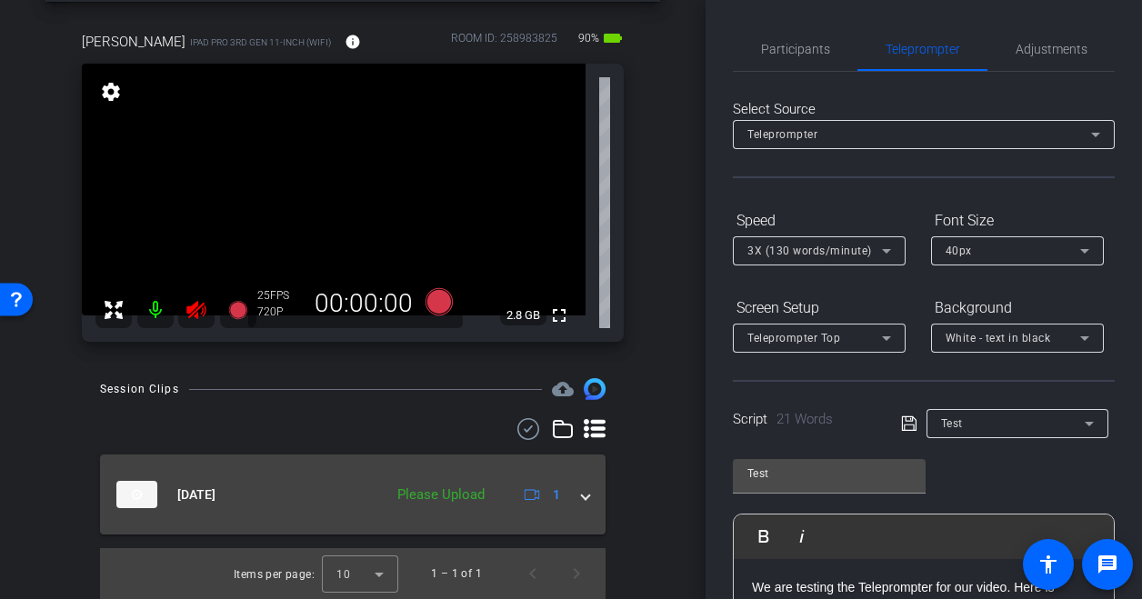
click at [433, 494] on div "Please Upload" at bounding box center [440, 495] width 105 height 21
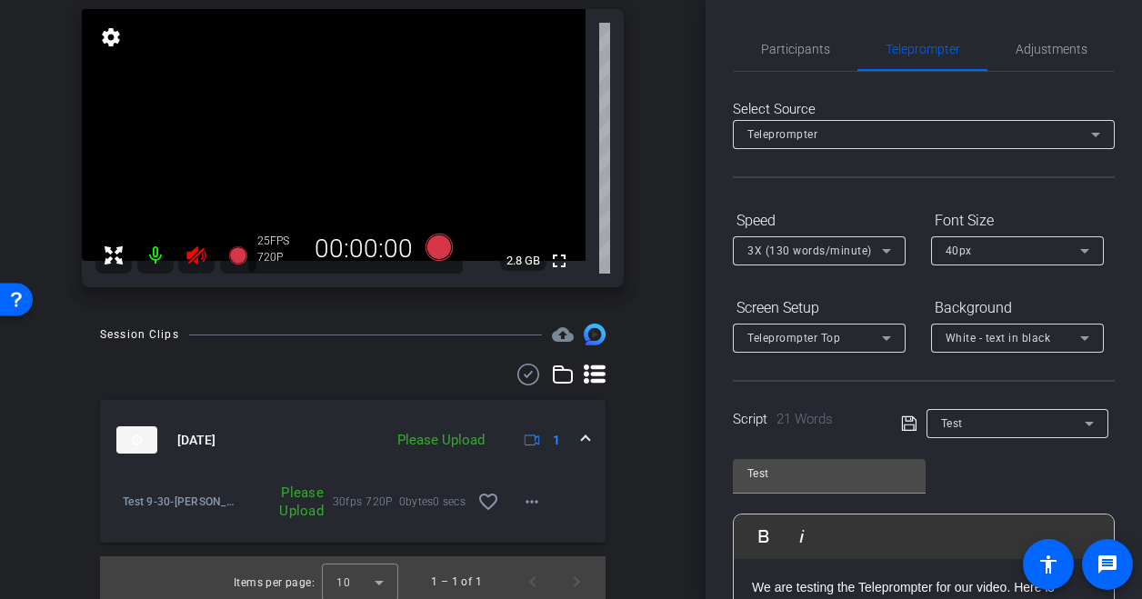
scroll to position [138, 0]
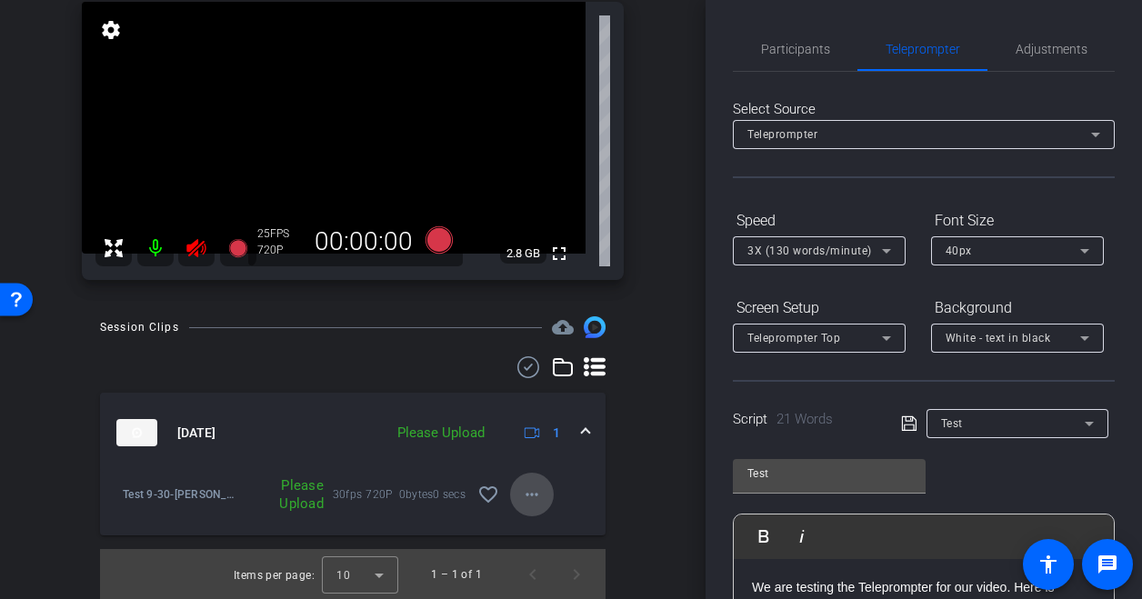
click at [521, 494] on mat-icon "more_horiz" at bounding box center [532, 495] width 22 height 22
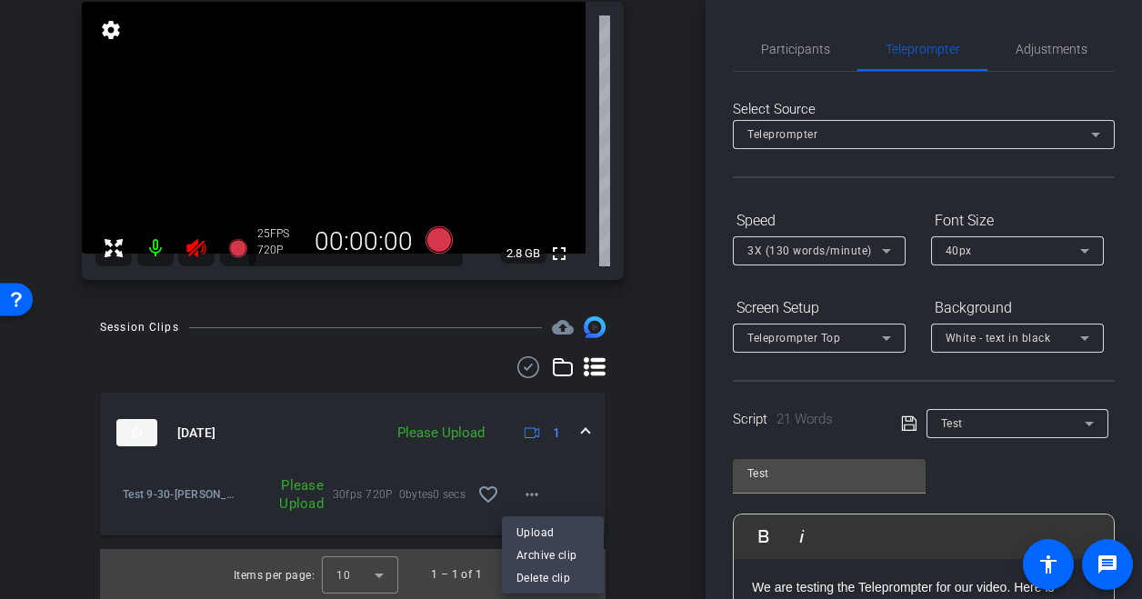
click at [655, 344] on div at bounding box center [571, 299] width 1142 height 599
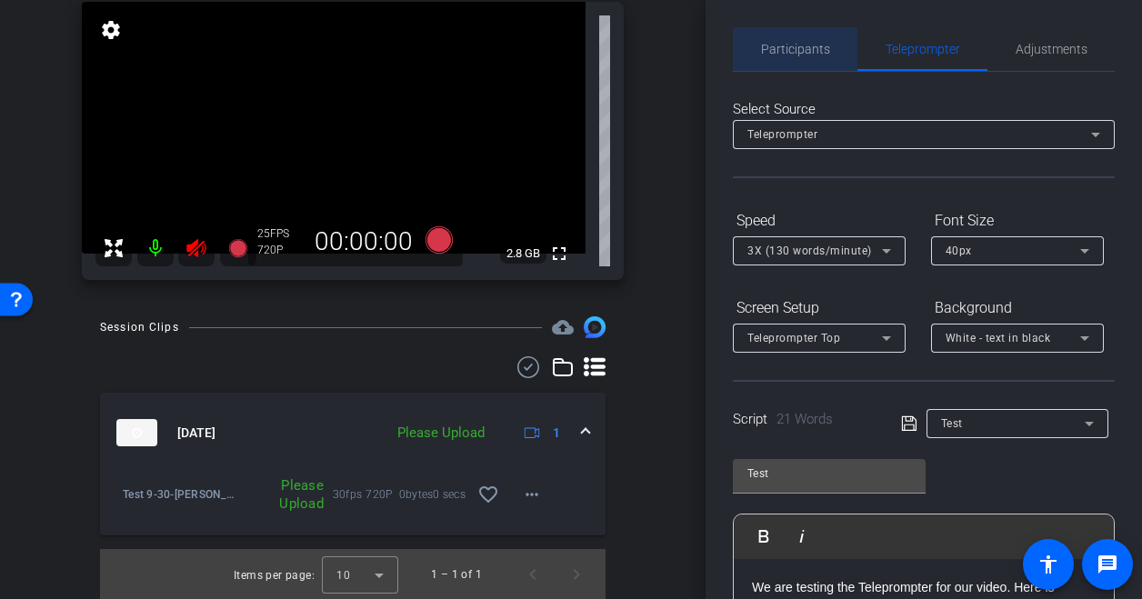
click at [814, 58] on span "Participants" at bounding box center [795, 49] width 69 height 44
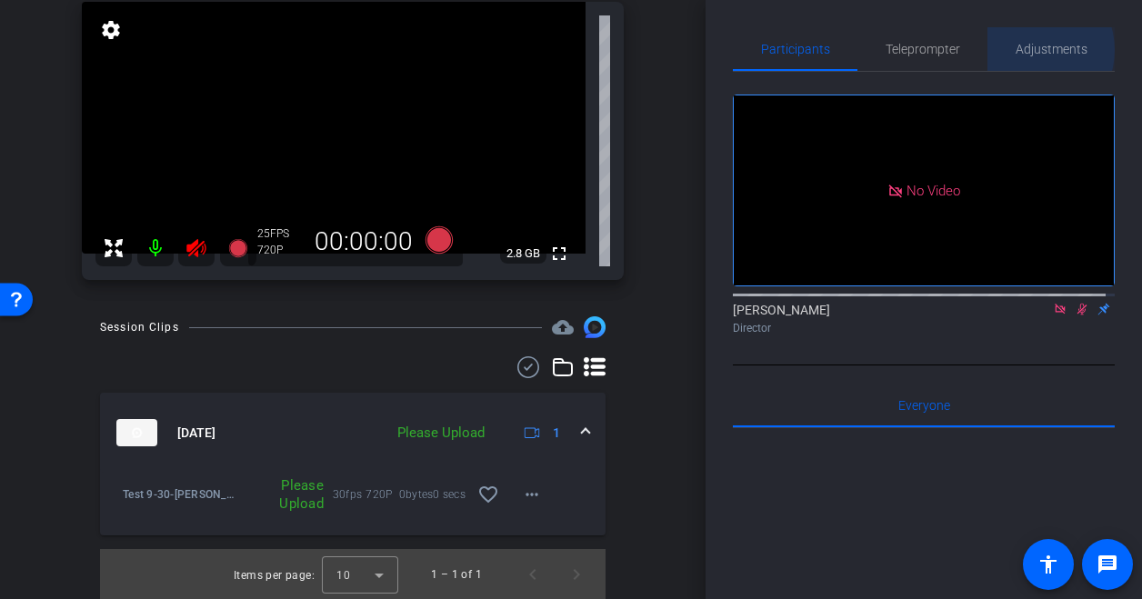
click at [1016, 50] on span "Adjustments" at bounding box center [1052, 49] width 72 height 13
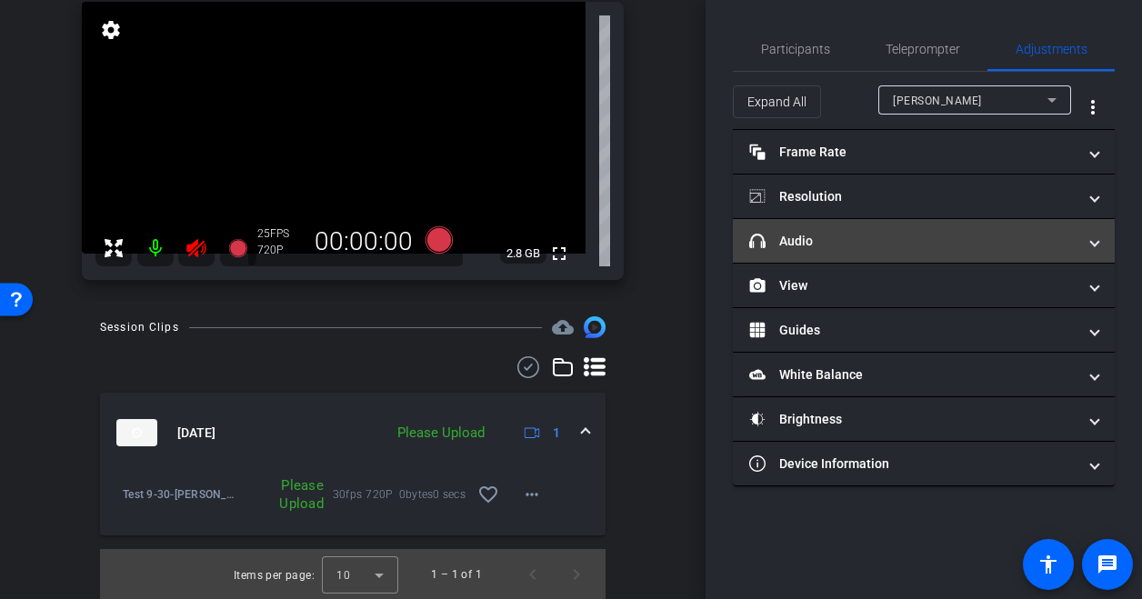
click at [897, 232] on mat-panel-title "headphone icon Audio" at bounding box center [912, 241] width 327 height 19
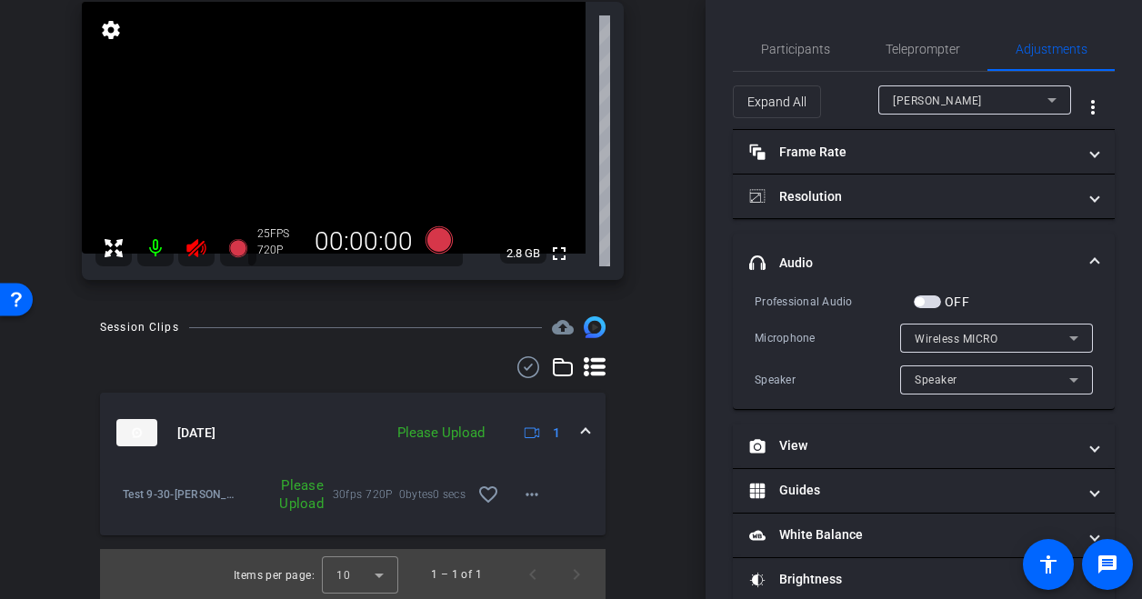
scroll to position [71, 0]
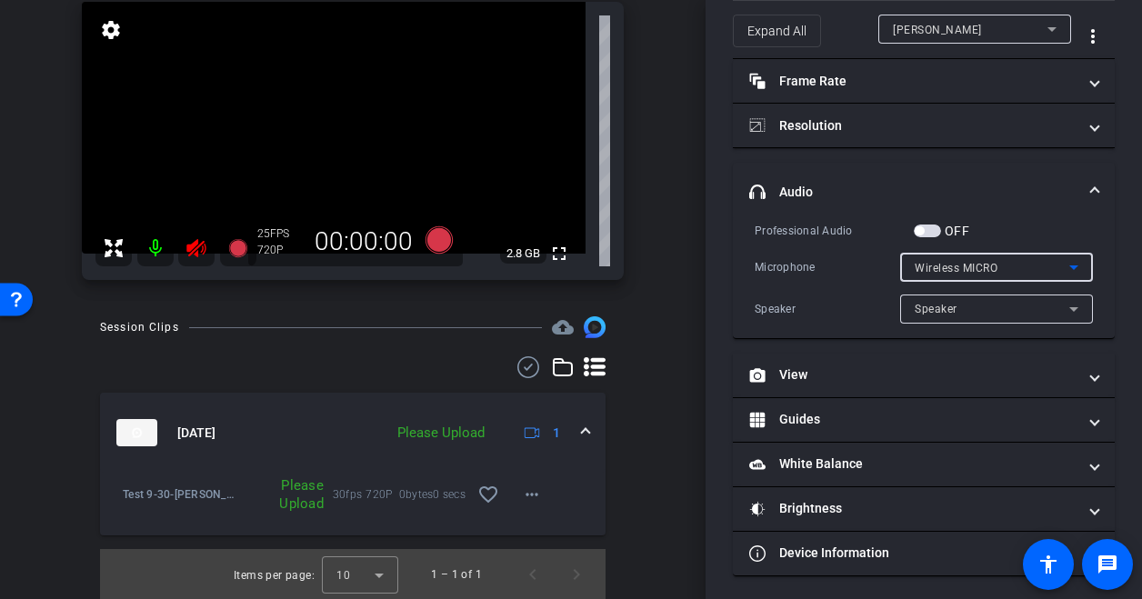
click at [968, 270] on span "Wireless MICRO" at bounding box center [956, 268] width 83 height 13
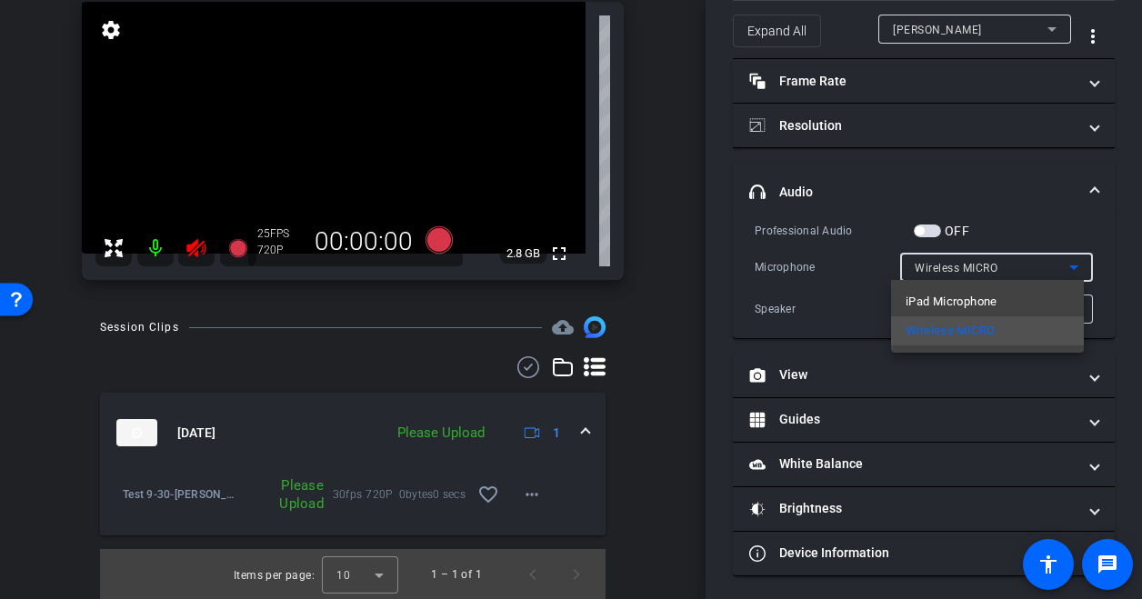
click at [1119, 242] on div at bounding box center [571, 299] width 1142 height 599
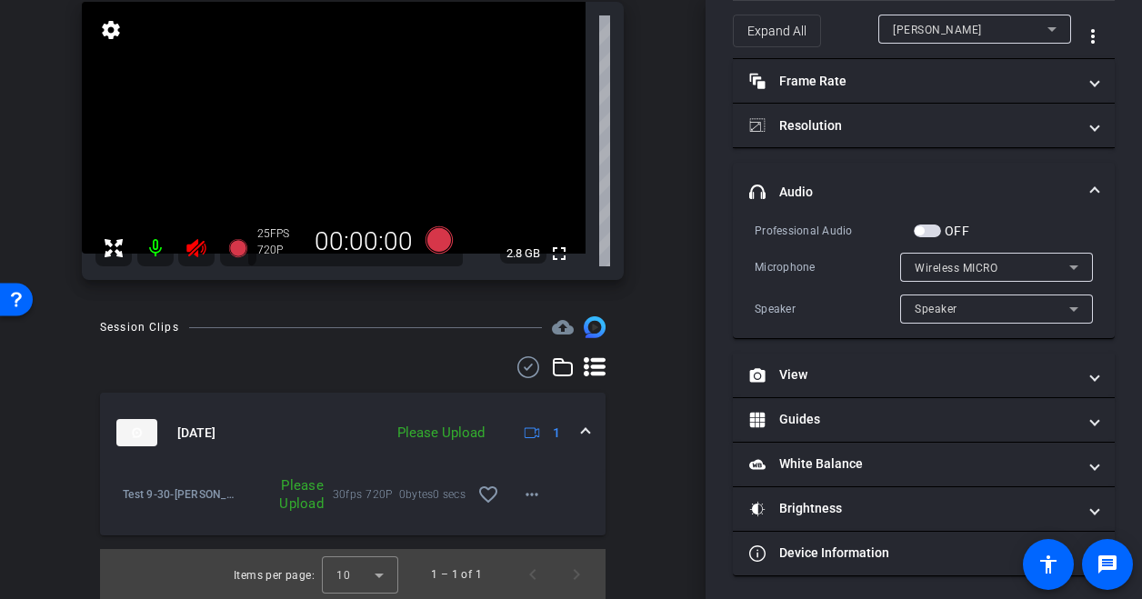
click at [1052, 305] on div "Speaker" at bounding box center [992, 308] width 155 height 23
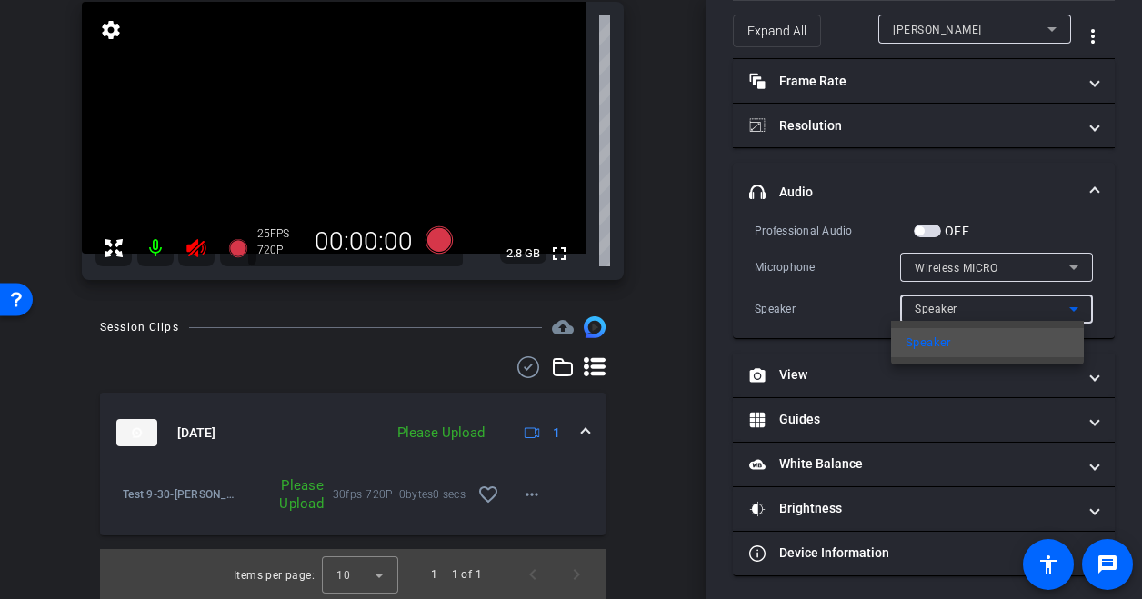
click at [1109, 270] on div at bounding box center [571, 299] width 1142 height 599
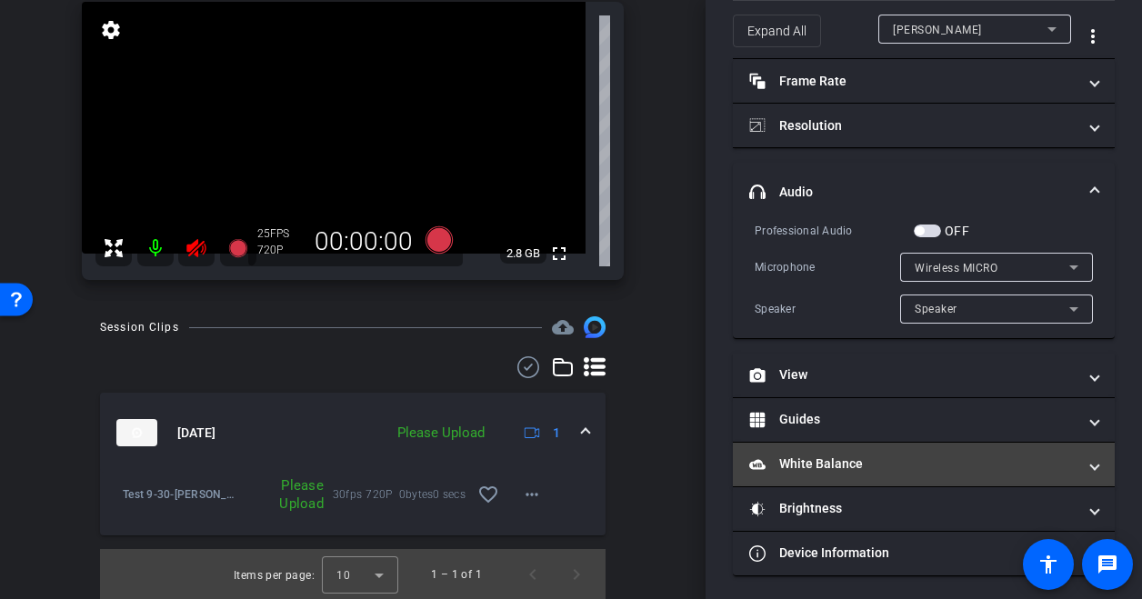
click at [851, 467] on mat-panel-title "White Balance White Balance" at bounding box center [912, 464] width 327 height 19
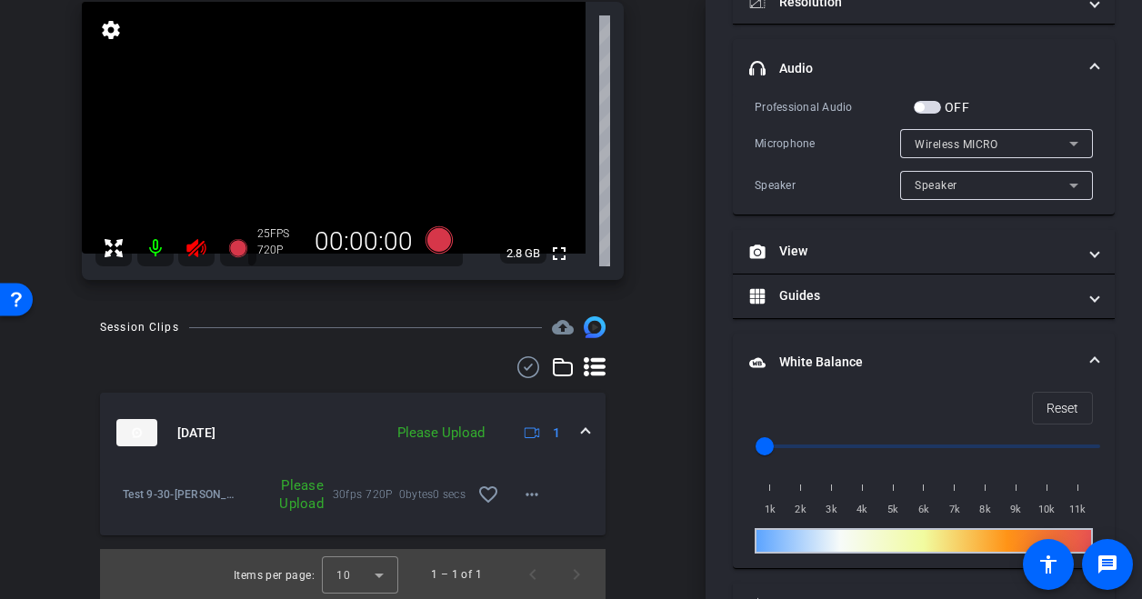
scroll to position [198, 0]
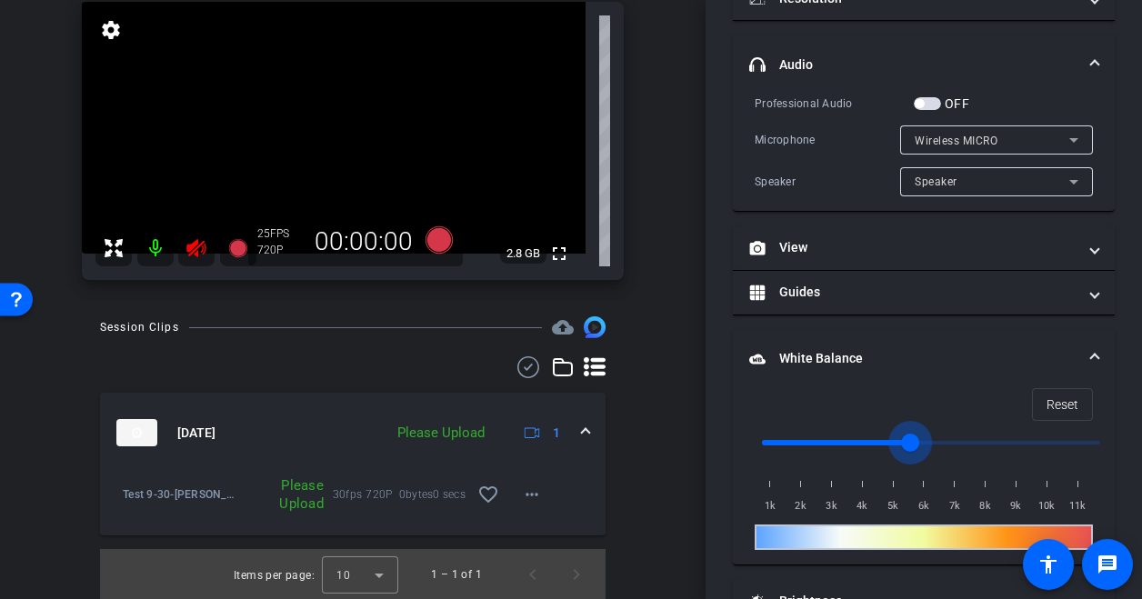
drag, startPoint x: 817, startPoint y: 436, endPoint x: 907, endPoint y: 446, distance: 90.6
click at [907, 446] on input "range" at bounding box center [931, 443] width 376 height 40
drag, startPoint x: 886, startPoint y: 452, endPoint x: 817, endPoint y: 440, distance: 69.2
click at [817, 440] on input "range" at bounding box center [931, 443] width 376 height 40
drag, startPoint x: 811, startPoint y: 441, endPoint x: 802, endPoint y: 442, distance: 9.1
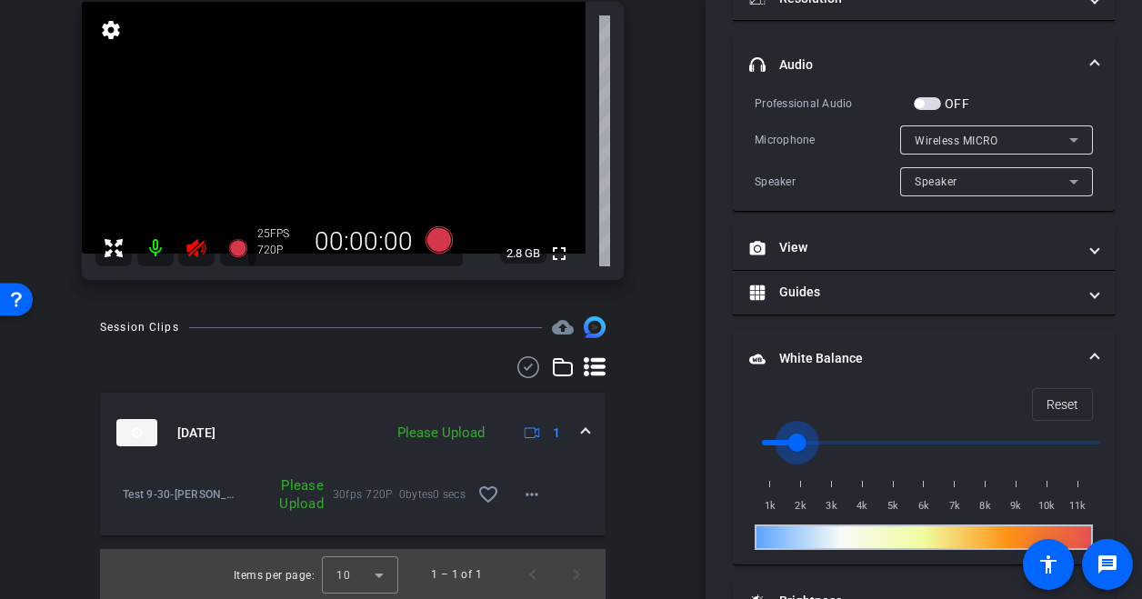
click at [802, 442] on input "range" at bounding box center [931, 443] width 376 height 40
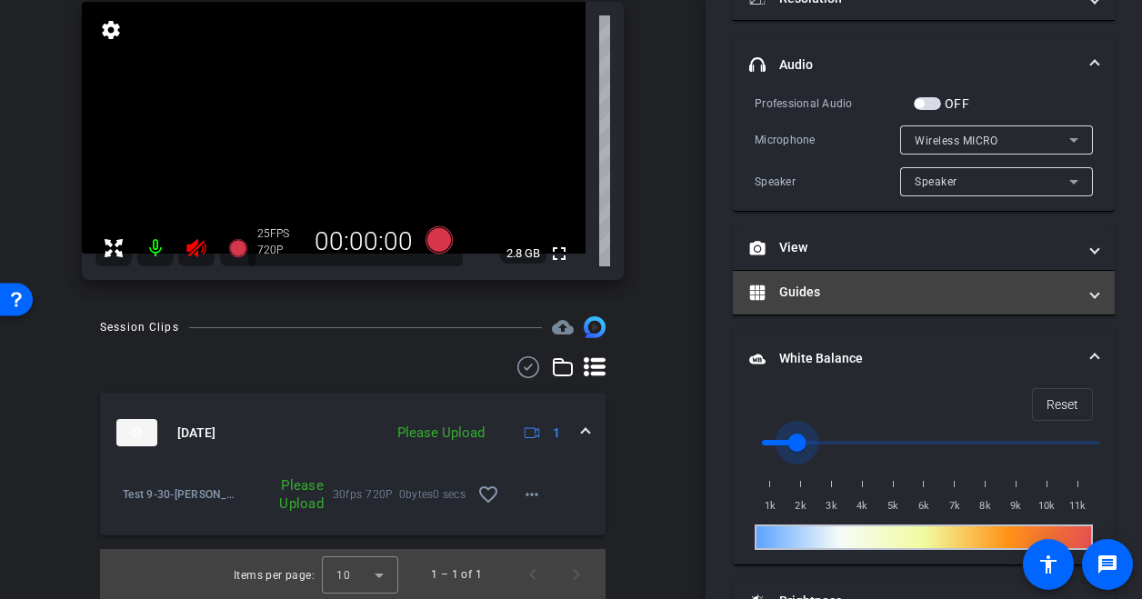
scroll to position [0, 0]
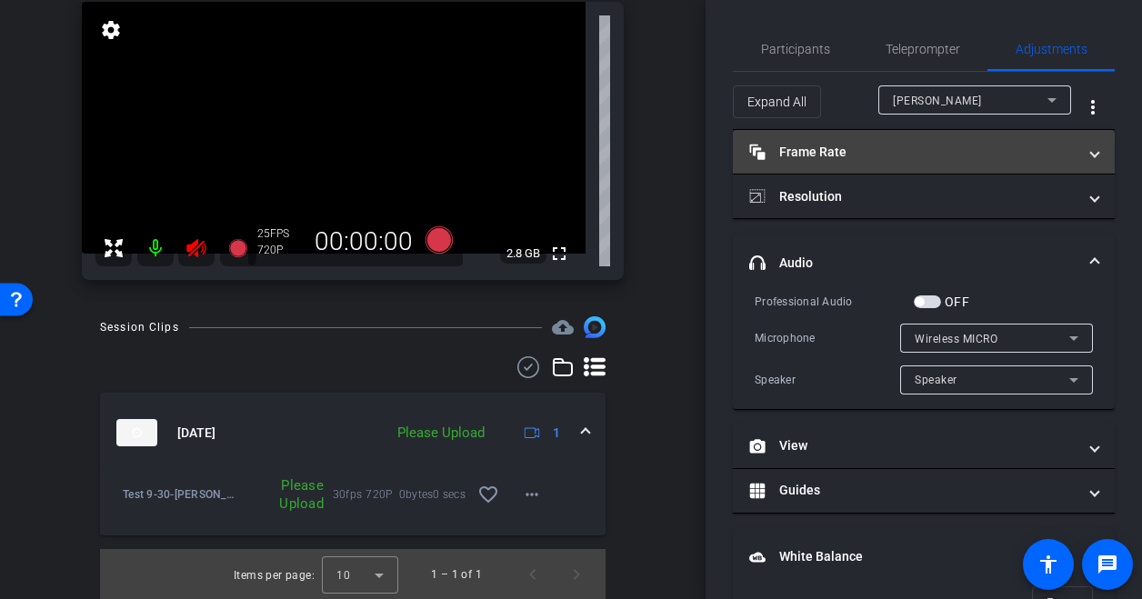
click at [878, 155] on mat-panel-title "Frame Rate Frame Rate" at bounding box center [912, 152] width 327 height 19
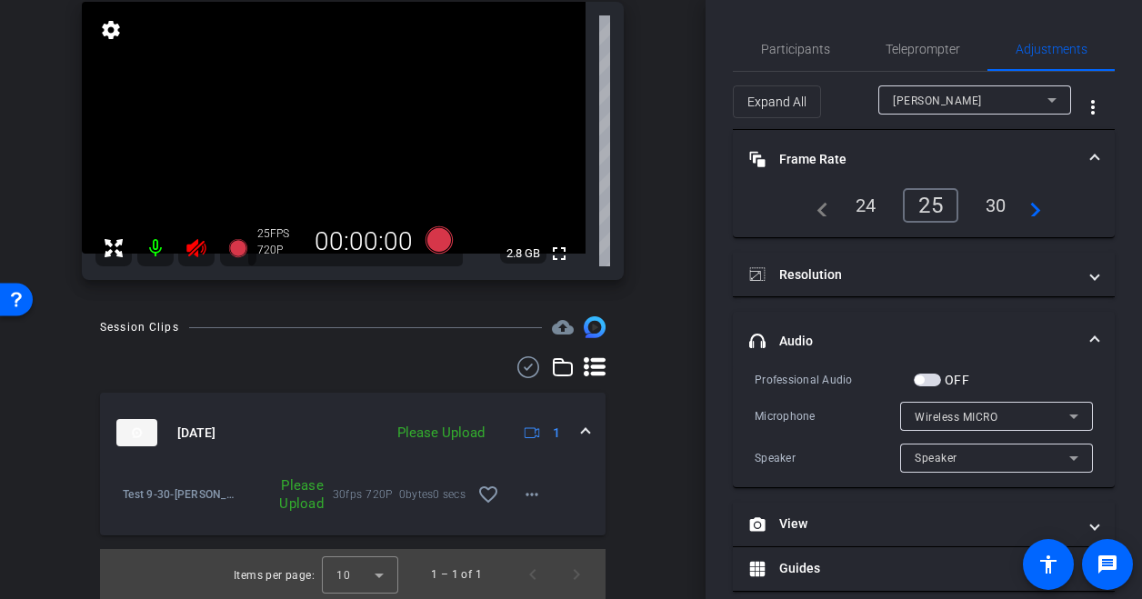
click at [1000, 202] on div "30" at bounding box center [996, 205] width 48 height 31
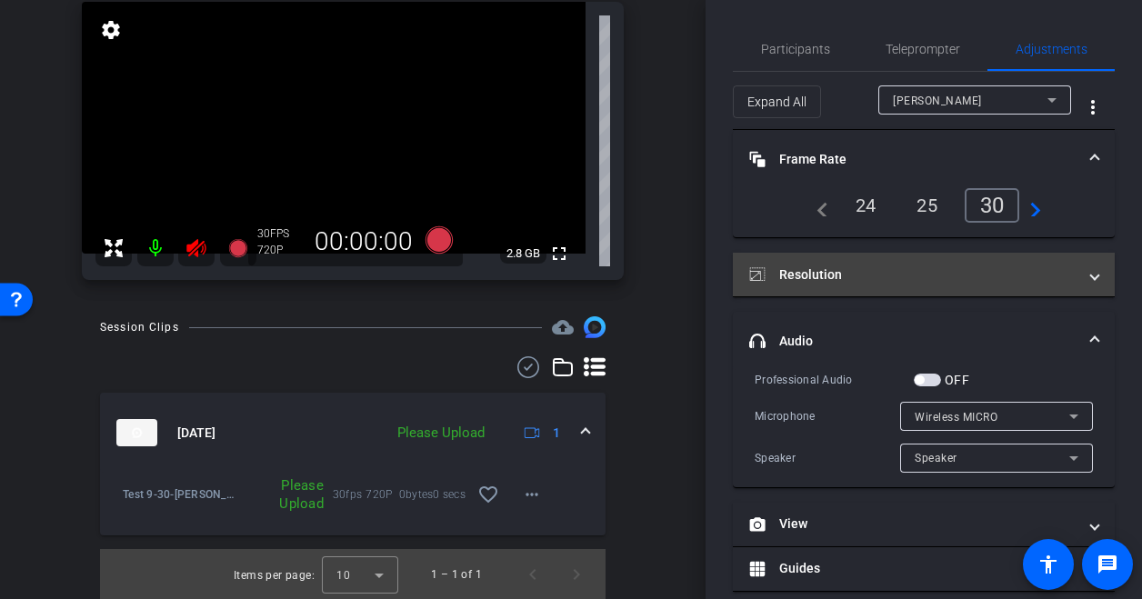
click at [887, 263] on mat-expansion-panel-header "Resolution" at bounding box center [924, 275] width 382 height 44
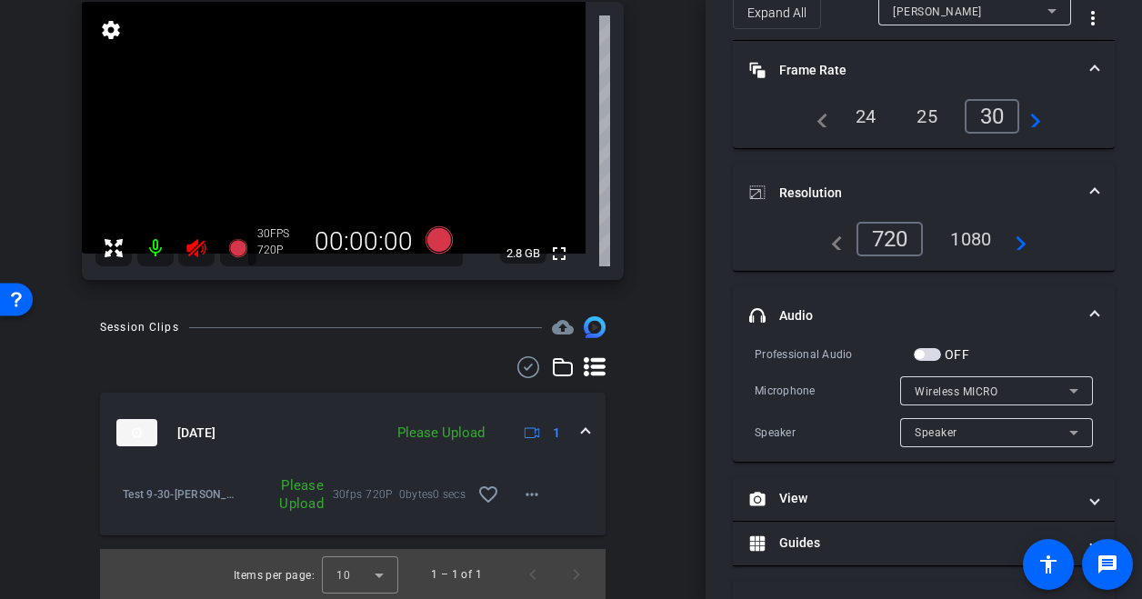
scroll to position [90, 0]
click at [971, 240] on div "1080" at bounding box center [971, 238] width 68 height 31
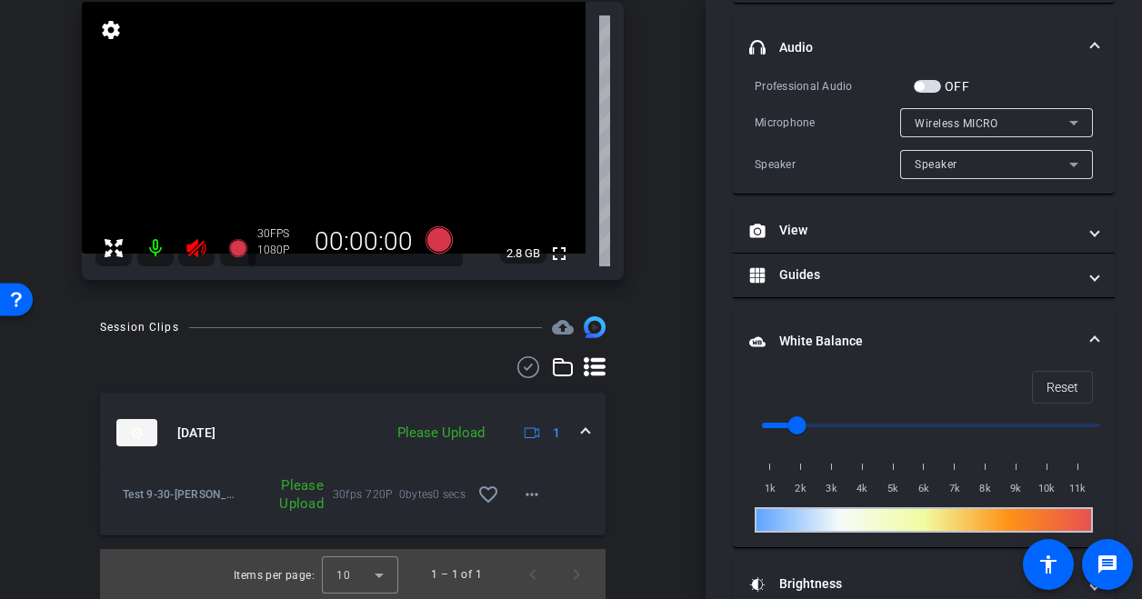
scroll to position [433, 0]
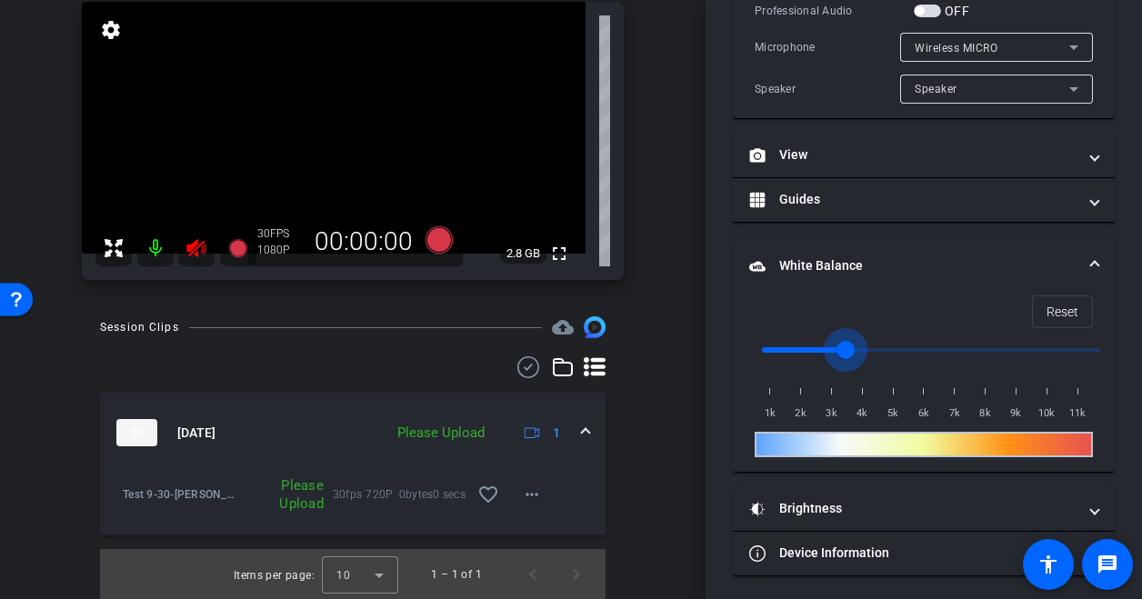
drag, startPoint x: 792, startPoint y: 346, endPoint x: 838, endPoint y: 346, distance: 46.4
click at [838, 346] on input "range" at bounding box center [931, 350] width 376 height 40
drag, startPoint x: 838, startPoint y: 346, endPoint x: 800, endPoint y: 346, distance: 38.2
click at [800, 346] on input "range" at bounding box center [931, 350] width 376 height 40
drag, startPoint x: 800, startPoint y: 346, endPoint x: 810, endPoint y: 351, distance: 11.0
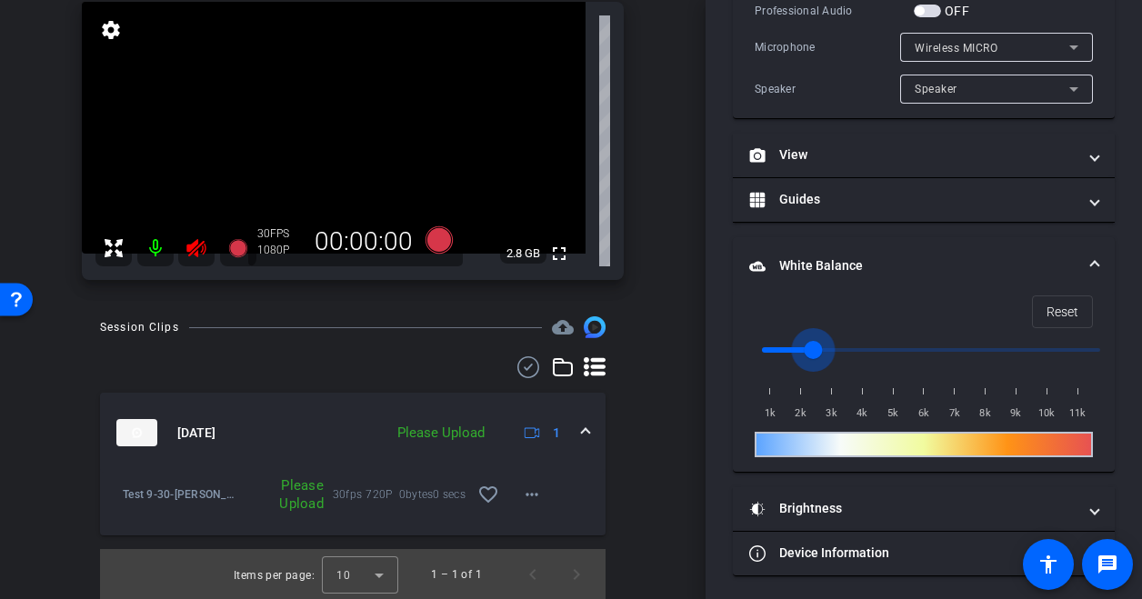
type input "2500"
click at [810, 351] on input "range" at bounding box center [931, 350] width 376 height 40
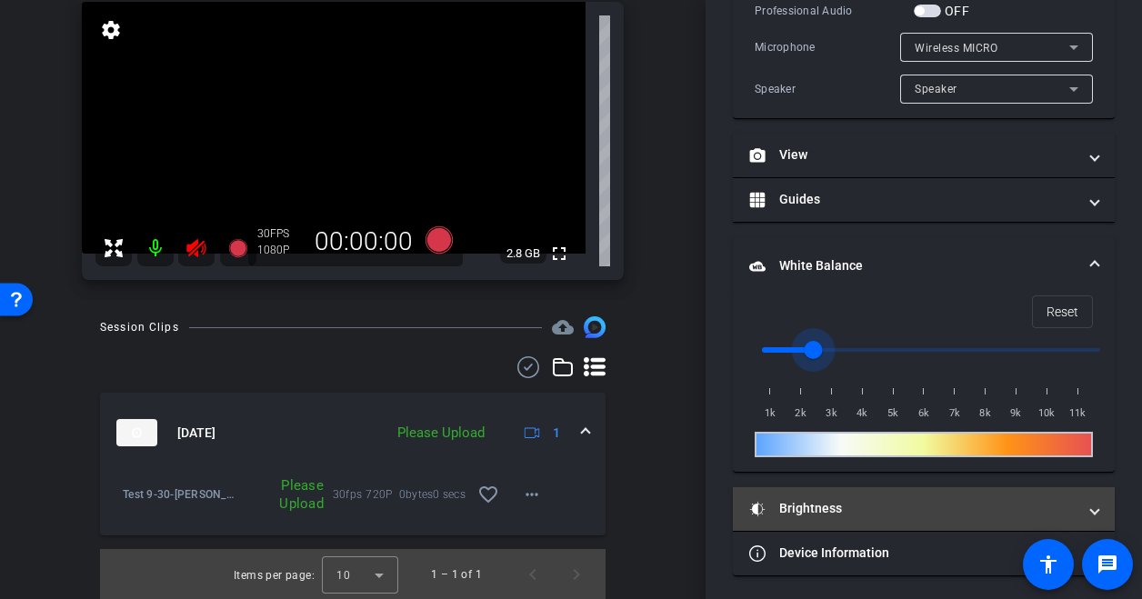
click at [816, 517] on mat-expansion-panel-header "Brightness" at bounding box center [924, 509] width 382 height 44
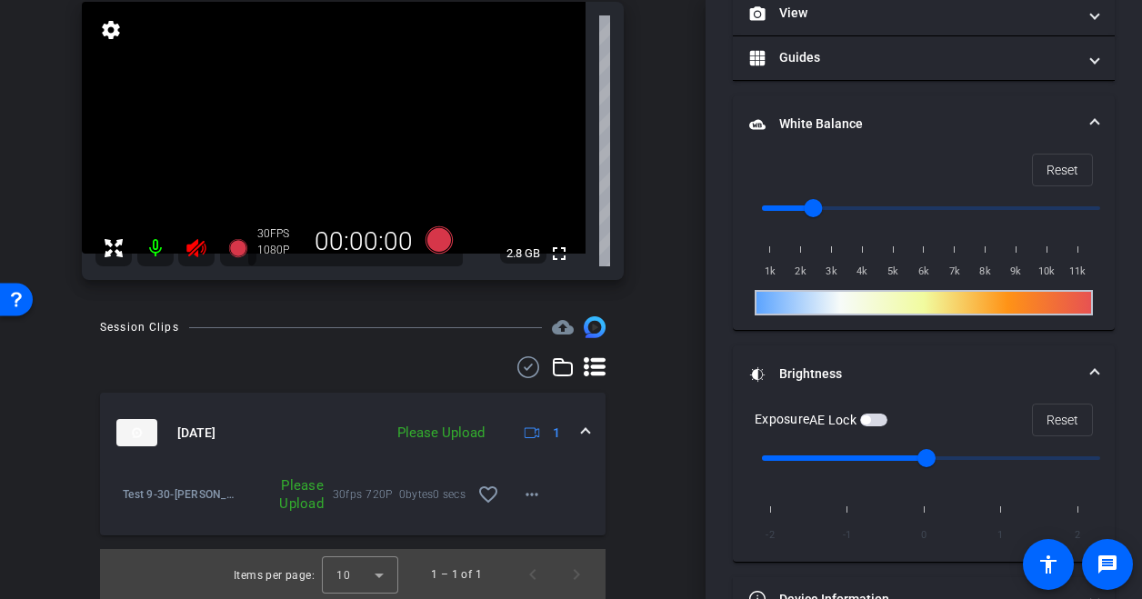
scroll to position [576, 0]
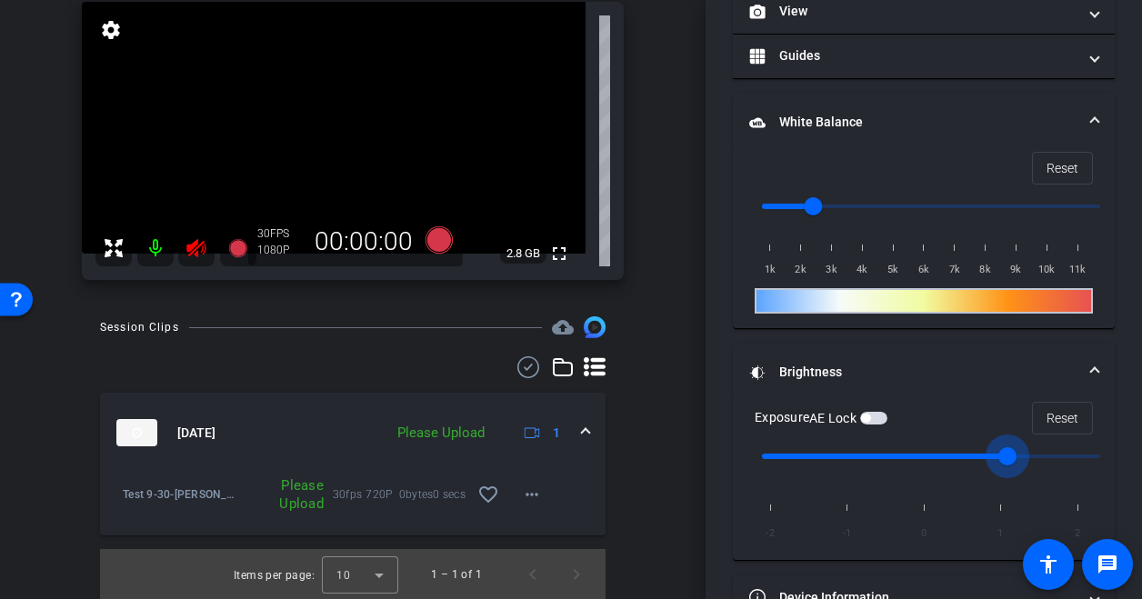
drag, startPoint x: 936, startPoint y: 442, endPoint x: 974, endPoint y: 445, distance: 38.3
click at [974, 445] on input "range" at bounding box center [931, 456] width 376 height 40
click at [1015, 446] on input "range" at bounding box center [931, 456] width 376 height 40
click at [991, 448] on input "range" at bounding box center [931, 456] width 376 height 40
click at [967, 450] on input "range" at bounding box center [931, 456] width 376 height 40
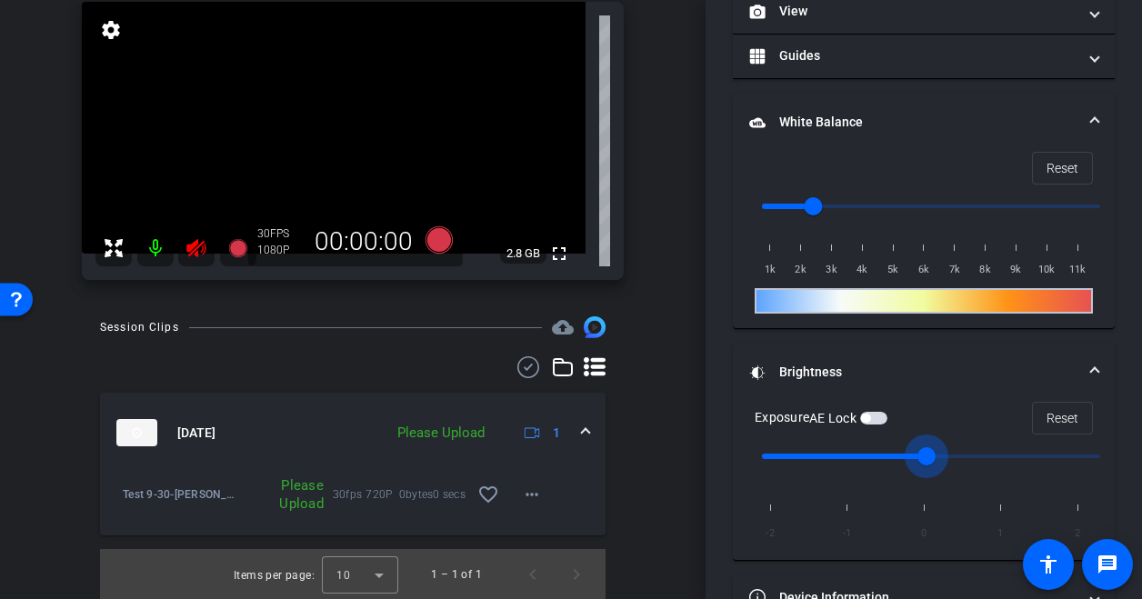
click at [940, 451] on input "range" at bounding box center [931, 456] width 376 height 40
type input "-1"
click at [876, 452] on input "range" at bounding box center [931, 456] width 376 height 40
click at [855, 281] on div "Reset 1k 2k 3k 4k 5k 6k 7k 8k 9k 10k 11k" at bounding box center [924, 233] width 338 height 162
click at [978, 204] on input "range" at bounding box center [931, 206] width 376 height 40
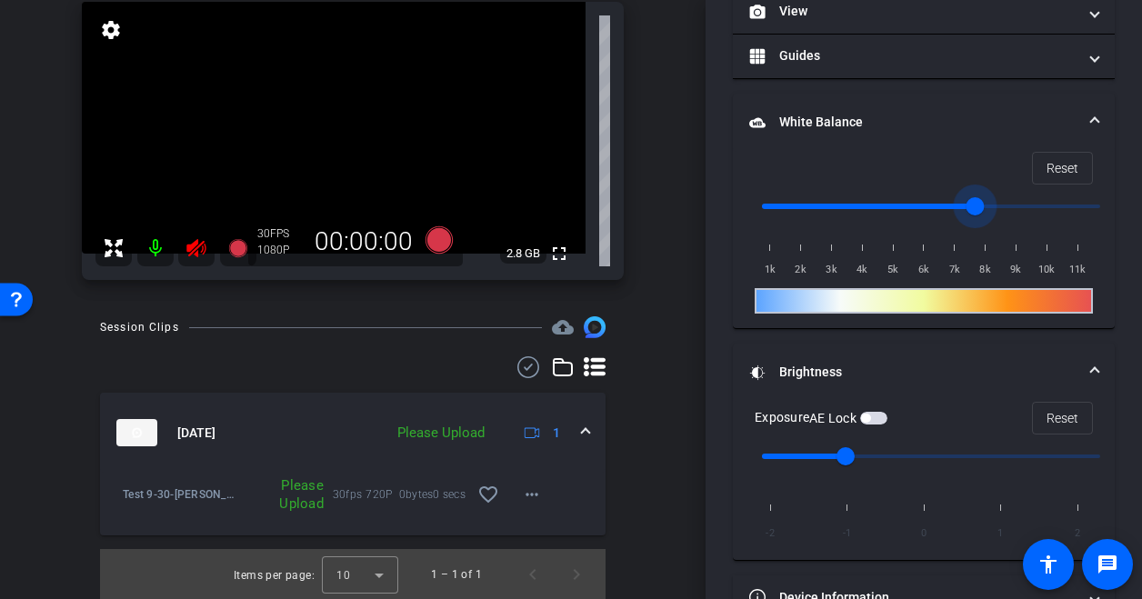
click at [932, 204] on input "range" at bounding box center [931, 206] width 376 height 40
click at [970, 205] on input "range" at bounding box center [931, 206] width 376 height 40
click at [995, 205] on input "range" at bounding box center [931, 206] width 376 height 40
click at [955, 197] on input "range" at bounding box center [931, 206] width 376 height 40
click at [1026, 197] on input "range" at bounding box center [931, 206] width 376 height 40
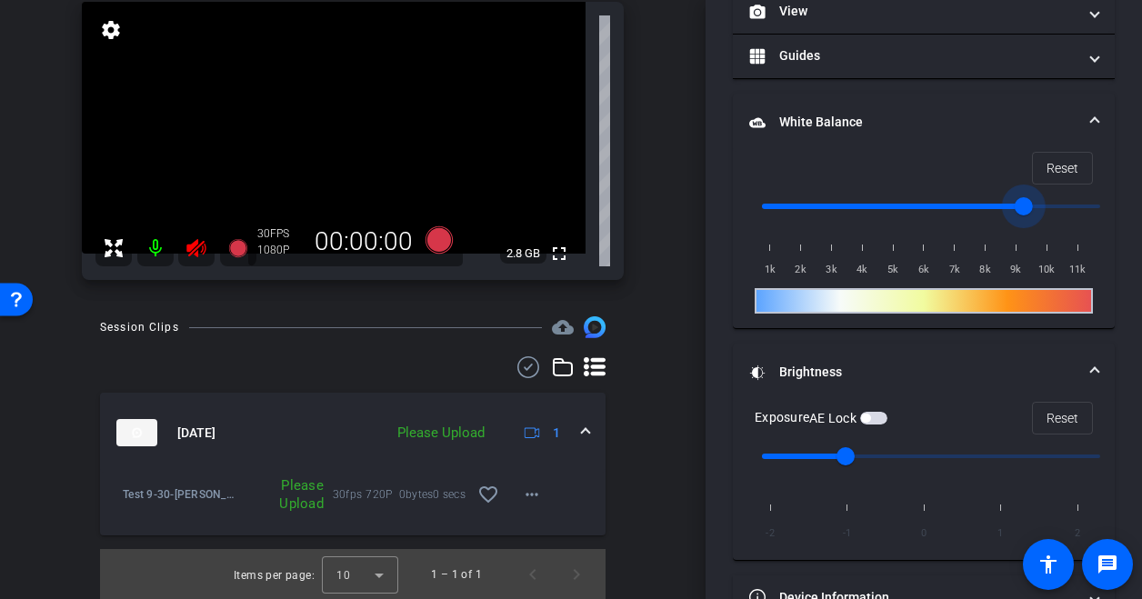
click at [942, 204] on input "range" at bounding box center [931, 206] width 376 height 40
click at [918, 206] on input "range" at bounding box center [931, 206] width 376 height 40
click at [1047, 179] on span "Reset" at bounding box center [1063, 168] width 32 height 35
type input "1000"
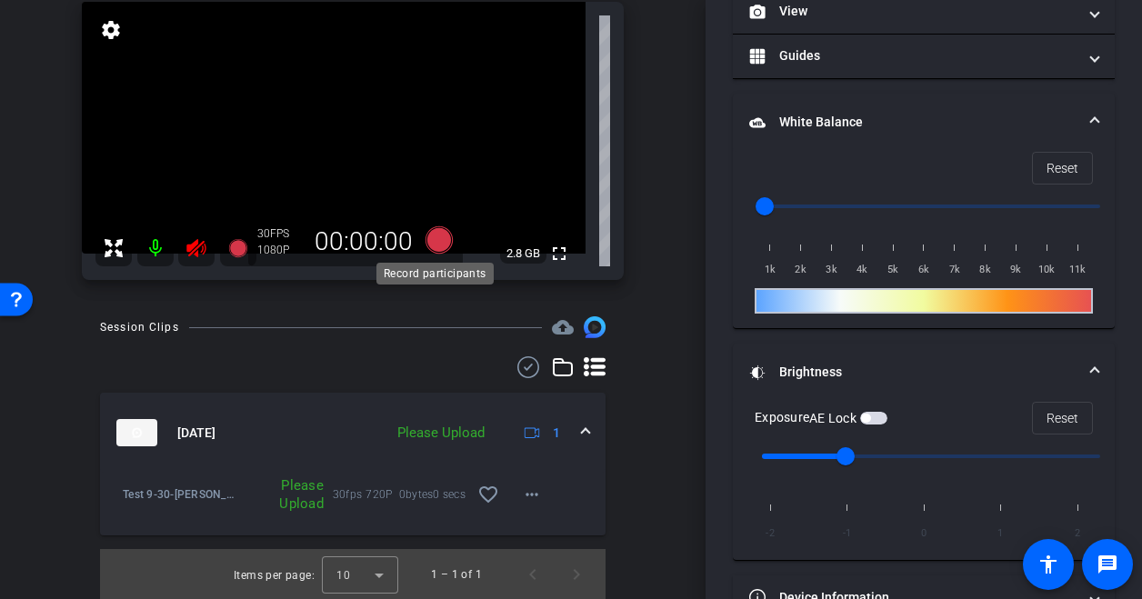
click at [449, 248] on icon at bounding box center [439, 240] width 44 height 33
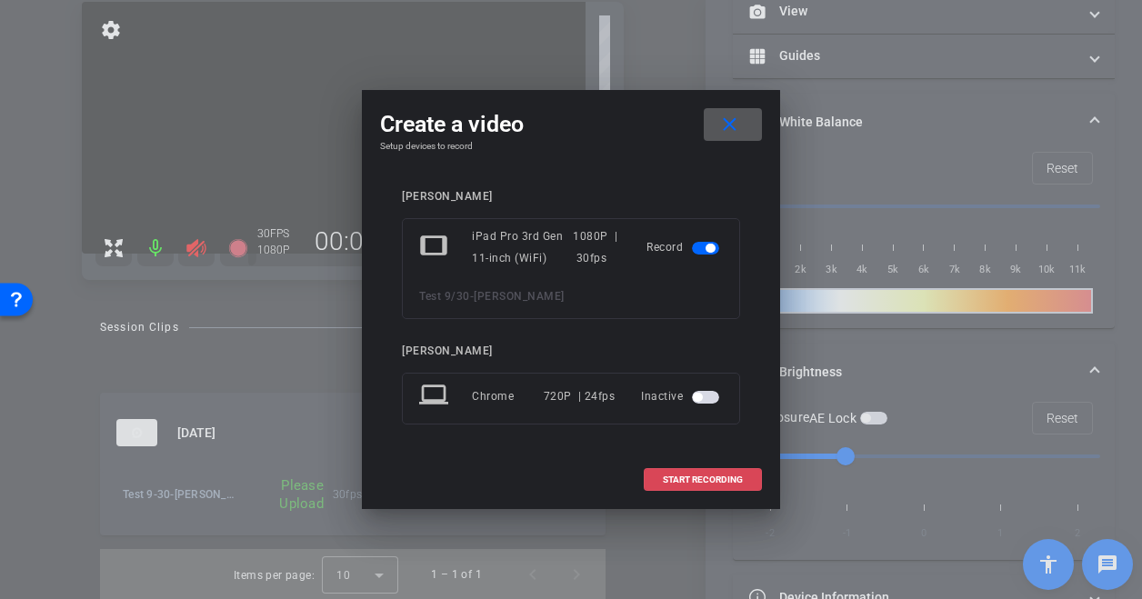
click at [684, 476] on span "START RECORDING" at bounding box center [703, 480] width 80 height 9
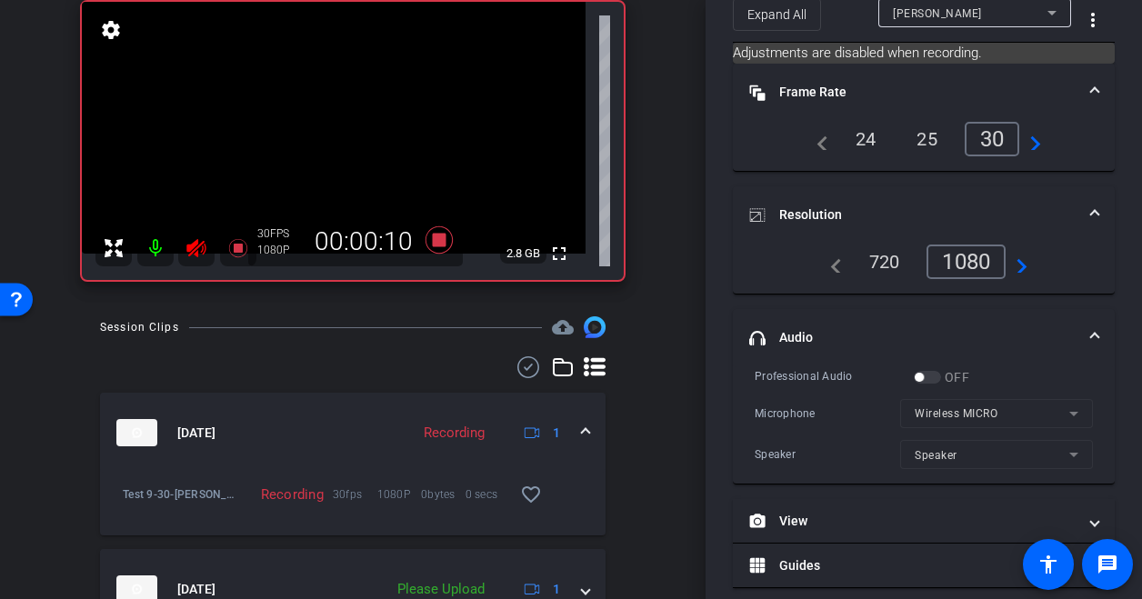
scroll to position [0, 0]
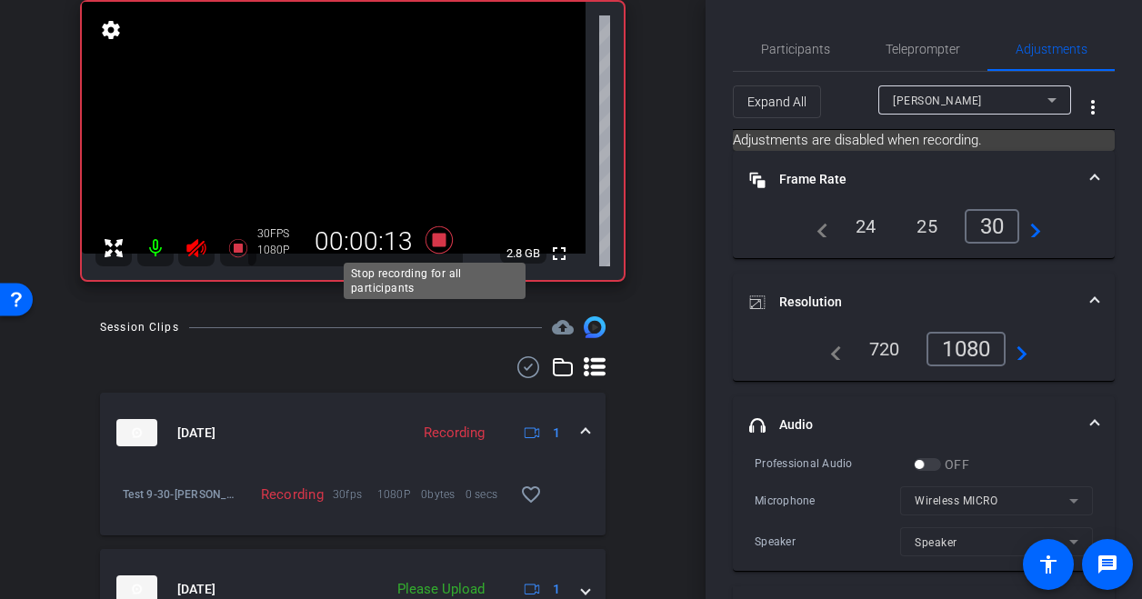
click at [436, 239] on icon at bounding box center [439, 239] width 27 height 27
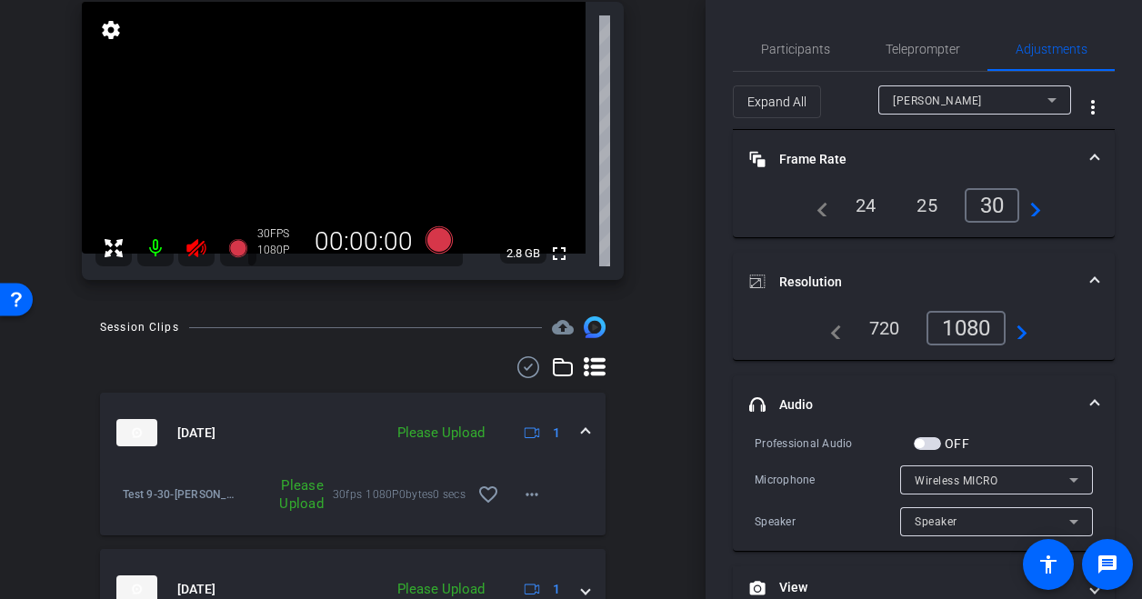
click at [433, 428] on div "Please Upload" at bounding box center [440, 433] width 105 height 21
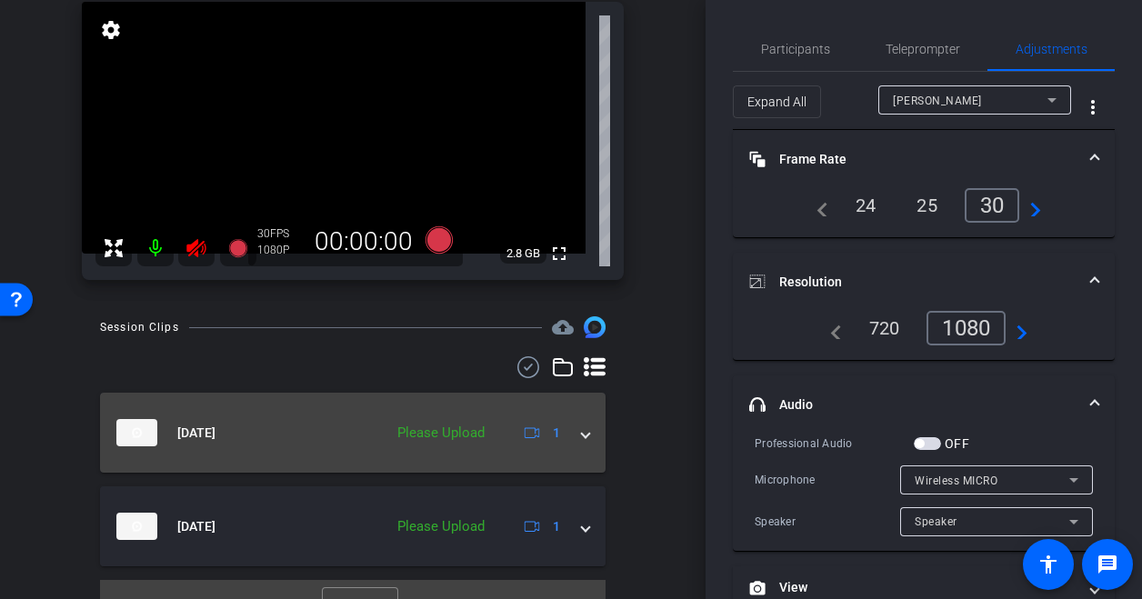
click at [433, 428] on div "Please Upload" at bounding box center [440, 433] width 105 height 21
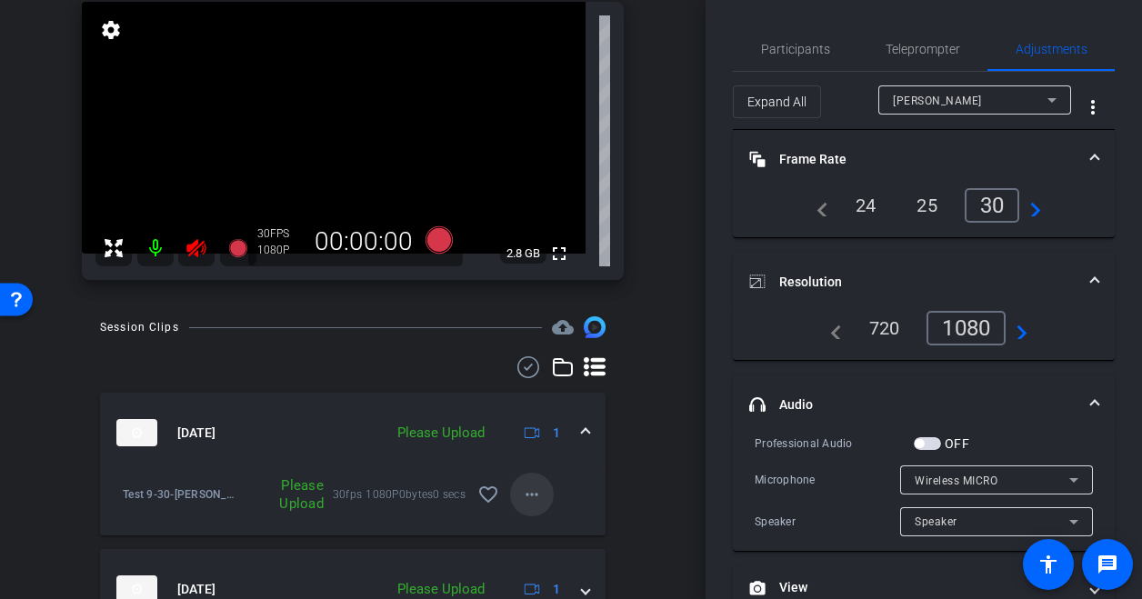
click at [527, 496] on mat-icon "more_horiz" at bounding box center [532, 495] width 22 height 22
click at [538, 531] on span "Upload" at bounding box center [552, 532] width 73 height 22
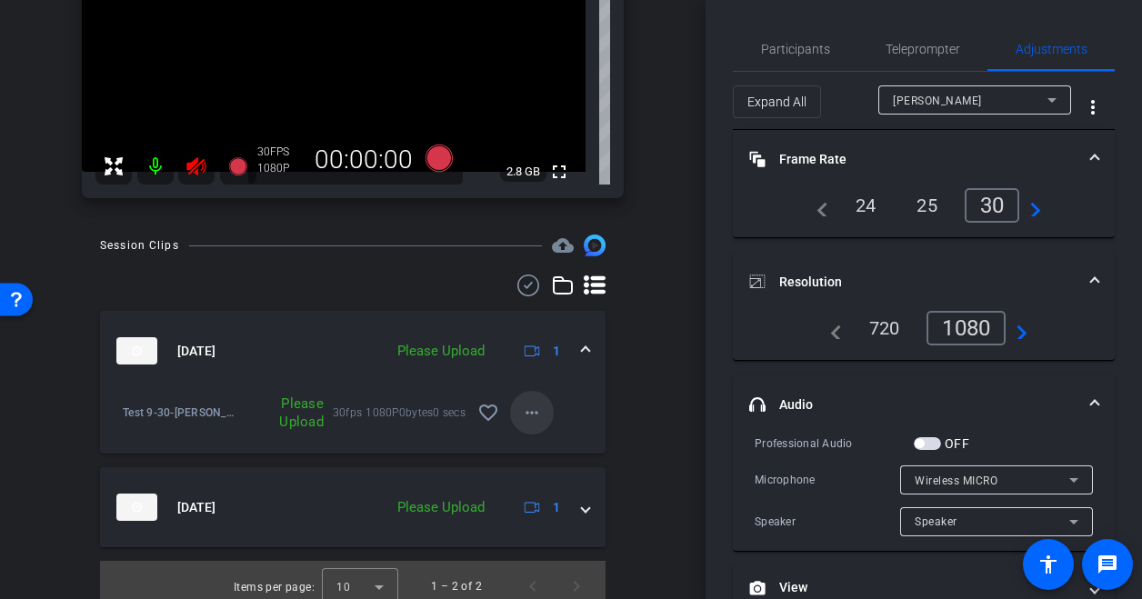
scroll to position [233, 0]
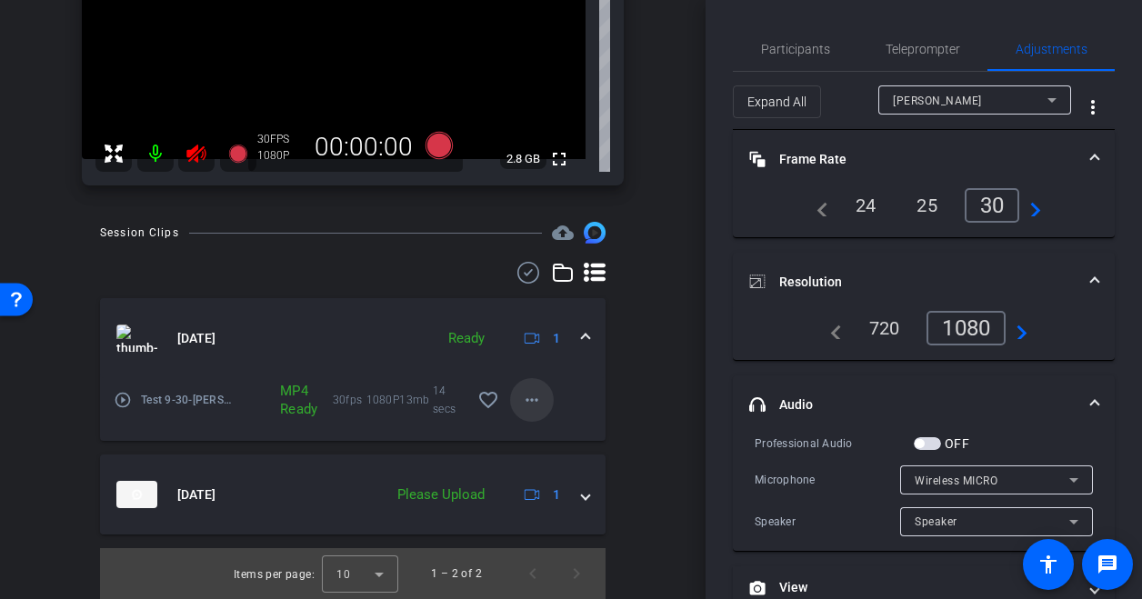
click at [524, 401] on mat-icon "more_horiz" at bounding box center [532, 400] width 22 height 22
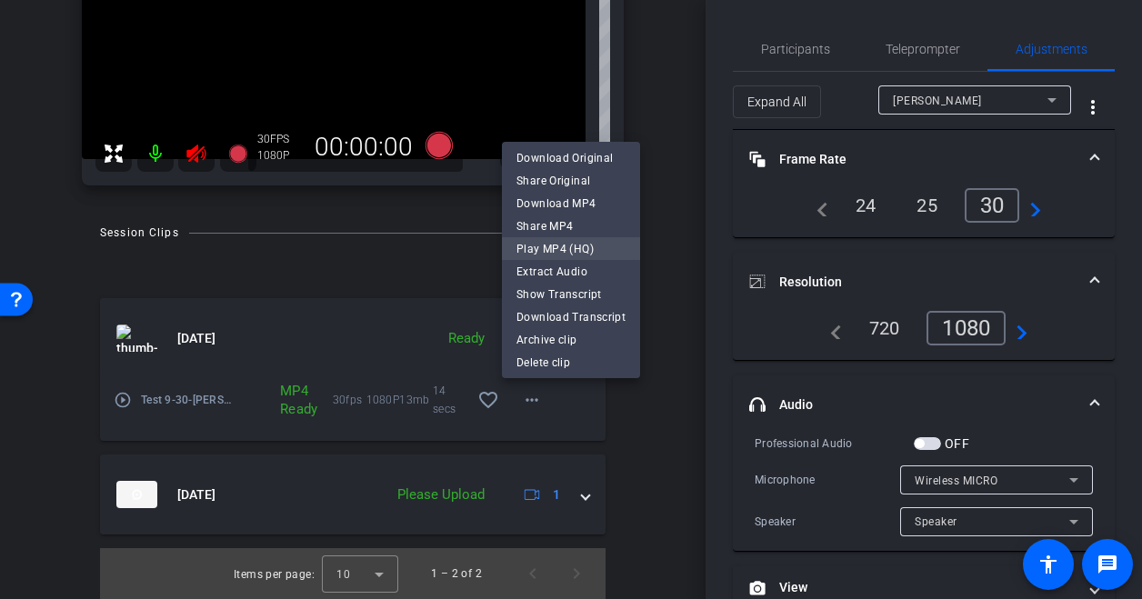
click at [580, 252] on span "Play MP4 (HQ)" at bounding box center [570, 249] width 109 height 22
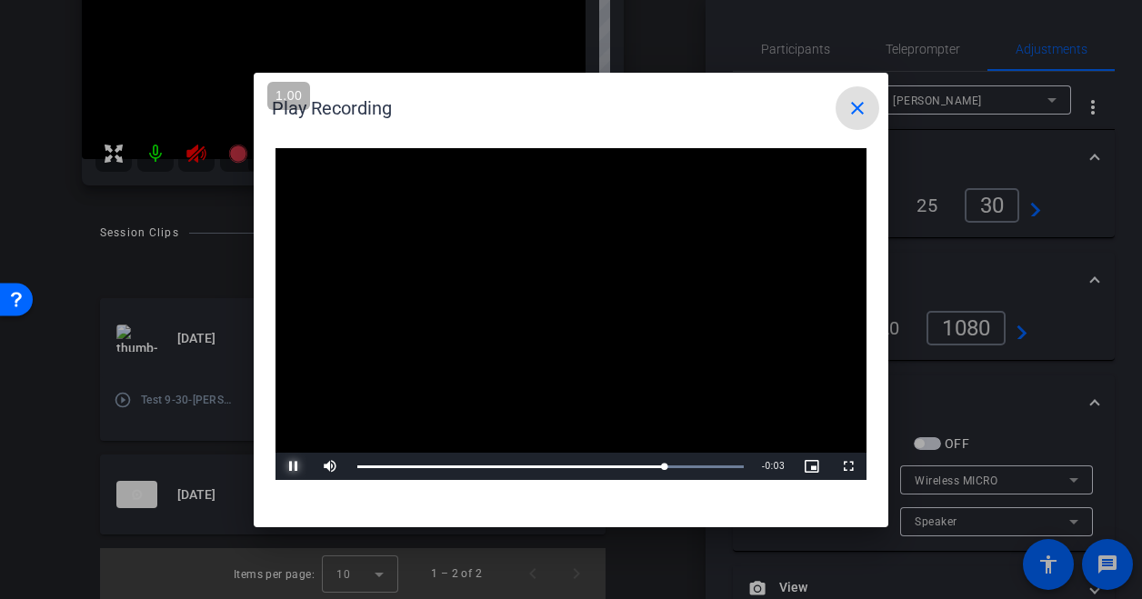
click at [293, 466] on span "Video Player" at bounding box center [294, 466] width 36 height 0
click at [847, 125] on span at bounding box center [858, 108] width 44 height 44
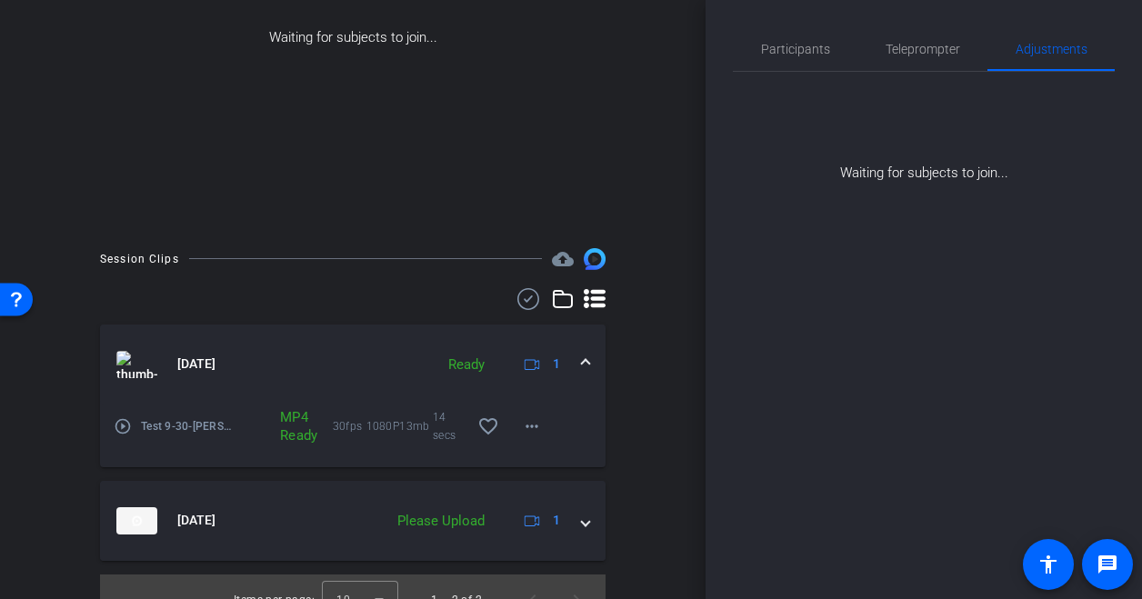
scroll to position [258, 0]
